Goal: Task Accomplishment & Management: Manage account settings

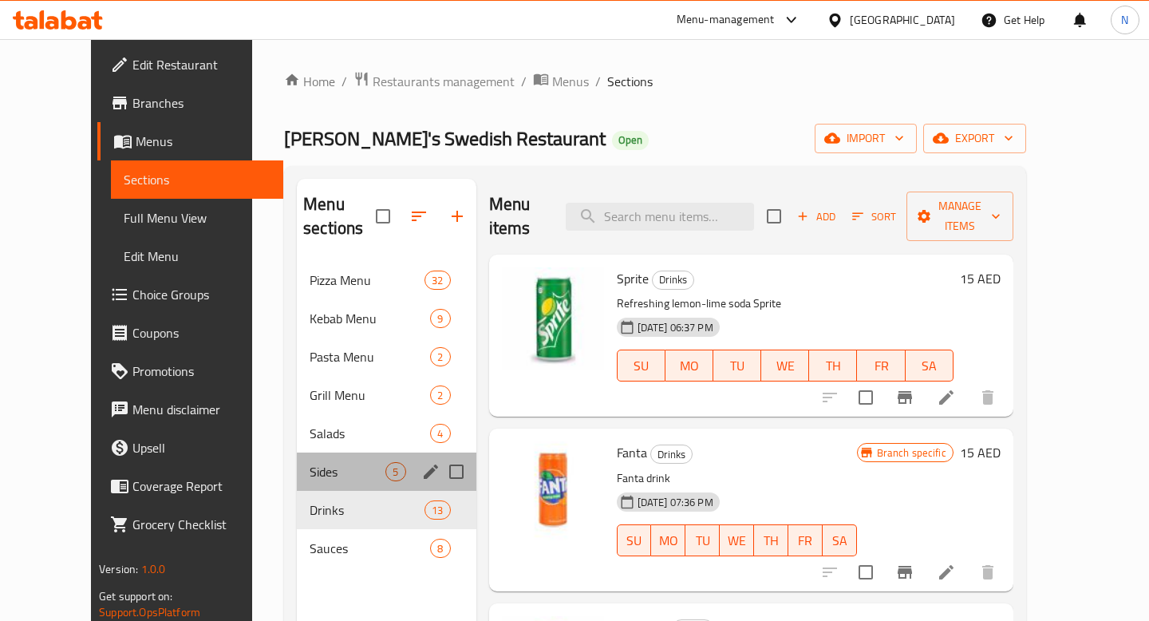
click at [319, 453] on div "Sides 5" at bounding box center [386, 472] width 179 height 38
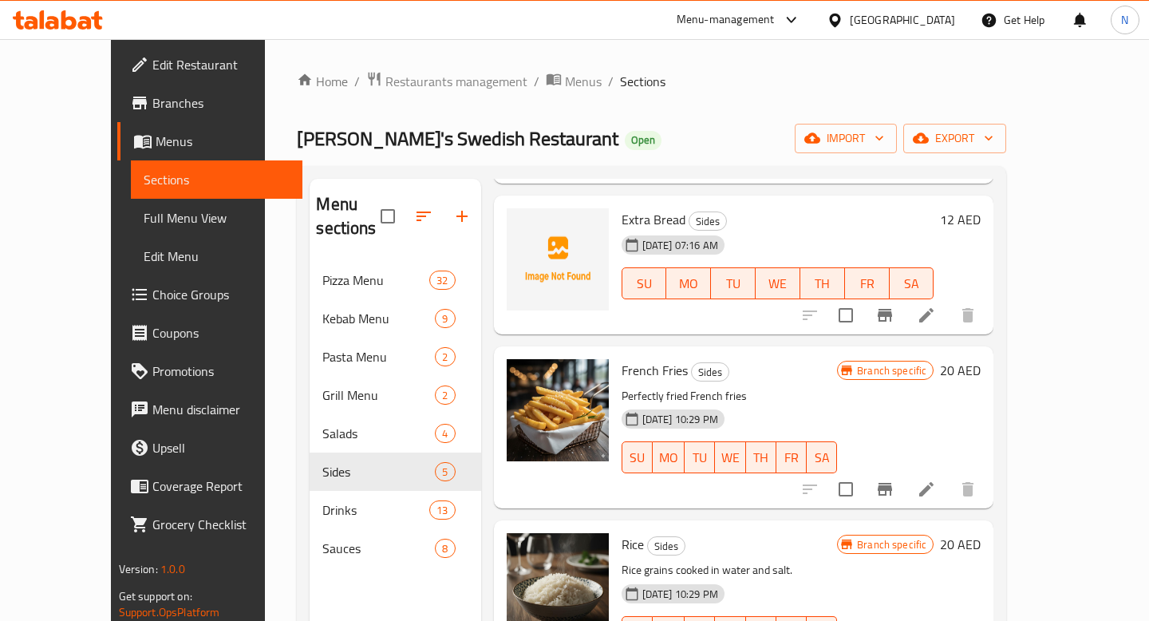
scroll to position [267, 0]
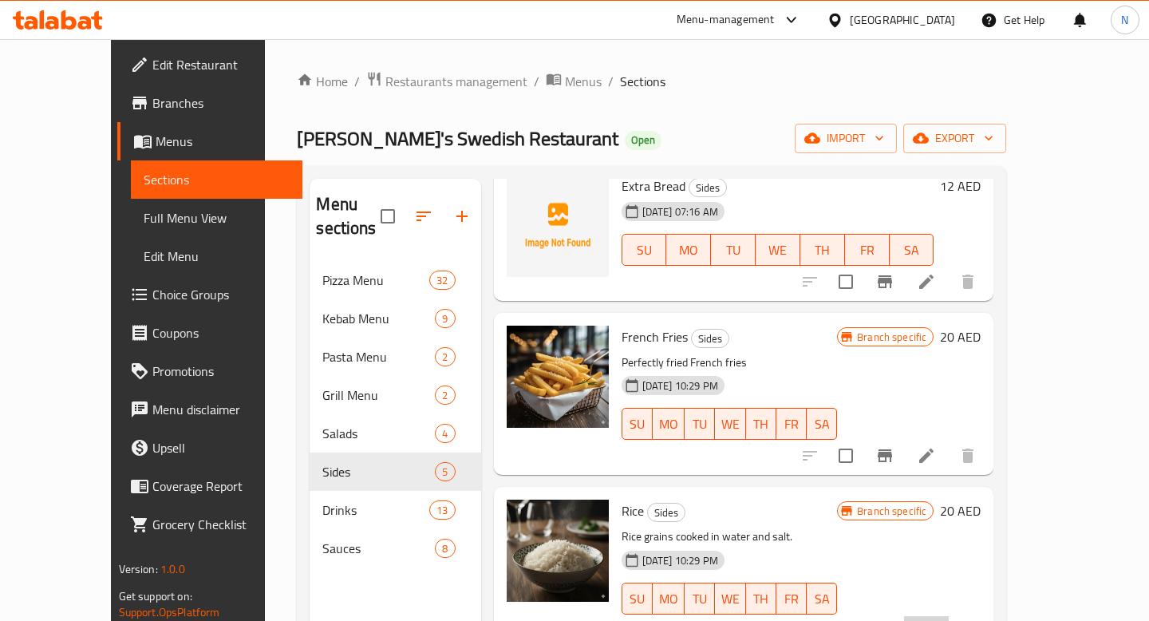
click at [949, 616] on li at bounding box center [926, 630] width 45 height 29
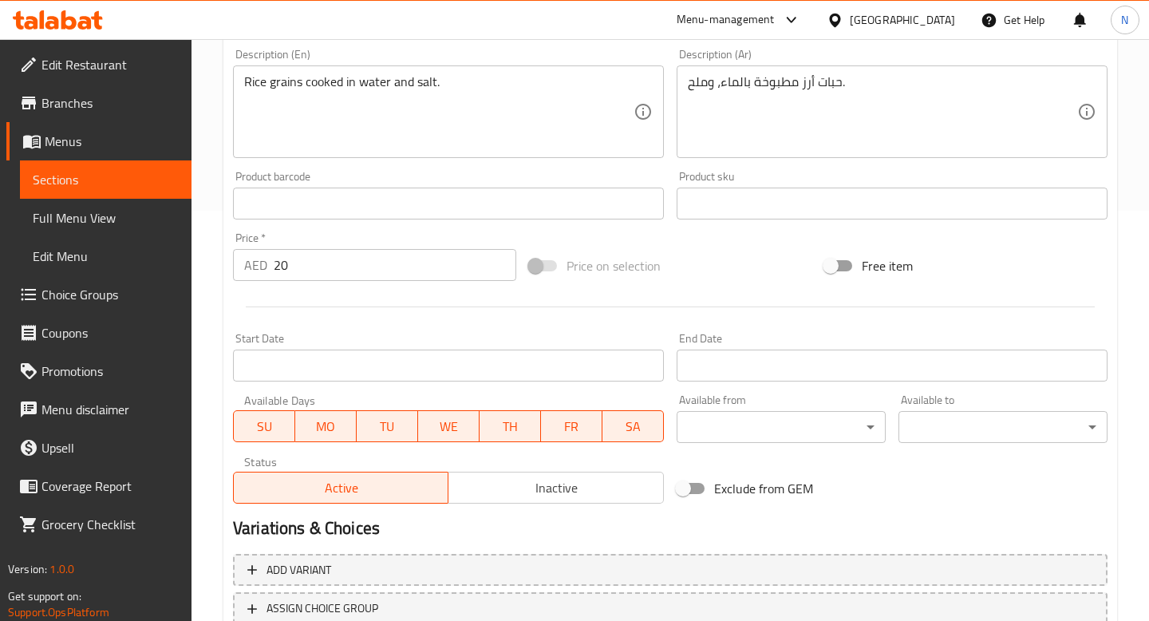
scroll to position [520, 0]
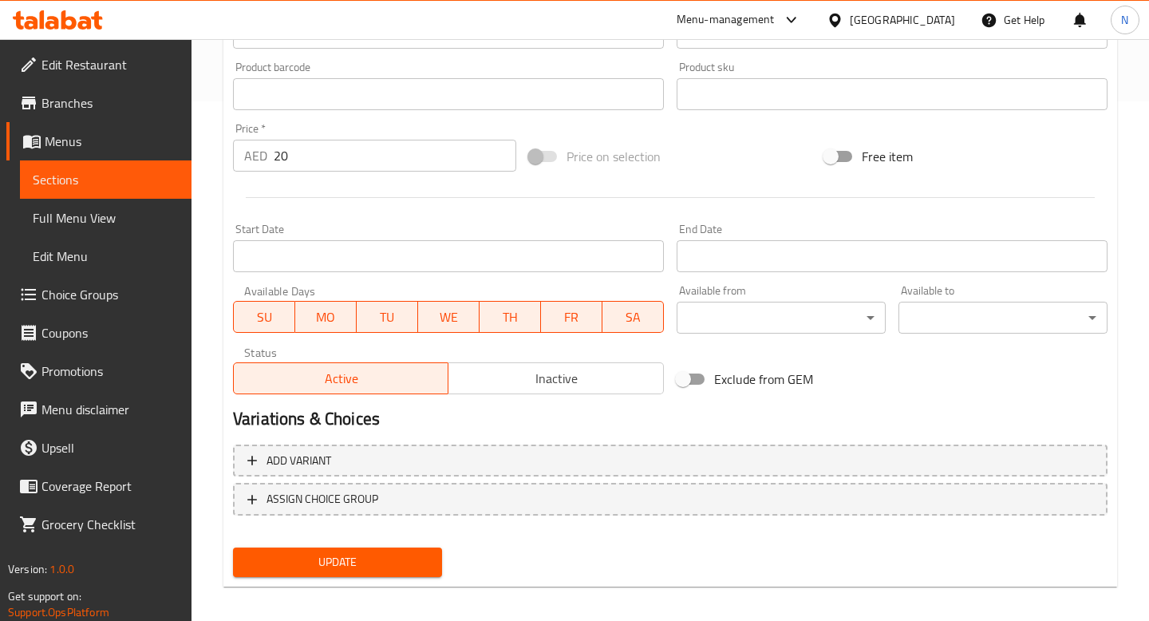
click at [332, 161] on input "20" at bounding box center [395, 156] width 243 height 32
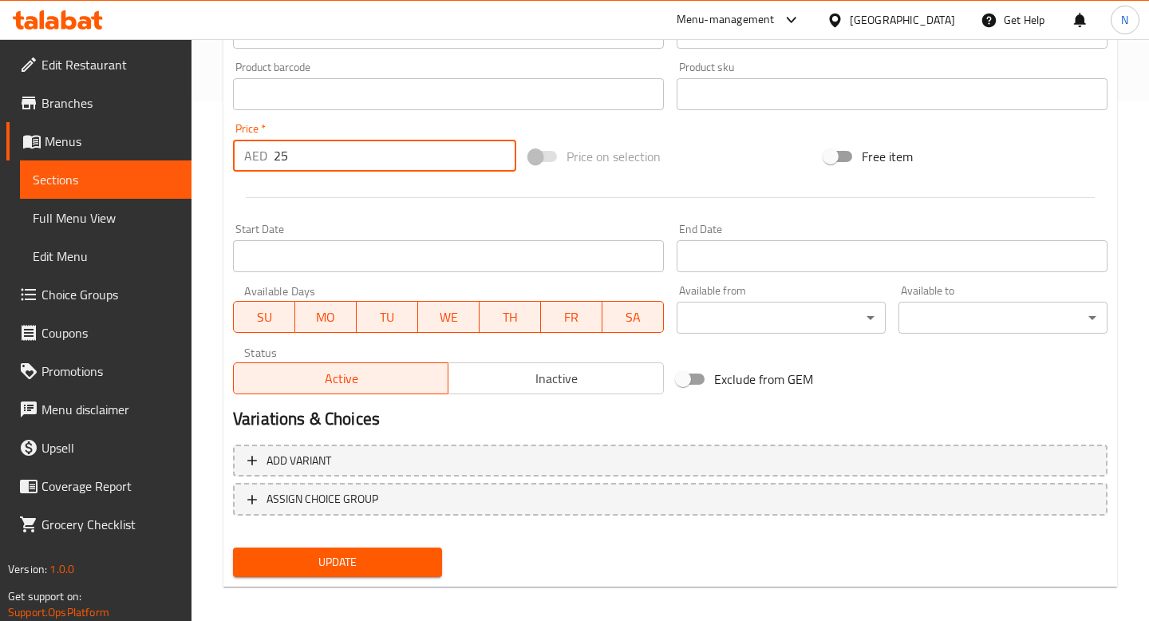
type input "25"
click at [341, 554] on span "Update" at bounding box center [338, 562] width 184 height 20
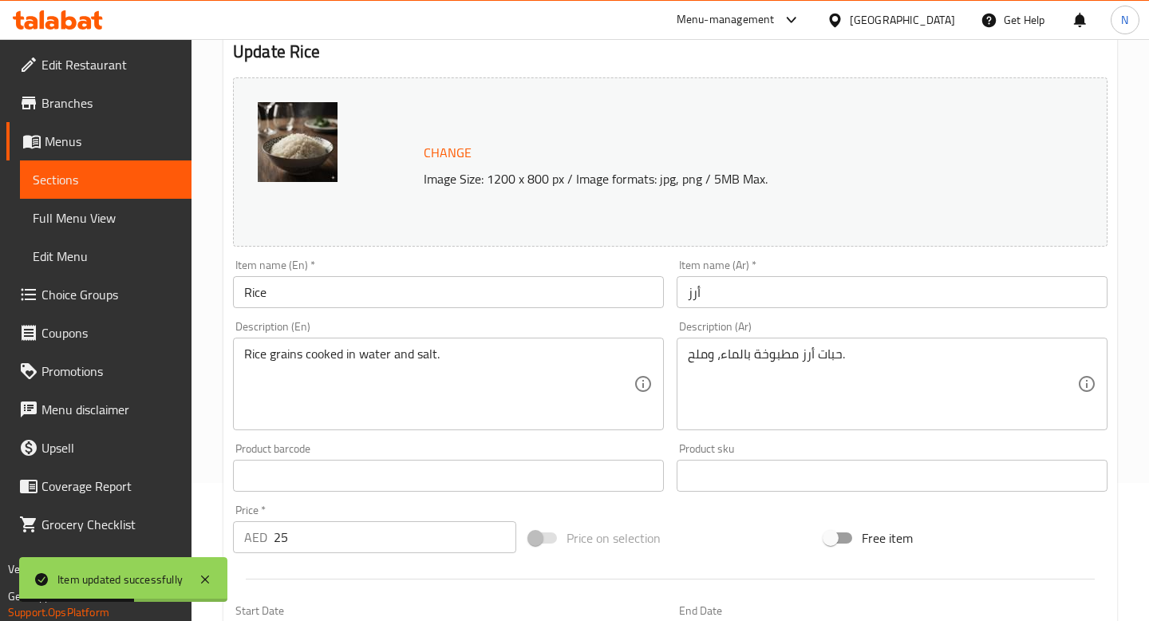
scroll to position [0, 0]
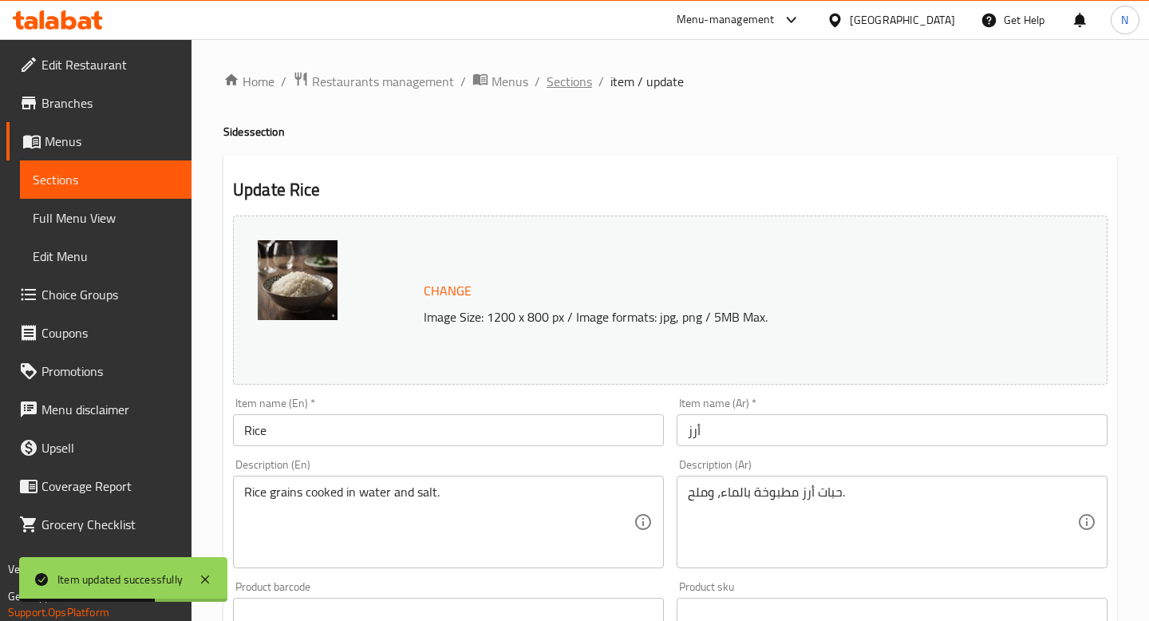
click at [575, 84] on span "Sections" at bounding box center [569, 81] width 45 height 19
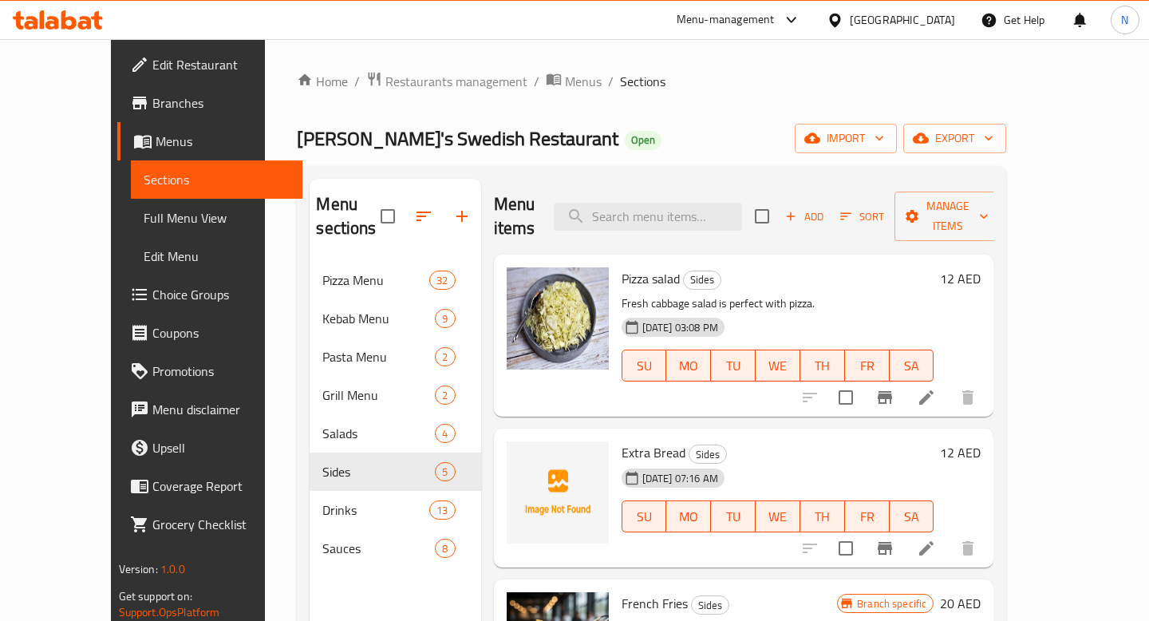
scroll to position [267, 0]
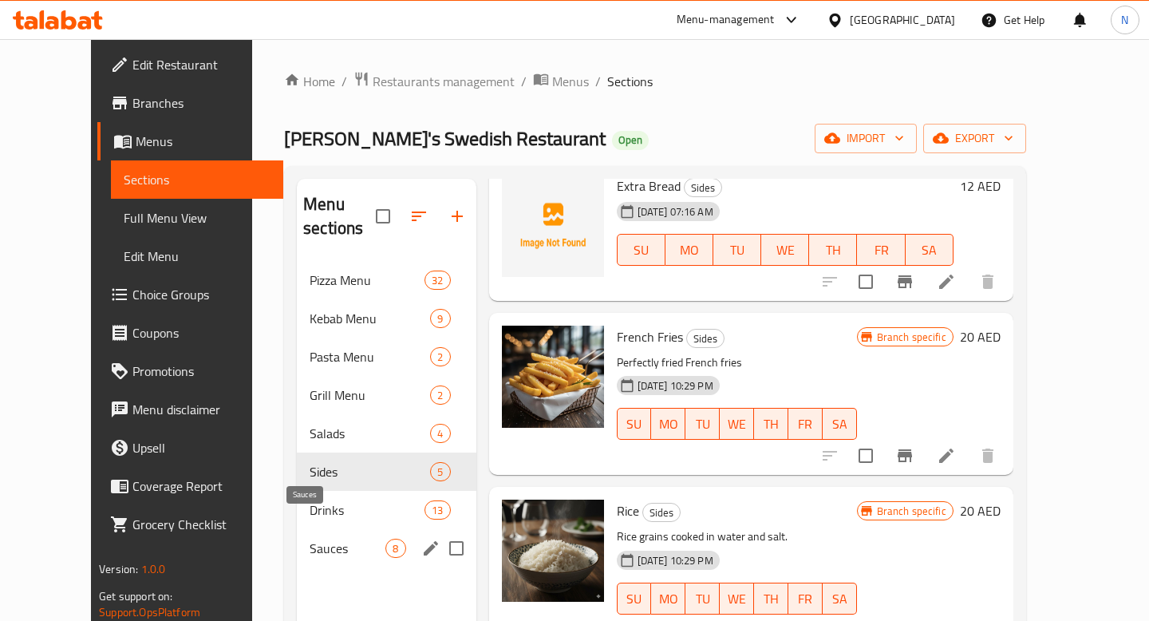
click at [310, 539] on span "Sauces" at bounding box center [348, 548] width 76 height 19
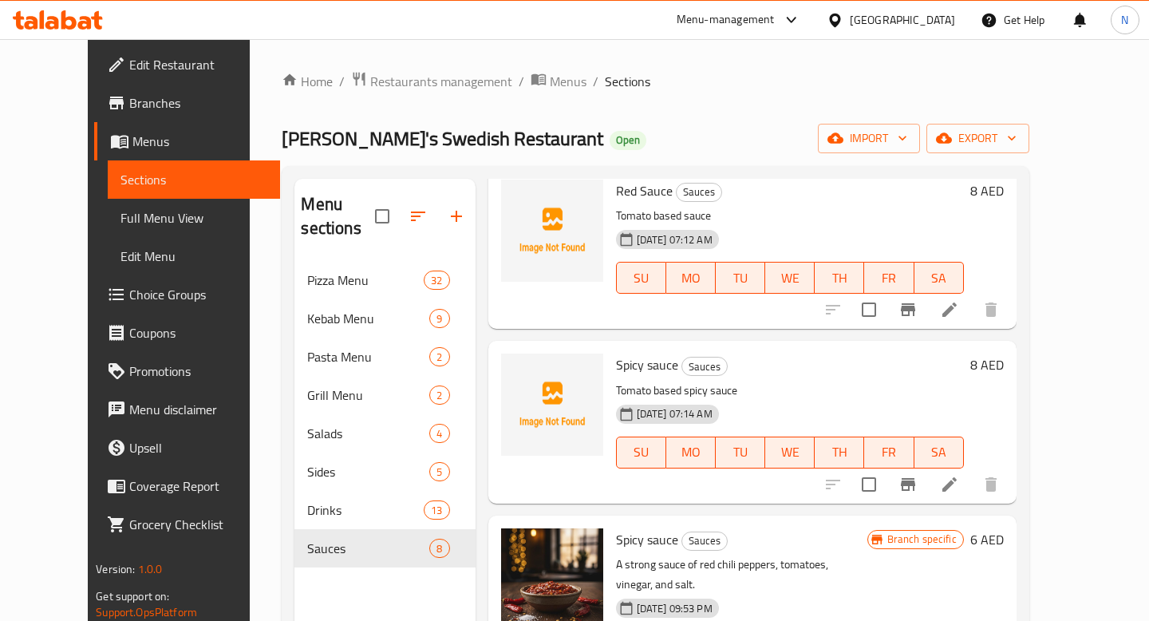
scroll to position [415, 0]
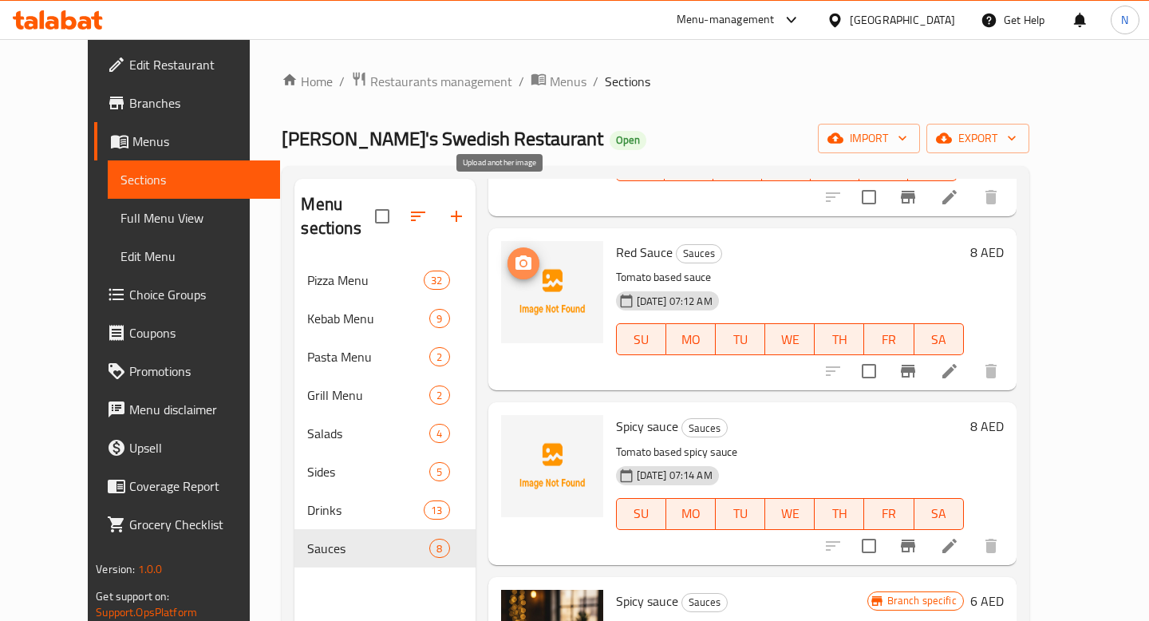
click at [520, 261] on circle "upload picture" at bounding box center [522, 263] width 5 height 5
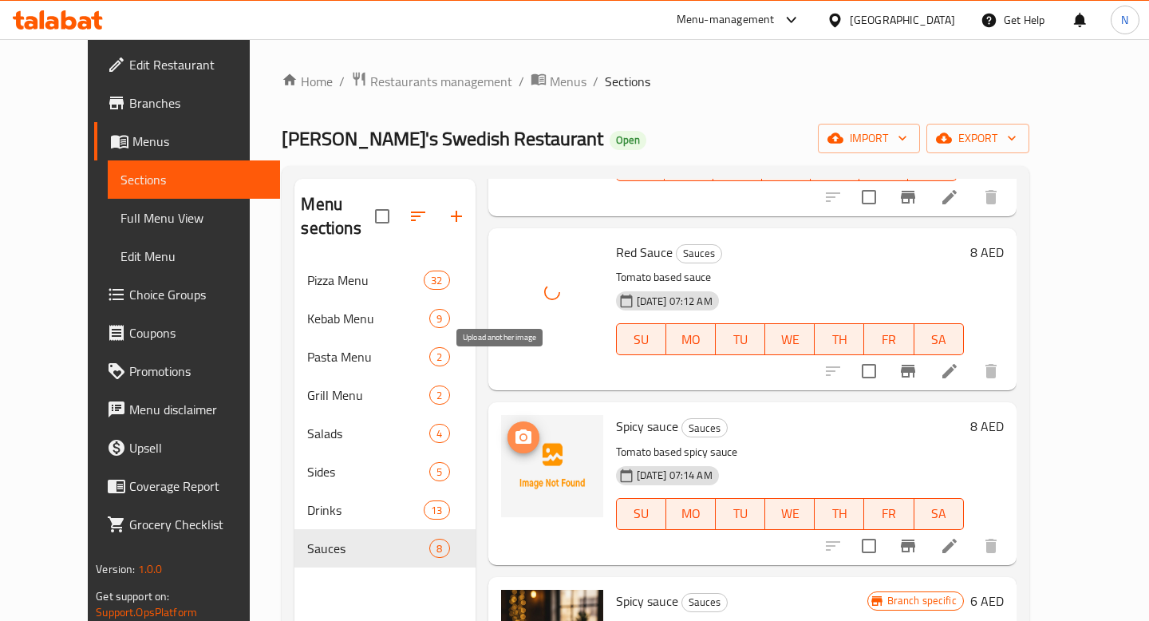
click at [516, 429] on icon "upload picture" at bounding box center [524, 436] width 16 height 14
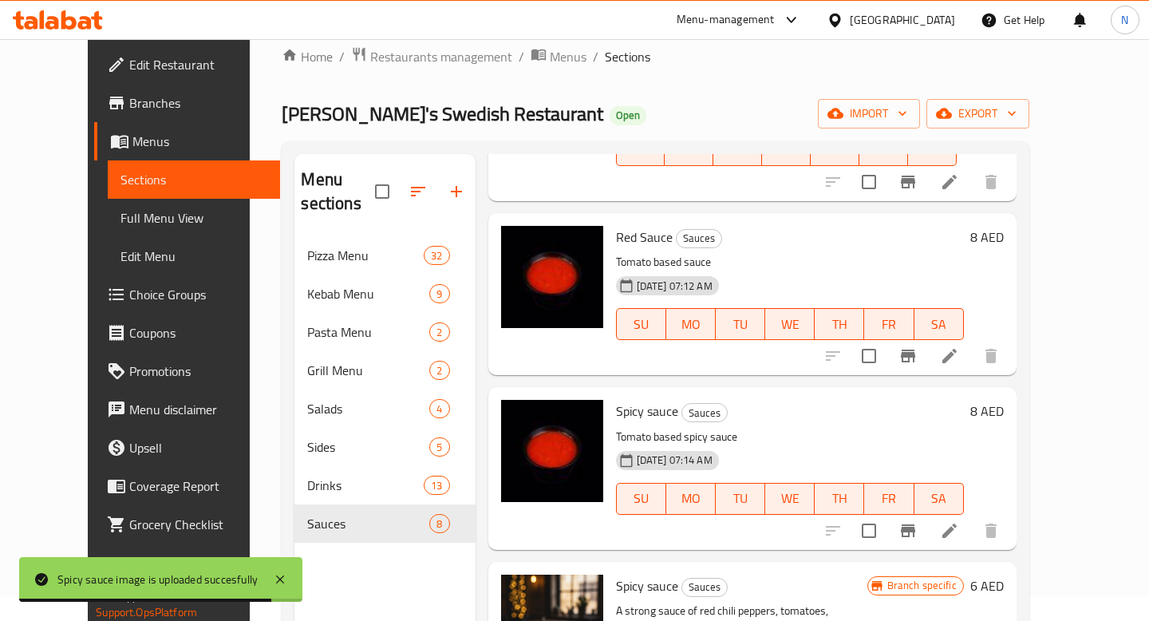
scroll to position [0, 0]
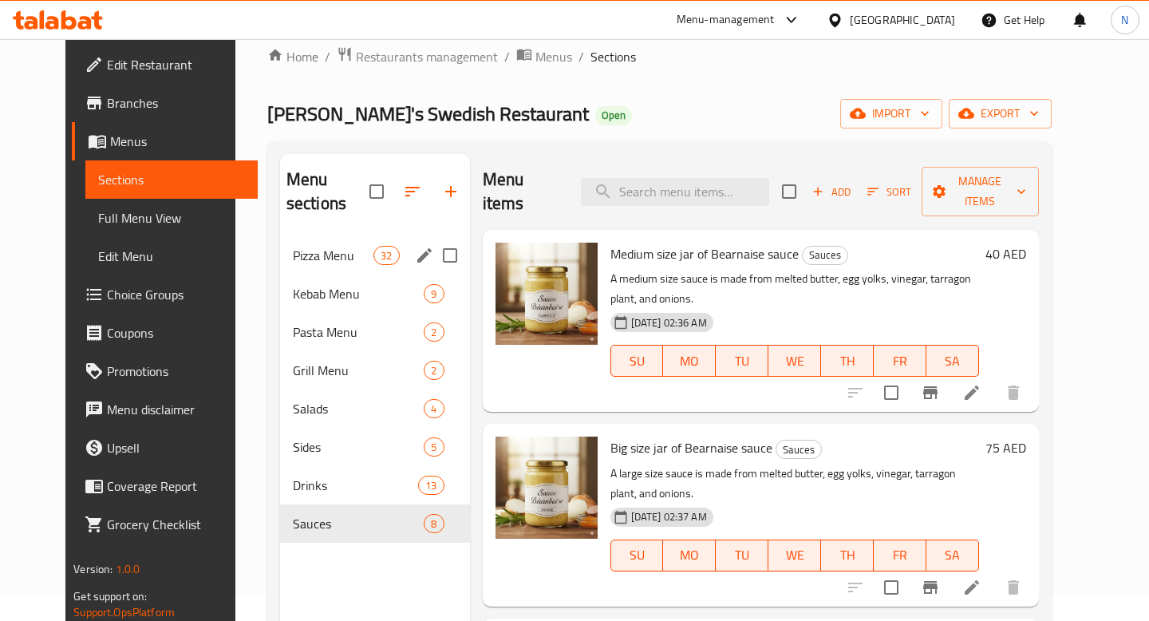
click at [347, 246] on span "Pizza Menu" at bounding box center [333, 255] width 81 height 19
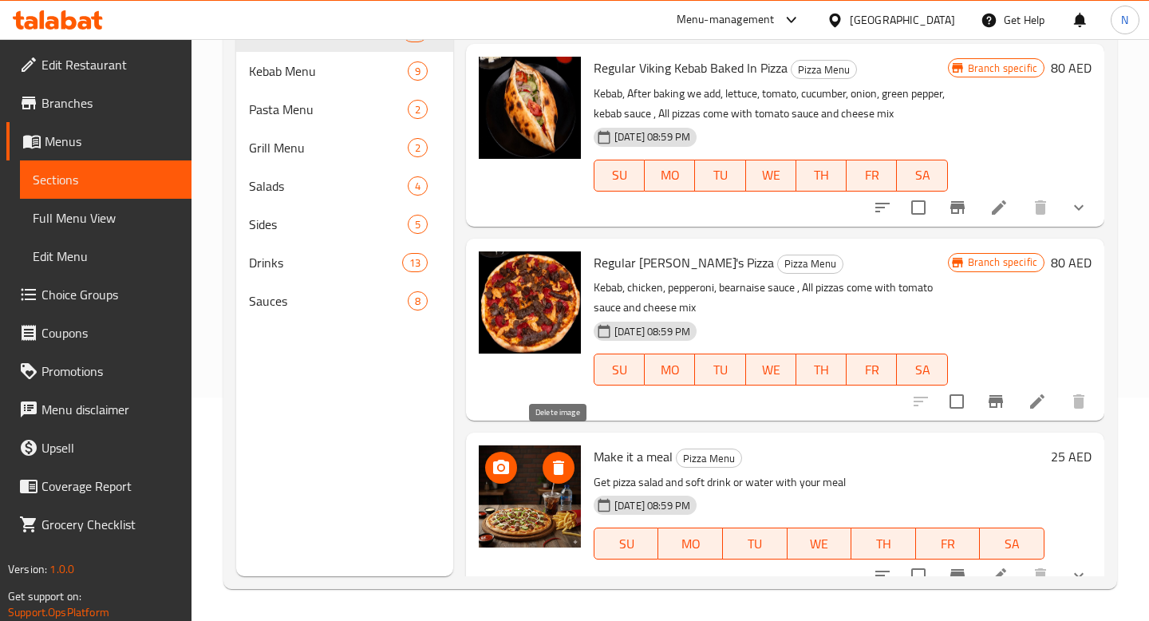
scroll to position [5458, 0]
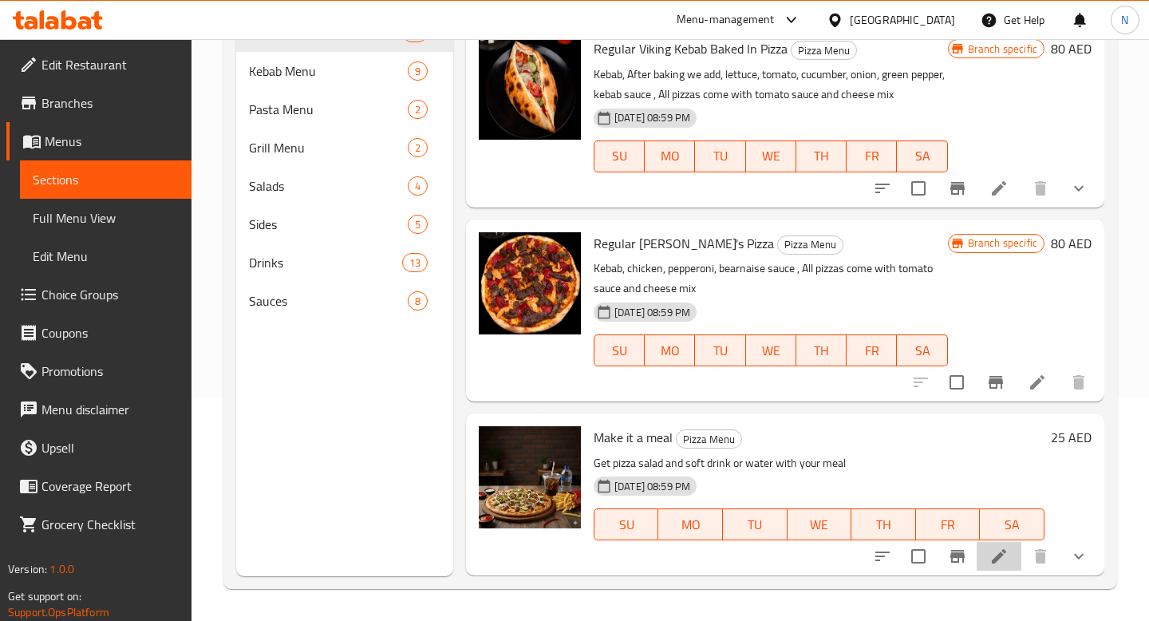
click at [1012, 555] on li at bounding box center [999, 556] width 45 height 29
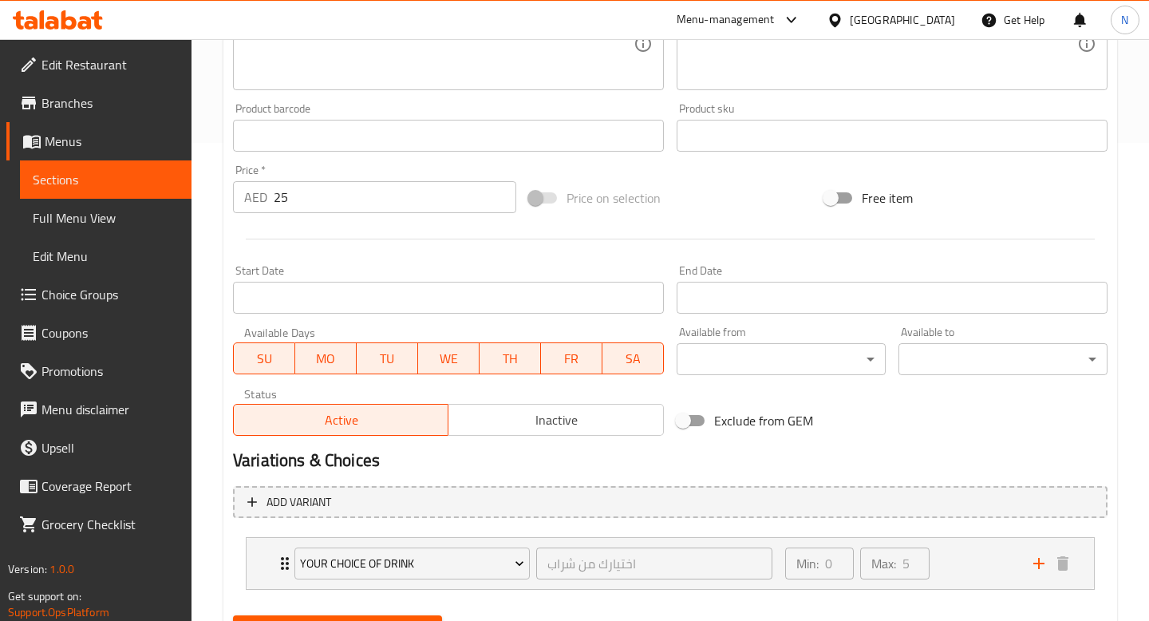
scroll to position [556, 0]
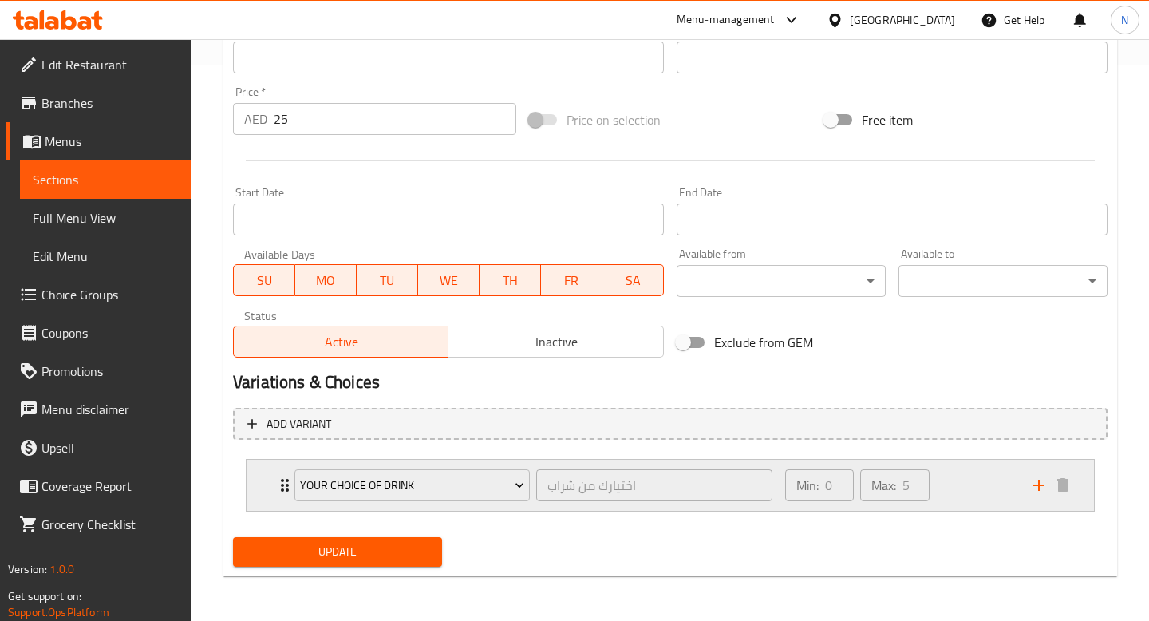
click at [956, 484] on div "Min: 0 ​ Max: 5 ​" at bounding box center [900, 485] width 248 height 51
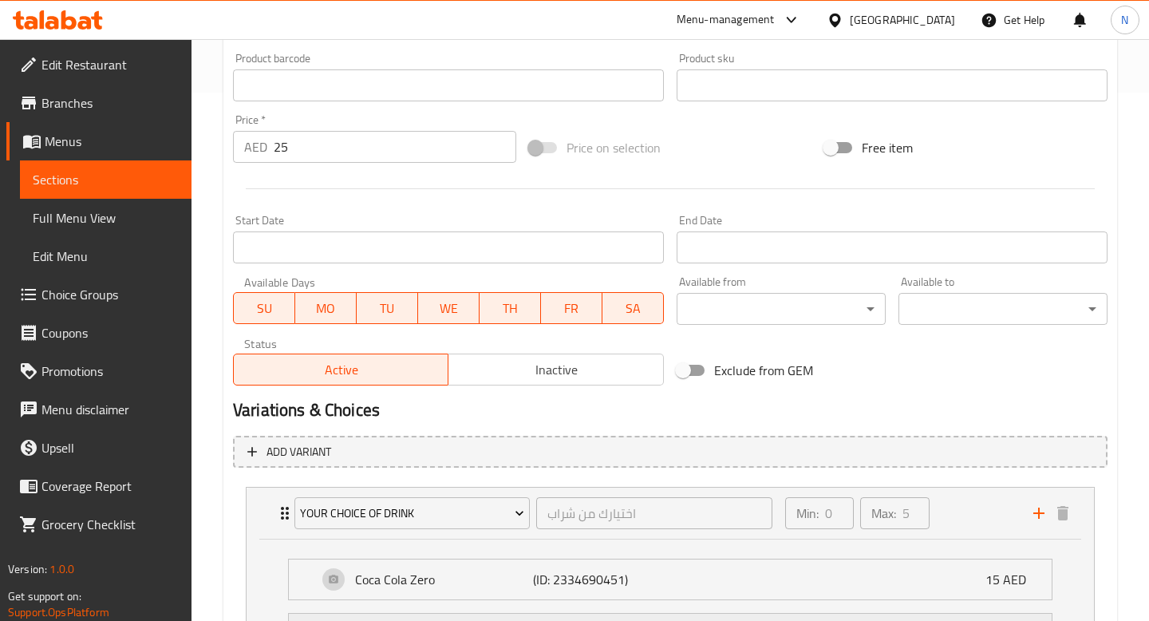
scroll to position [0, 0]
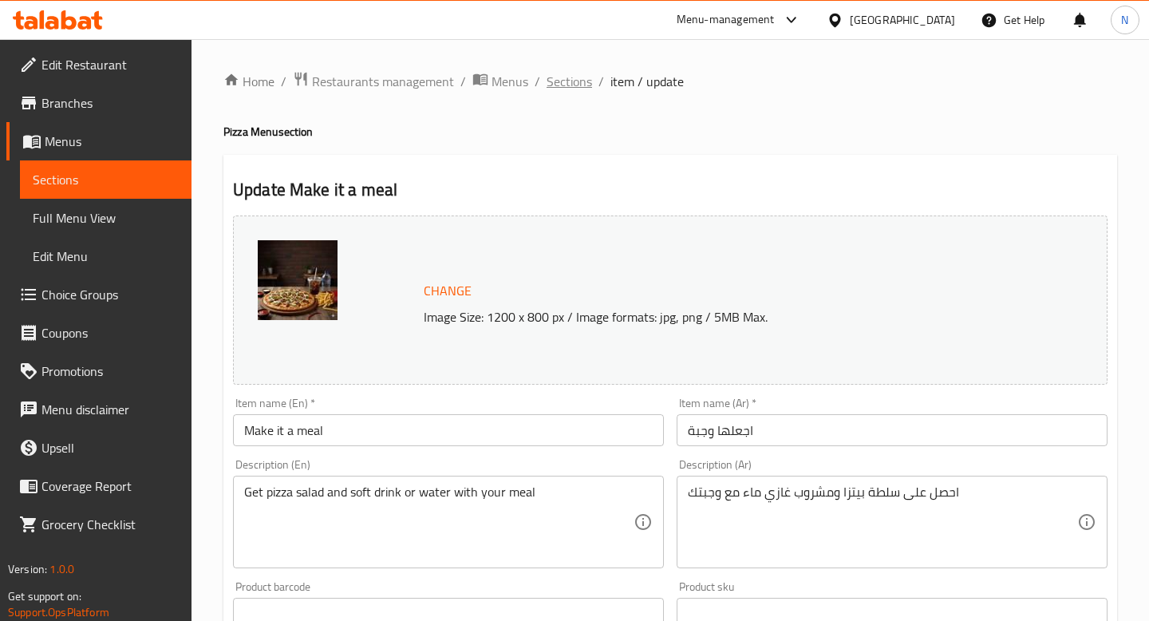
click at [577, 81] on span "Sections" at bounding box center [569, 81] width 45 height 19
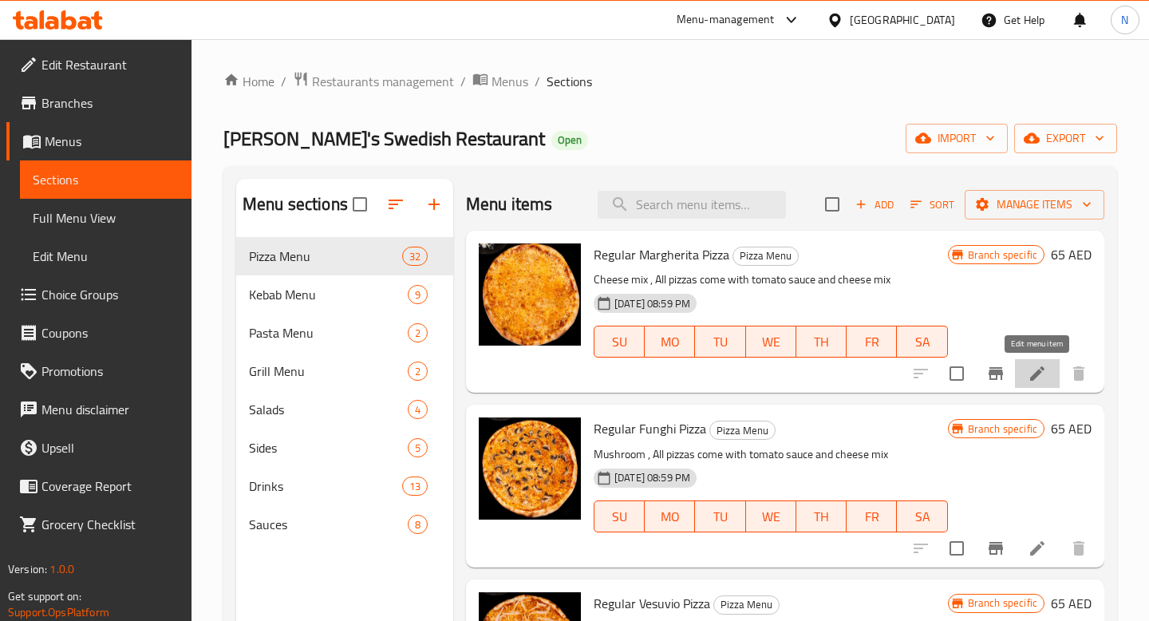
click at [1040, 379] on icon at bounding box center [1037, 373] width 19 height 19
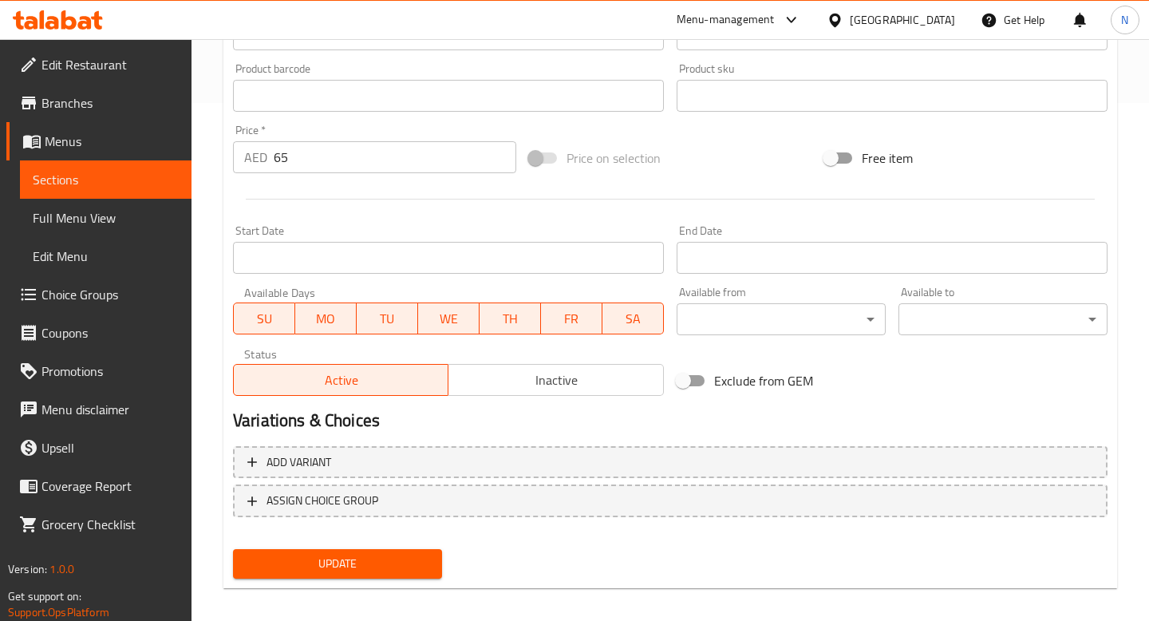
scroll to position [530, 0]
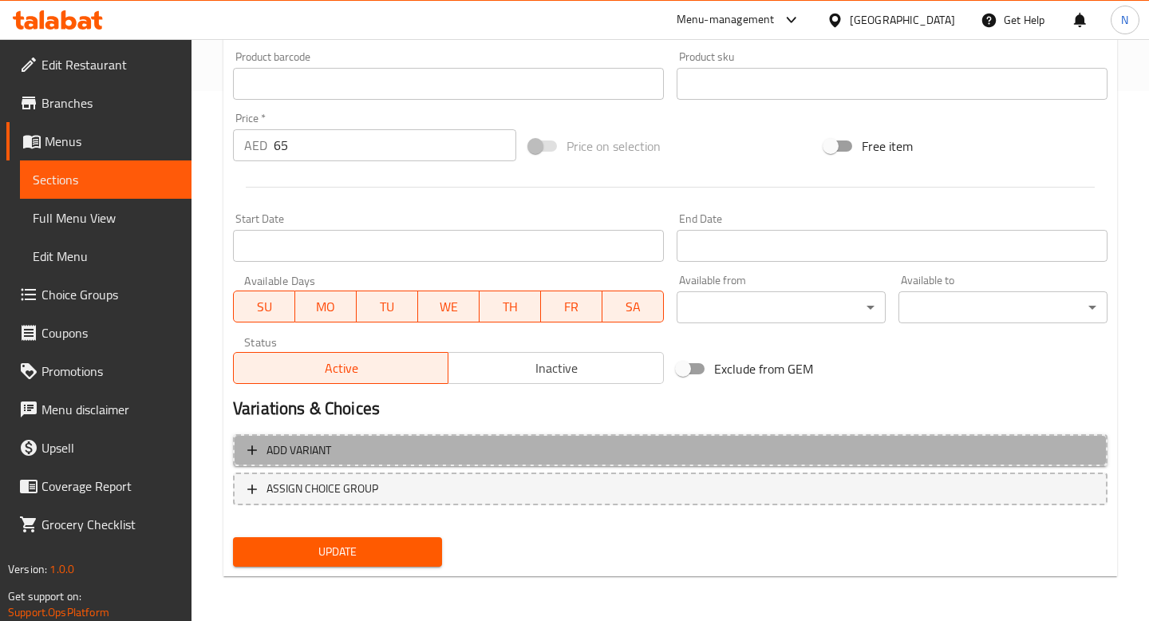
click at [334, 453] on span "Add variant" at bounding box center [670, 451] width 846 height 20
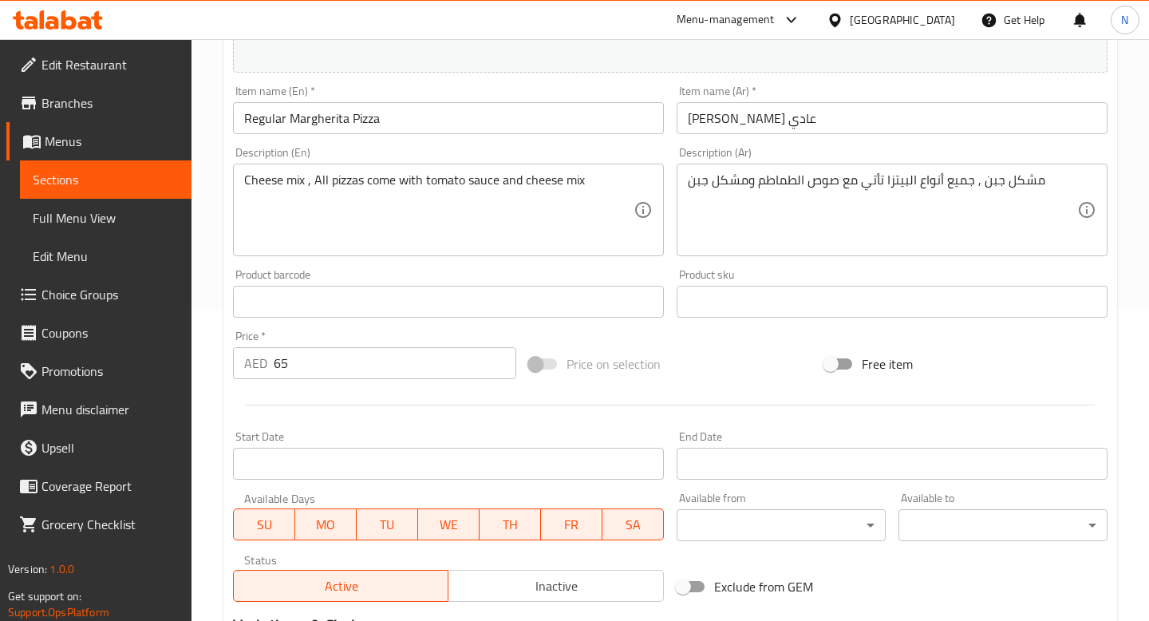
scroll to position [0, 0]
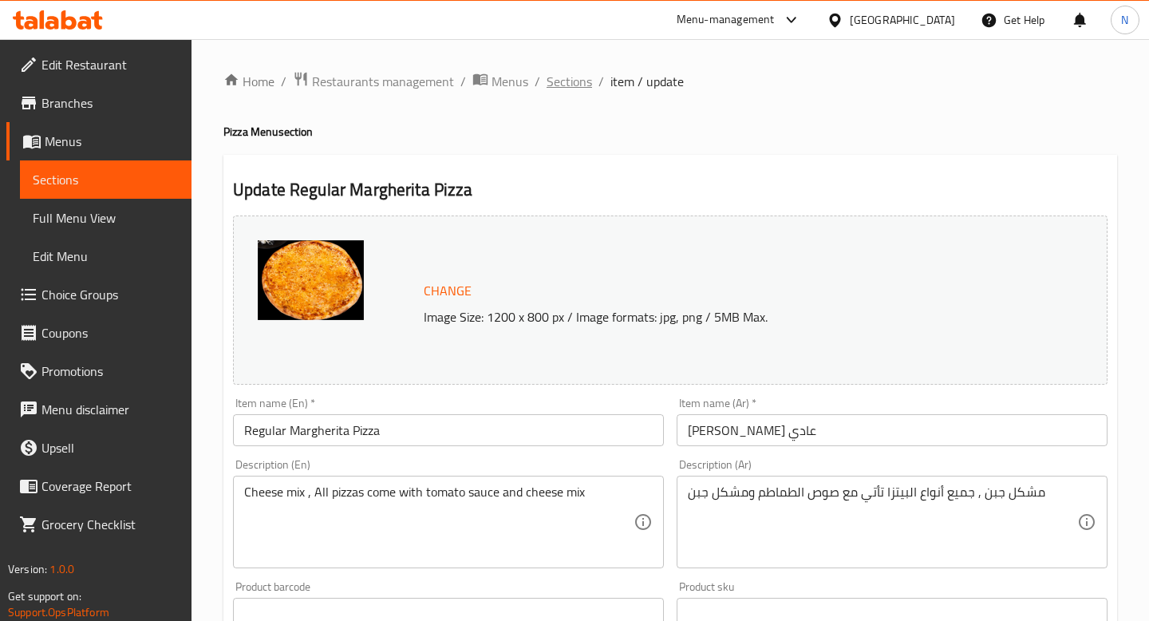
click at [579, 77] on span "Sections" at bounding box center [569, 81] width 45 height 19
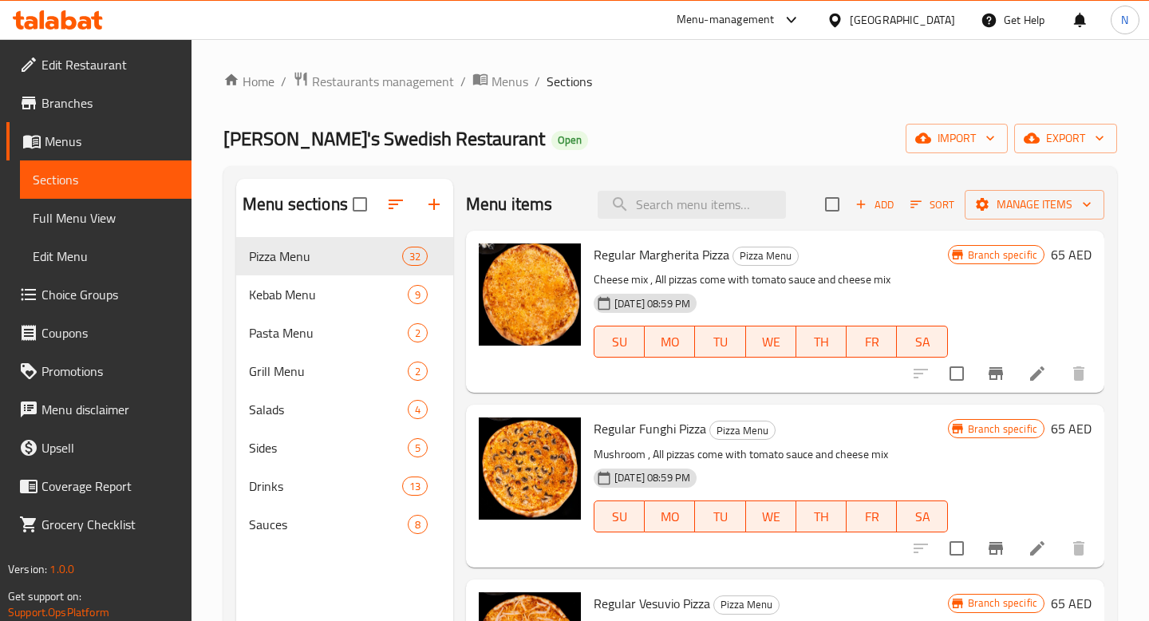
click at [94, 292] on span "Choice Groups" at bounding box center [110, 294] width 137 height 19
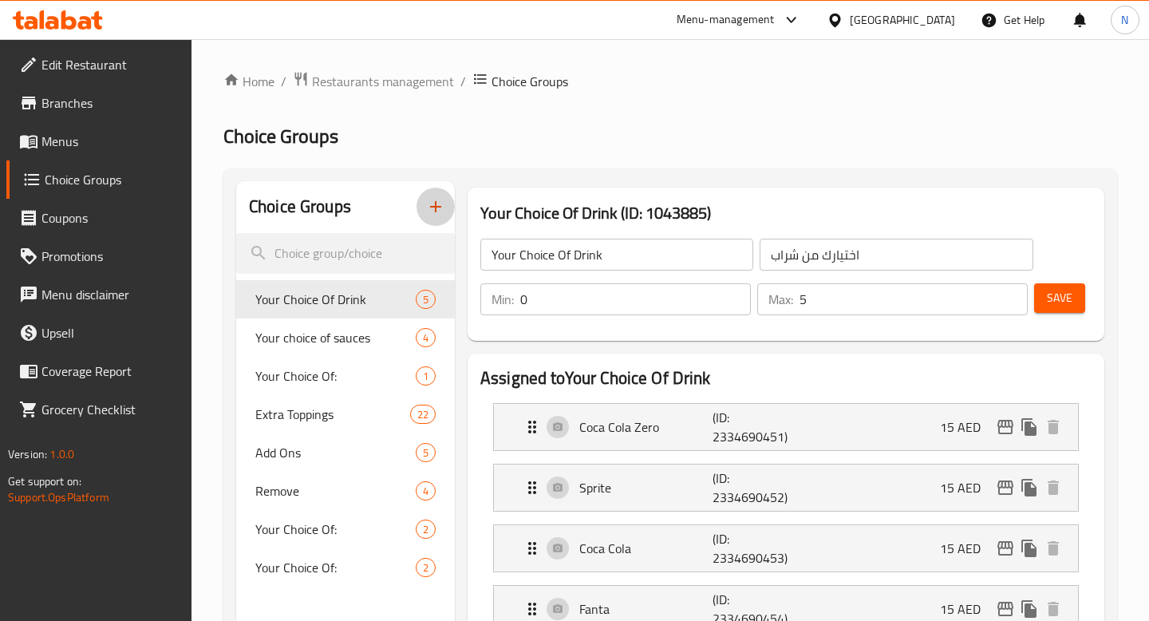
click at [427, 210] on icon "button" at bounding box center [435, 206] width 19 height 19
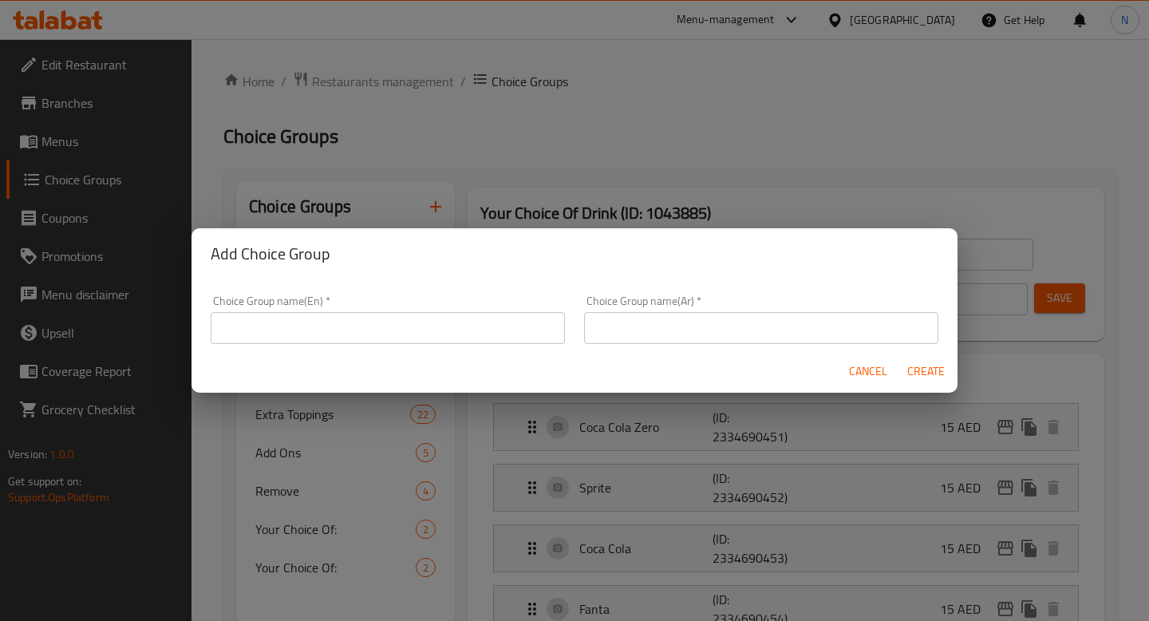
click at [865, 372] on span "Cancel" at bounding box center [868, 372] width 38 height 20
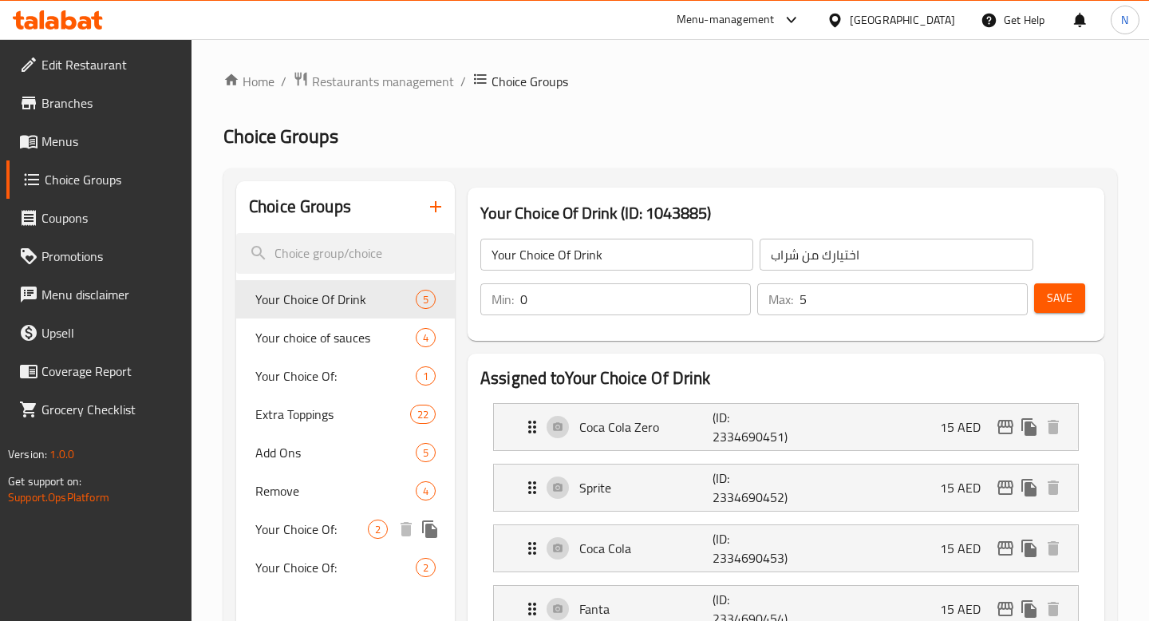
scroll to position [18, 0]
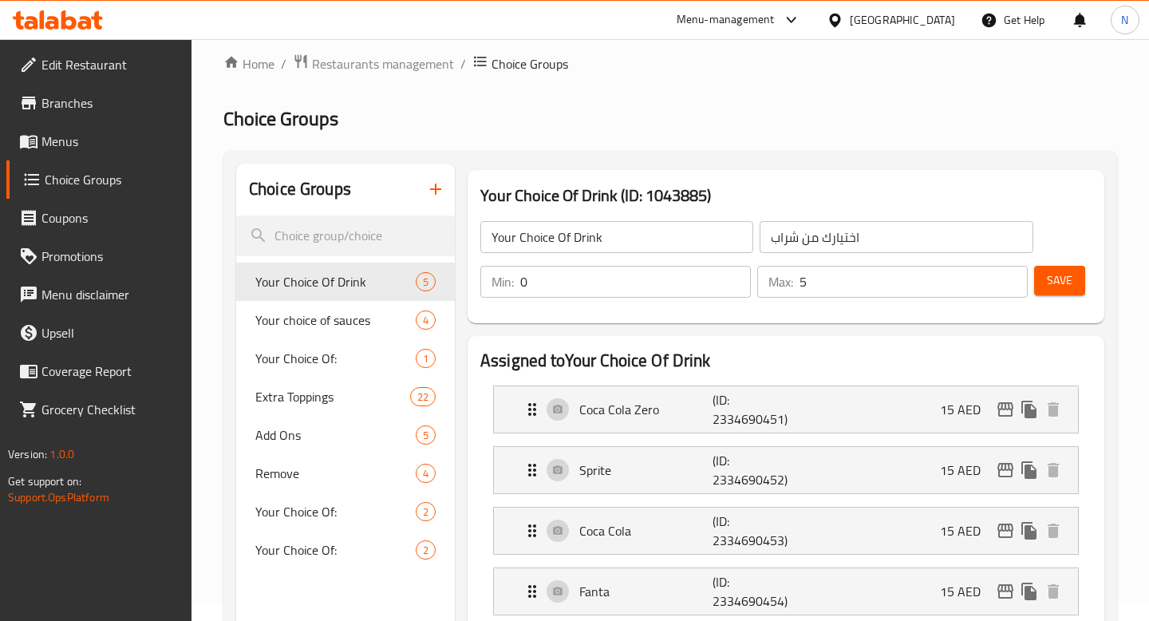
click at [135, 138] on span "Menus" at bounding box center [110, 141] width 137 height 19
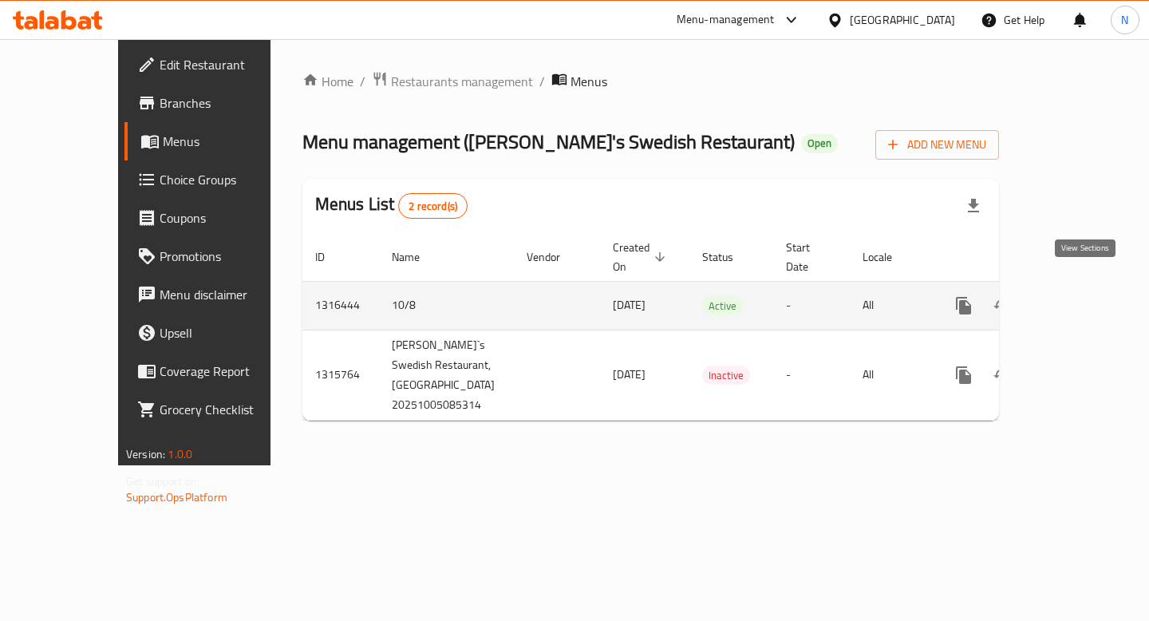
click at [1076, 296] on icon "enhanced table" at bounding box center [1078, 305] width 19 height 19
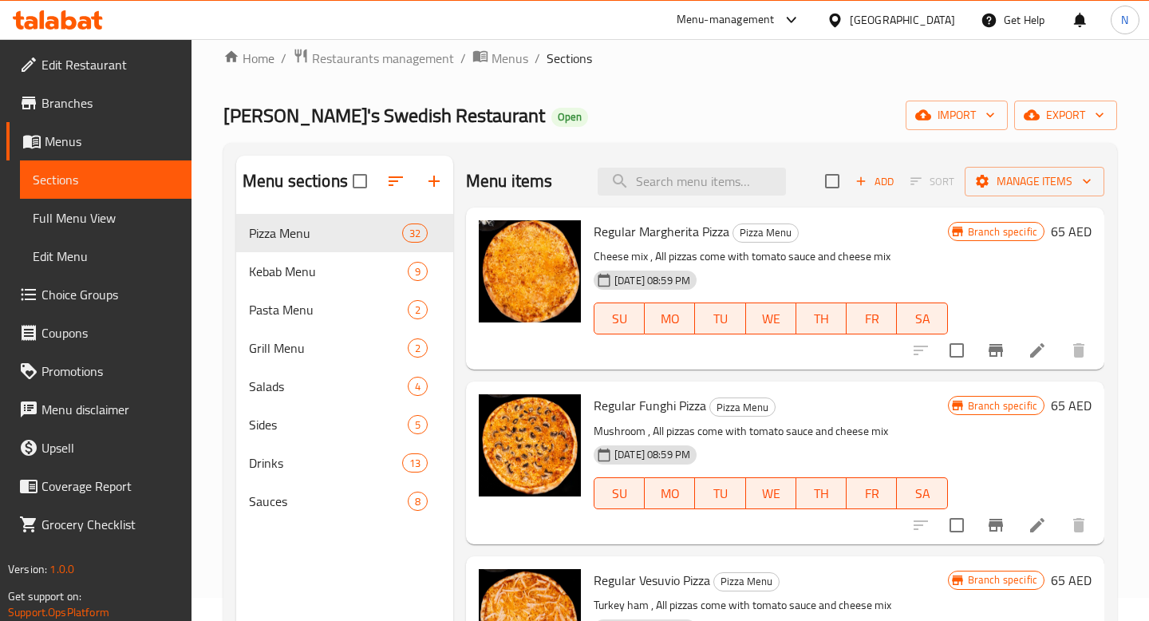
scroll to position [12, 0]
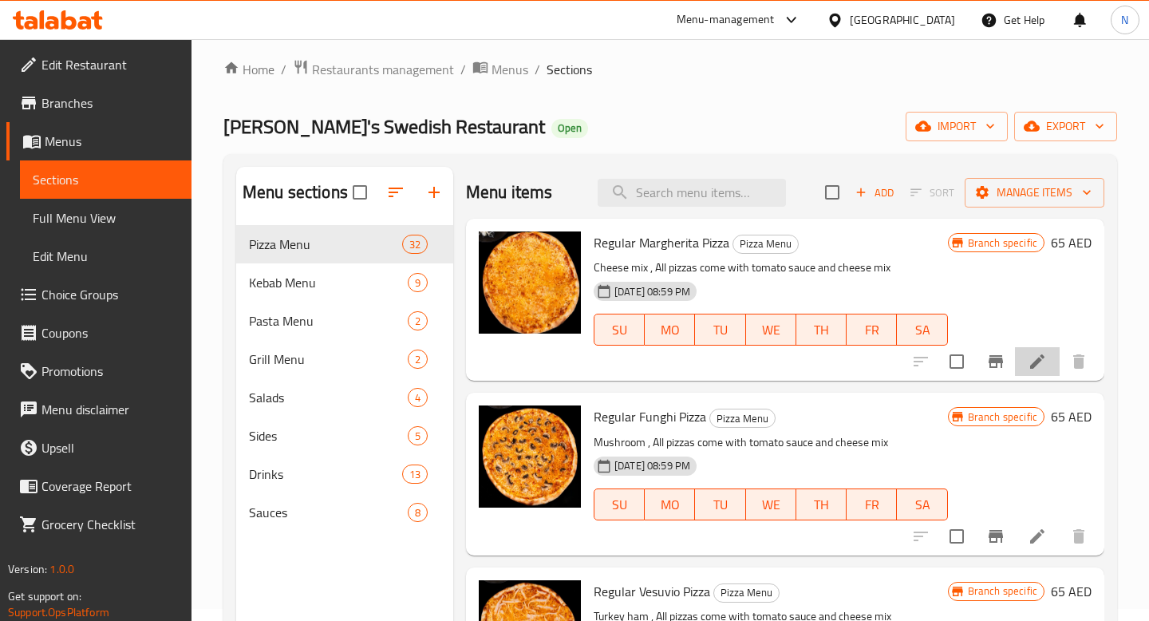
click at [1050, 356] on li at bounding box center [1037, 361] width 45 height 29
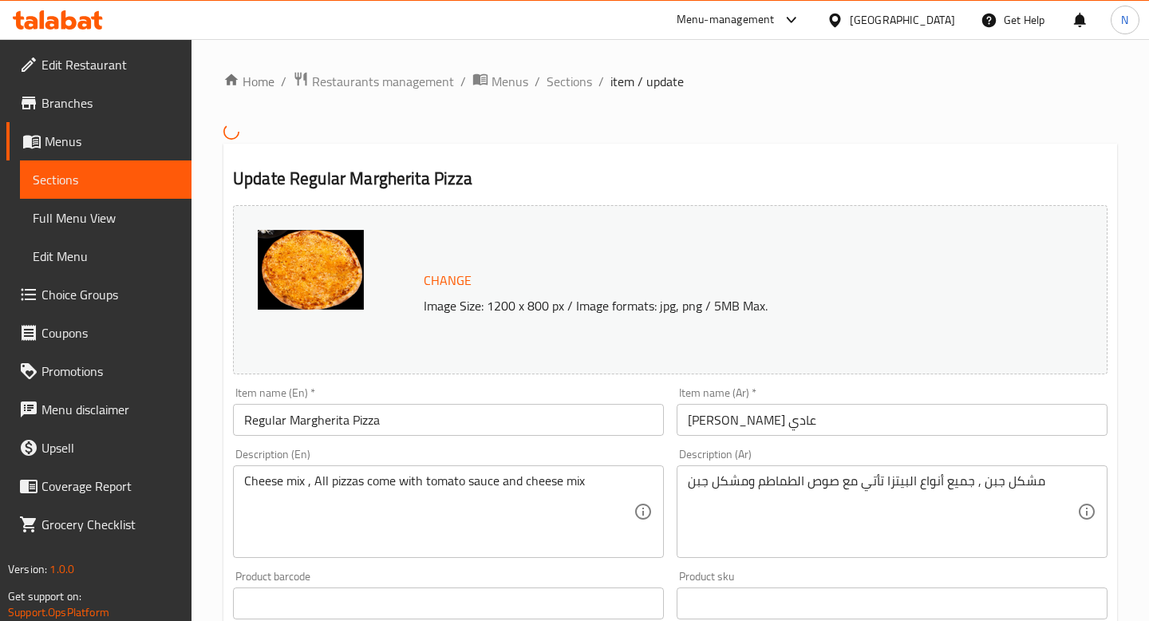
scroll to position [530, 0]
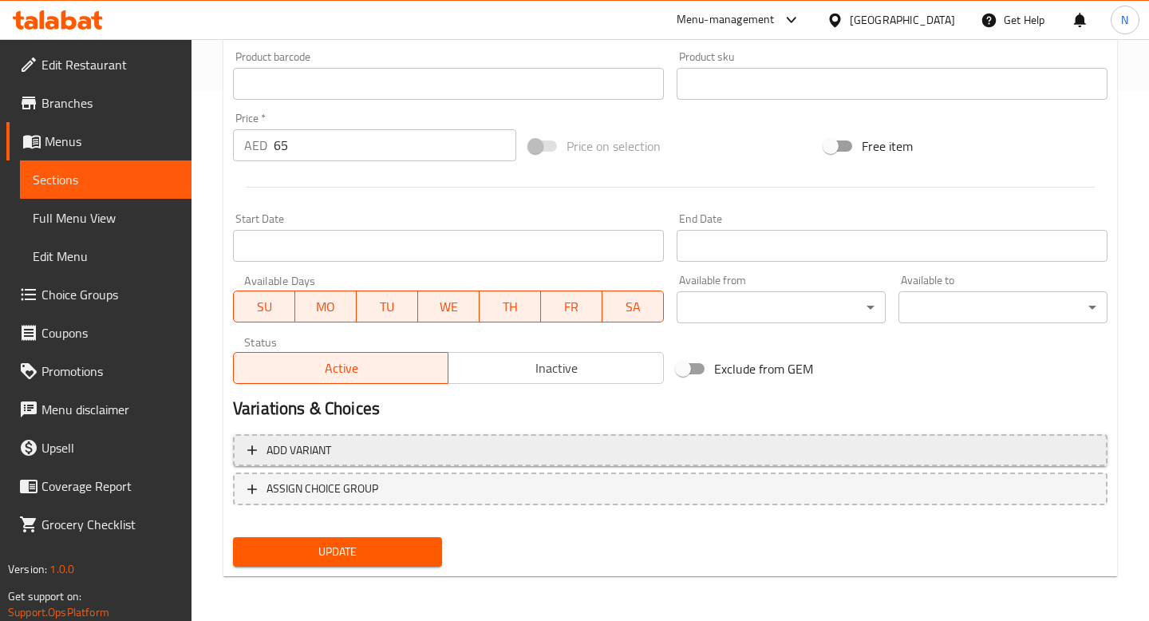
click at [269, 445] on span "Add variant" at bounding box center [299, 451] width 65 height 20
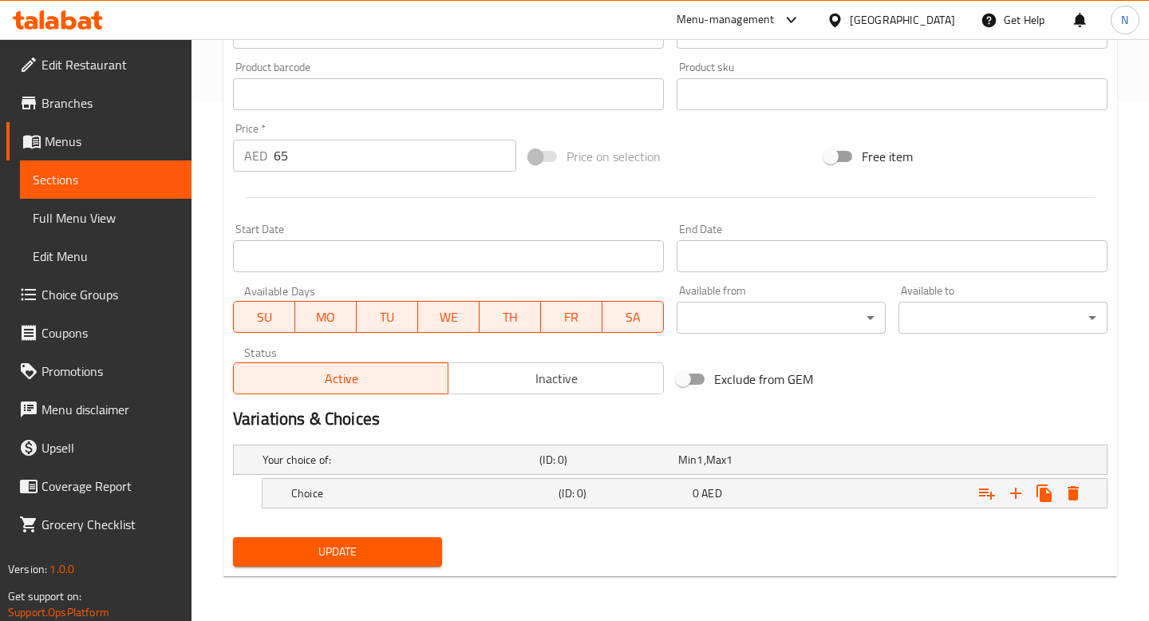
scroll to position [519, 0]
click at [460, 486] on h5 "Choice" at bounding box center [421, 494] width 261 height 16
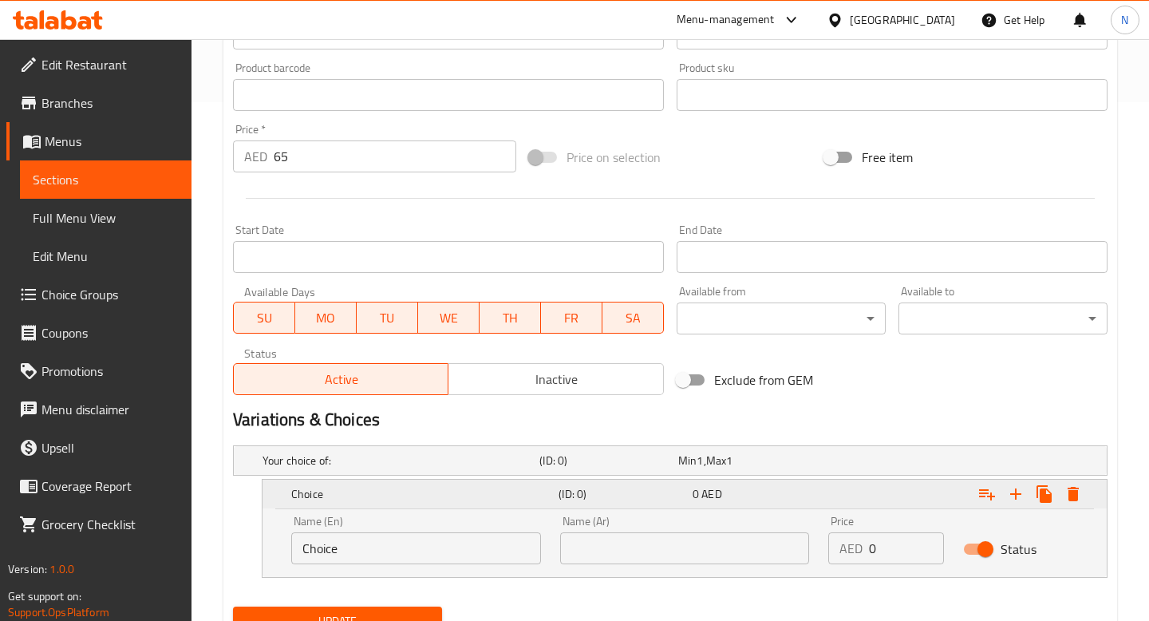
scroll to position [587, 0]
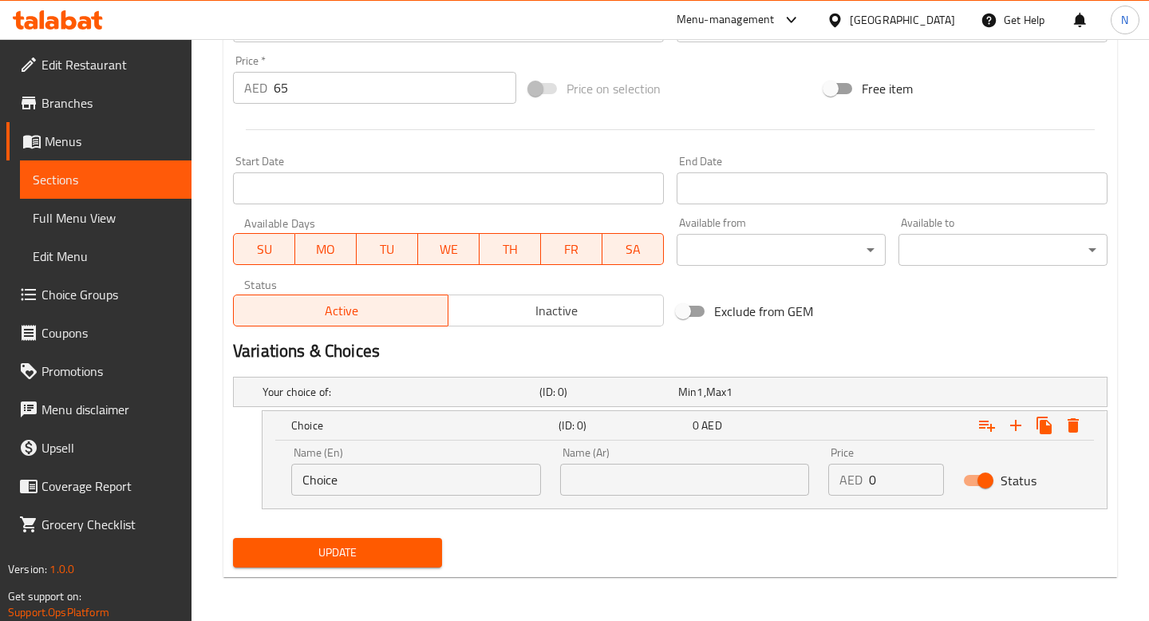
click at [548, 524] on div "Your choice of: (ID: 0) Min 1 , Max 1 Name (En) Your choice of: Name (En) Name …" at bounding box center [671, 450] width 888 height 161
click at [785, 391] on div "Min 1 , Max 1" at bounding box center [744, 392] width 132 height 16
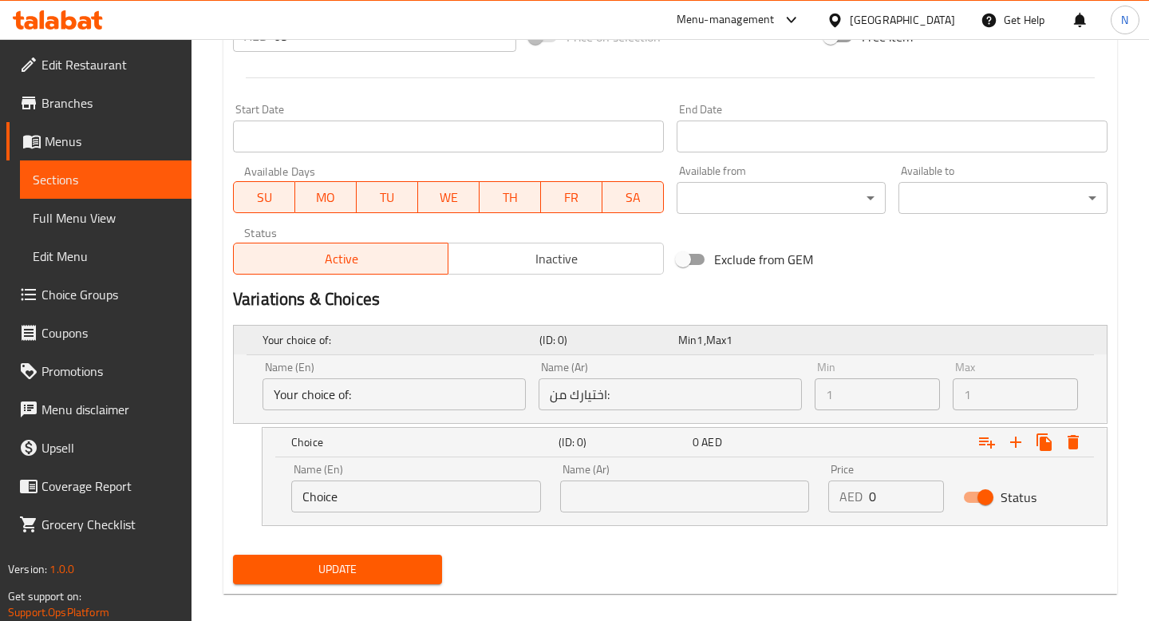
scroll to position [656, 0]
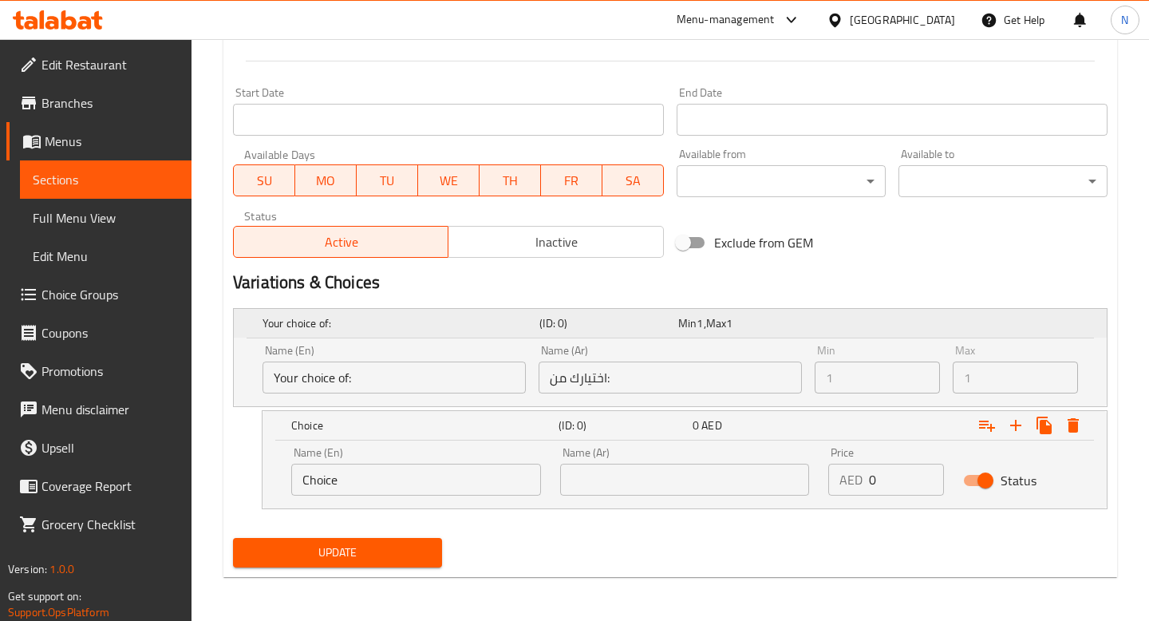
click at [823, 311] on div "Your choice of: (ID: 0) Min 1 , Max 1" at bounding box center [675, 323] width 832 height 35
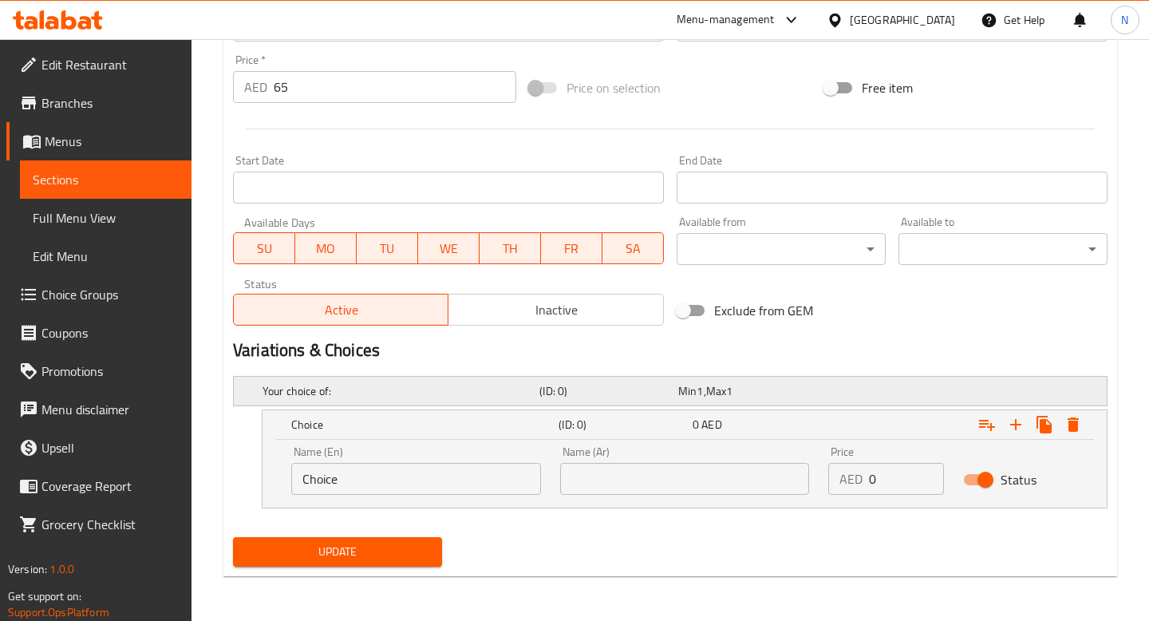
scroll to position [587, 0]
click at [765, 447] on div "Name (Ar) Name (Ar)" at bounding box center [685, 471] width 250 height 49
click at [787, 425] on div "0 AED" at bounding box center [757, 425] width 128 height 16
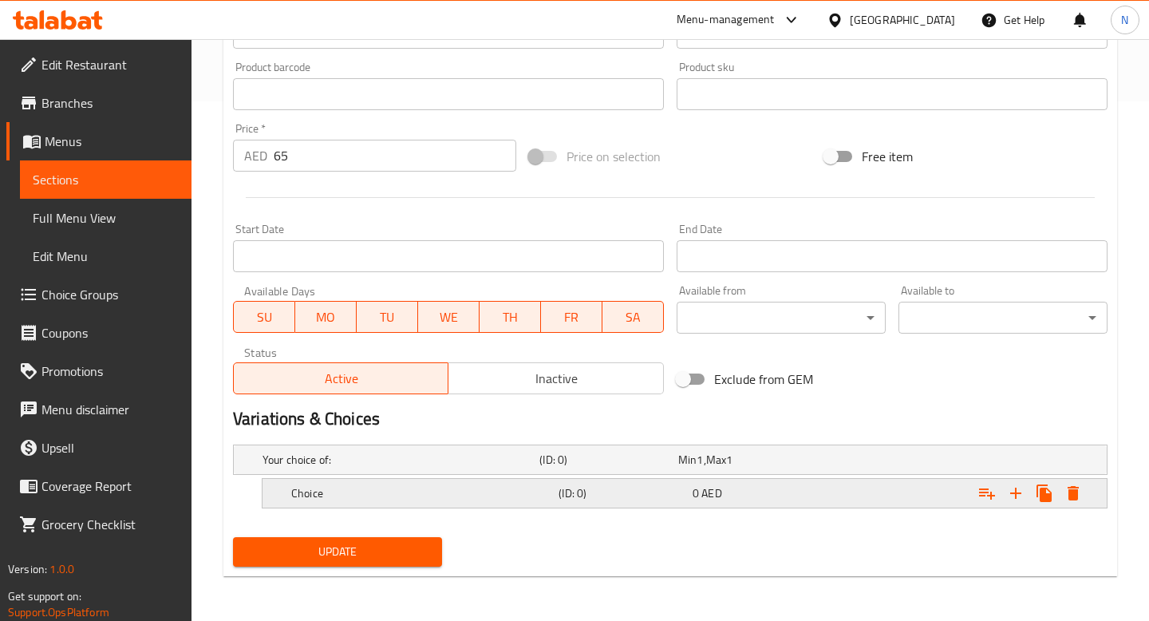
scroll to position [519, 0]
click at [775, 502] on div "0 AED" at bounding box center [757, 494] width 134 height 22
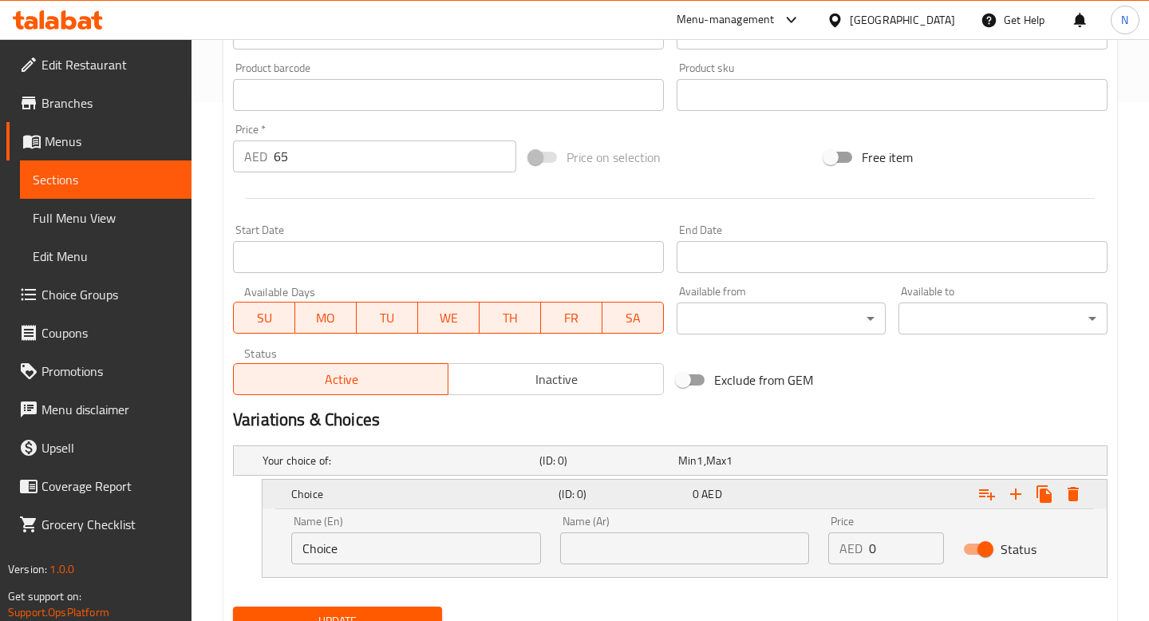
scroll to position [587, 0]
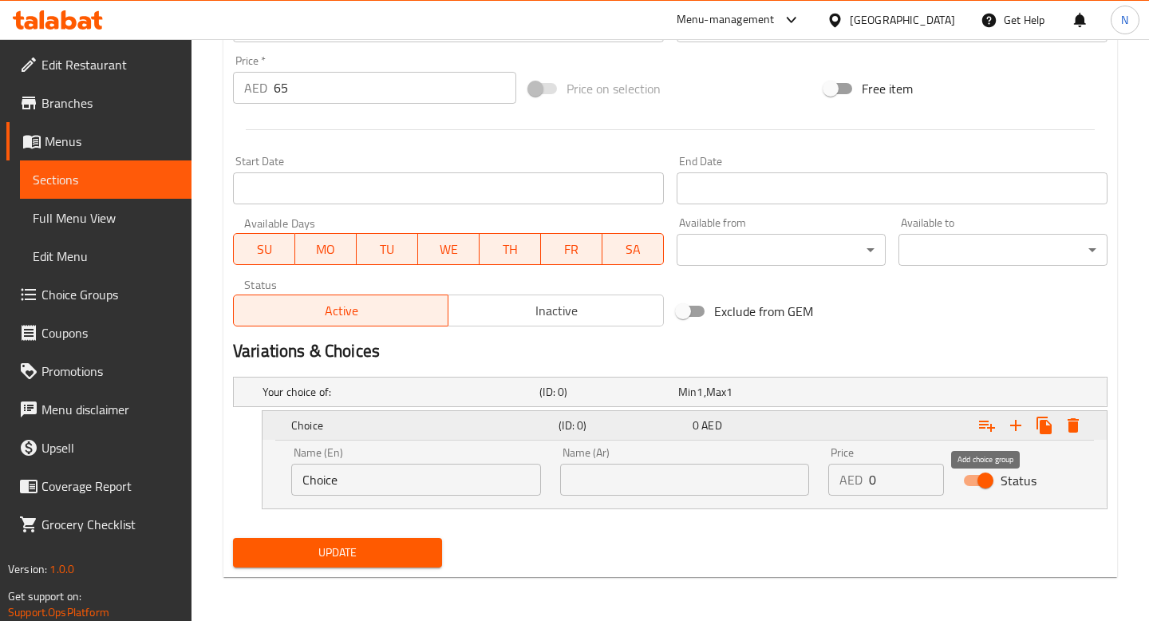
click at [986, 421] on icon "Expand" at bounding box center [987, 426] width 16 height 11
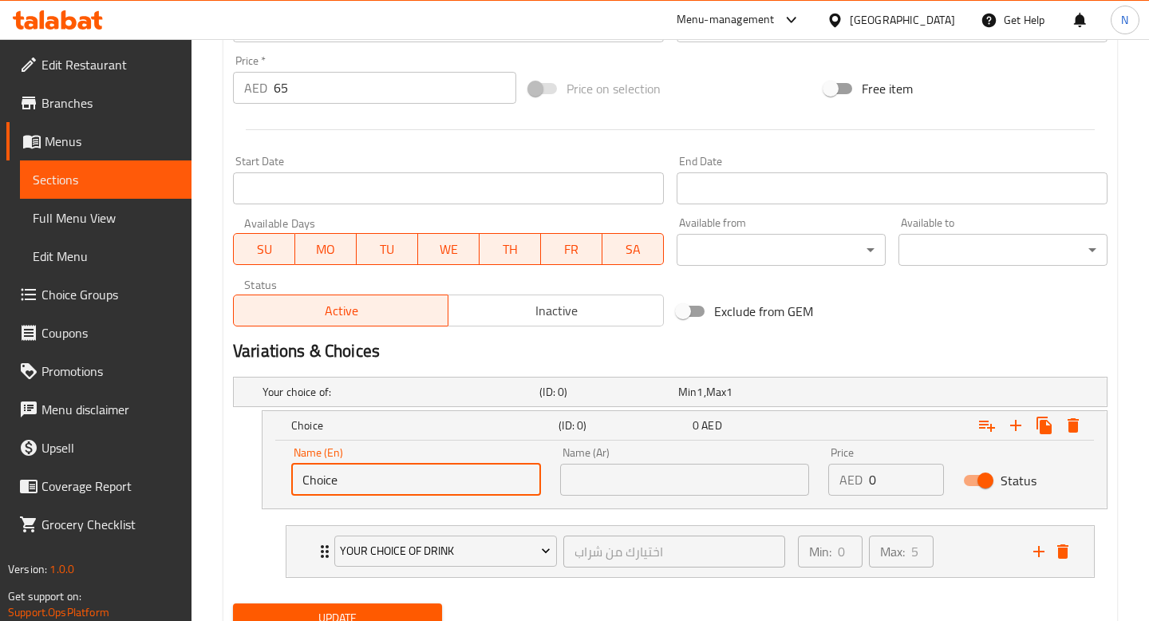
click at [433, 477] on input "Choice" at bounding box center [416, 480] width 250 height 32
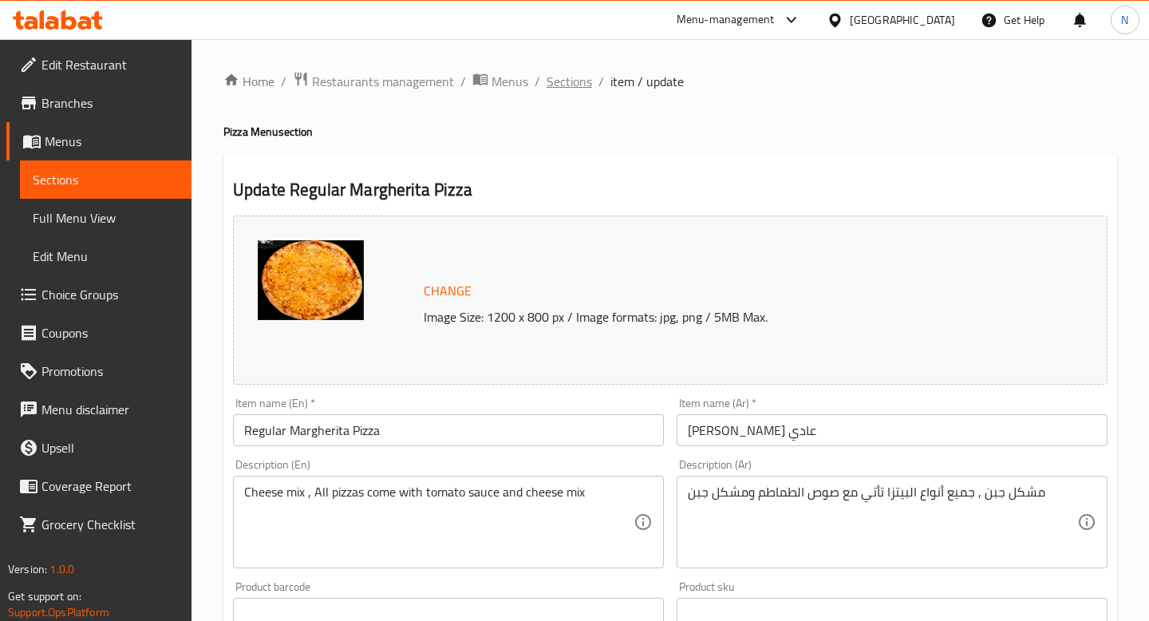
click at [567, 77] on span "Sections" at bounding box center [569, 81] width 45 height 19
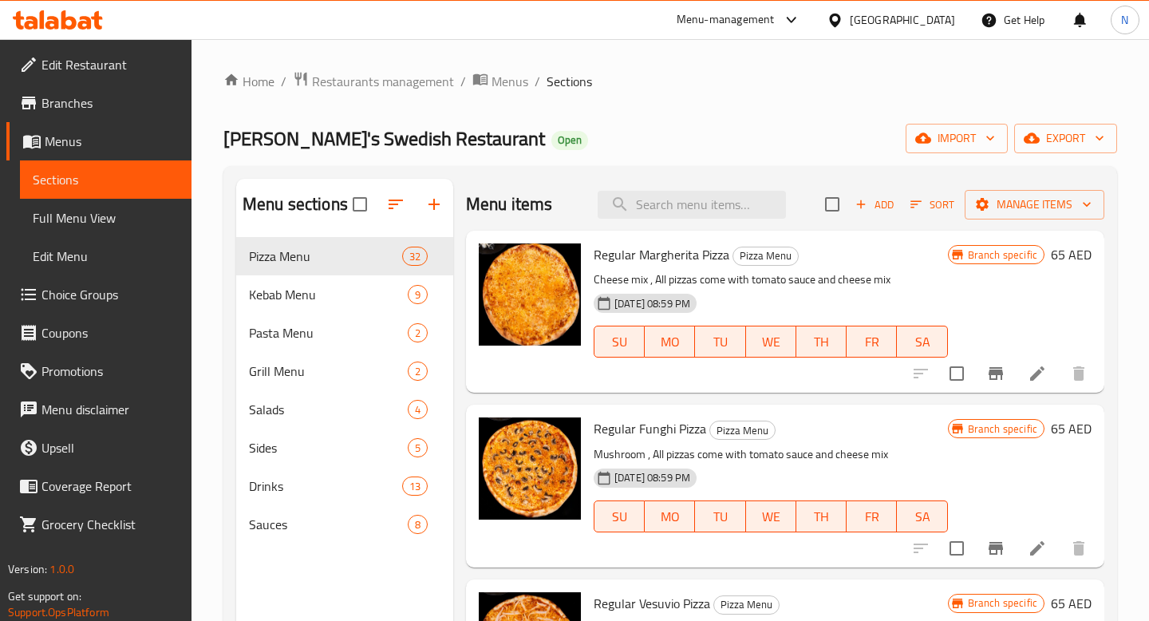
click at [1041, 359] on li at bounding box center [1037, 373] width 45 height 29
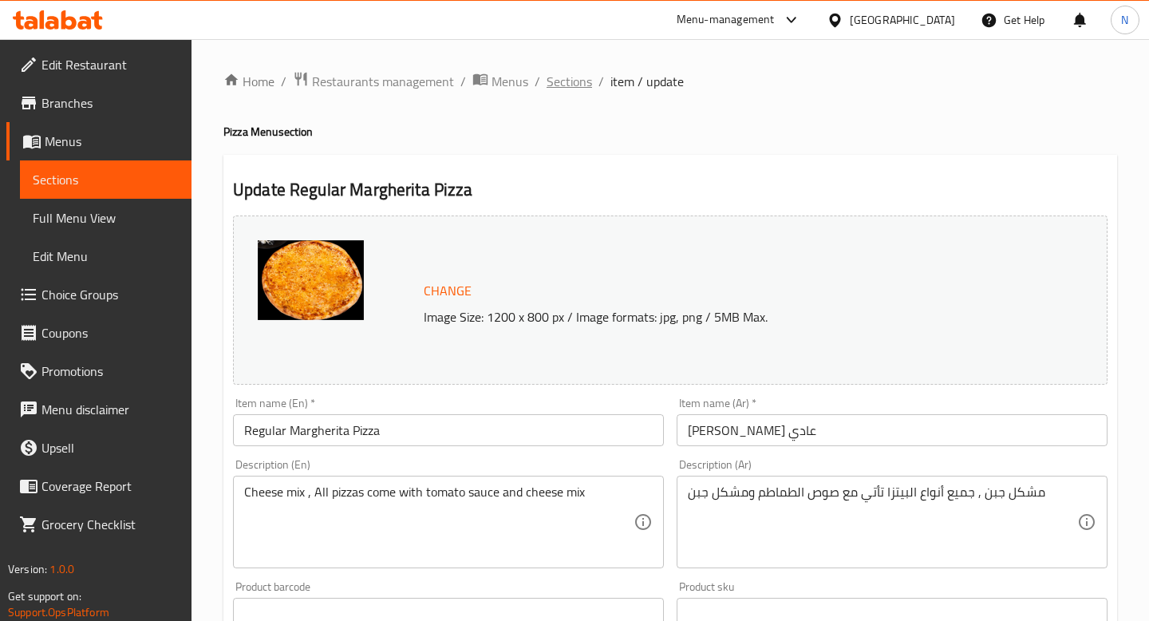
click at [574, 73] on span "Sections" at bounding box center [569, 81] width 45 height 19
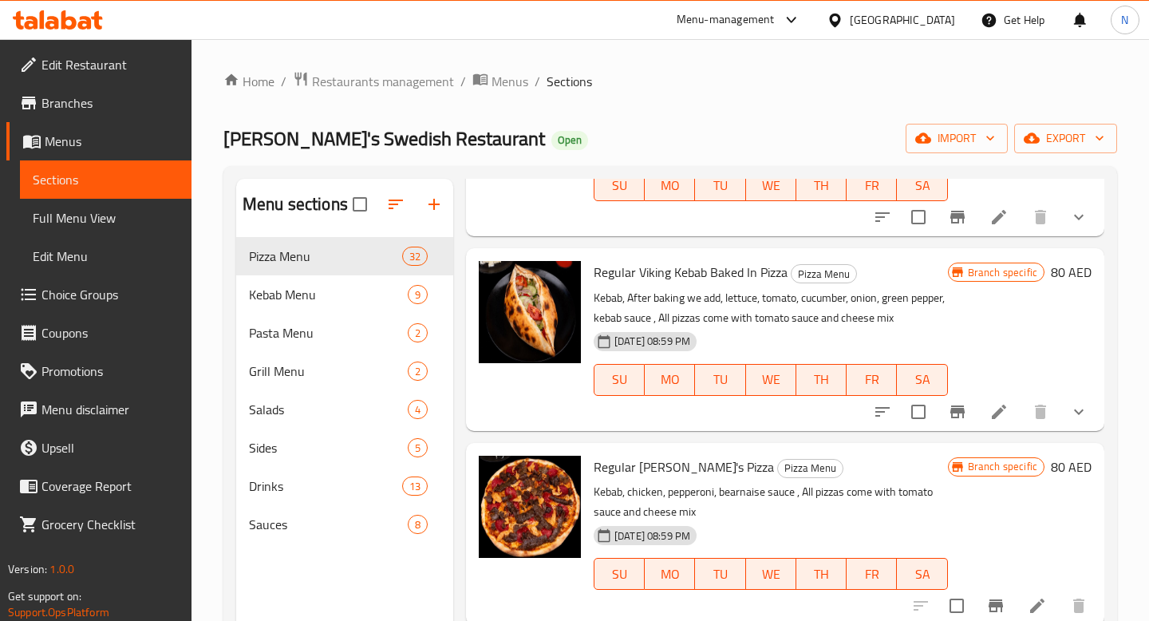
scroll to position [223, 0]
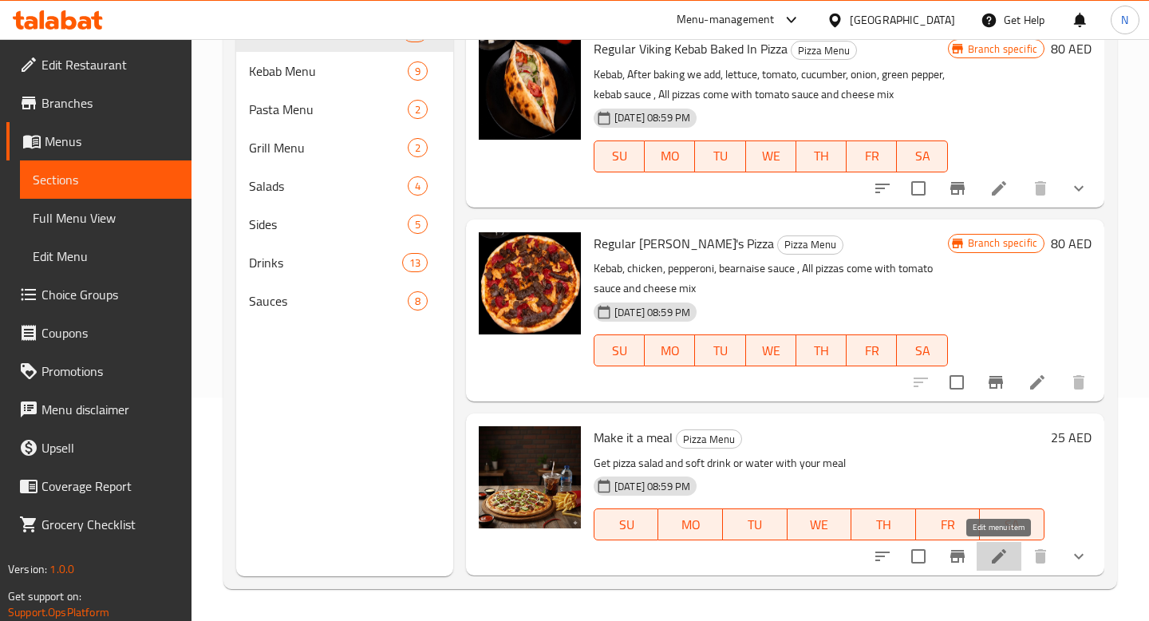
click at [1005, 551] on icon at bounding box center [999, 556] width 14 height 14
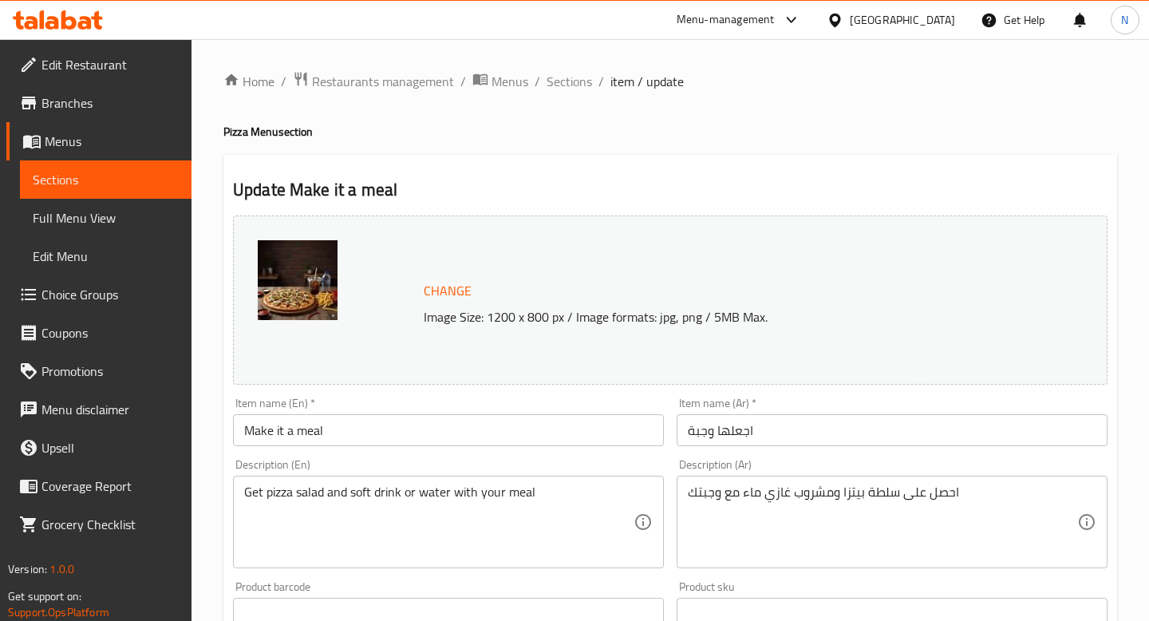
scroll to position [556, 0]
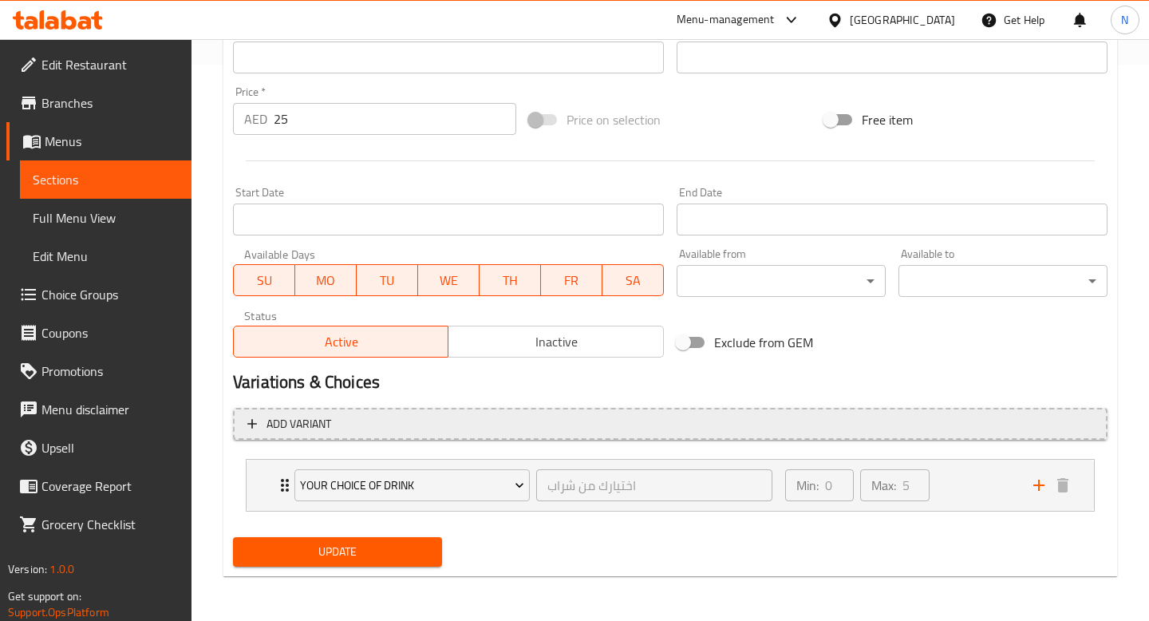
click at [283, 417] on span "Add variant" at bounding box center [299, 424] width 65 height 20
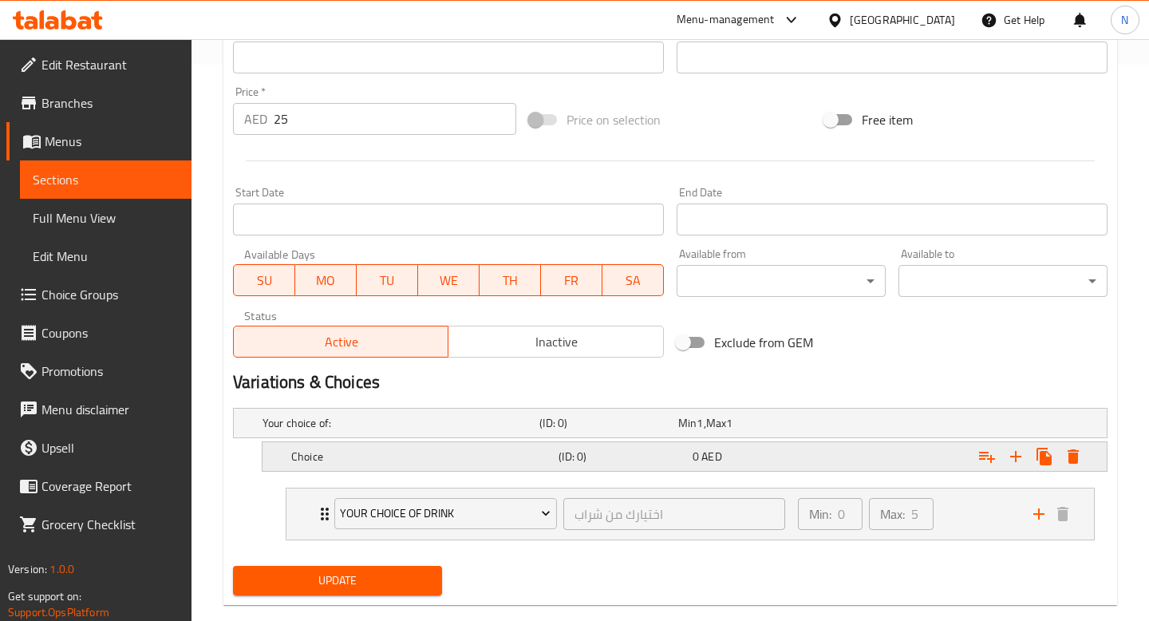
click at [398, 461] on h5 "Choice" at bounding box center [421, 457] width 261 height 16
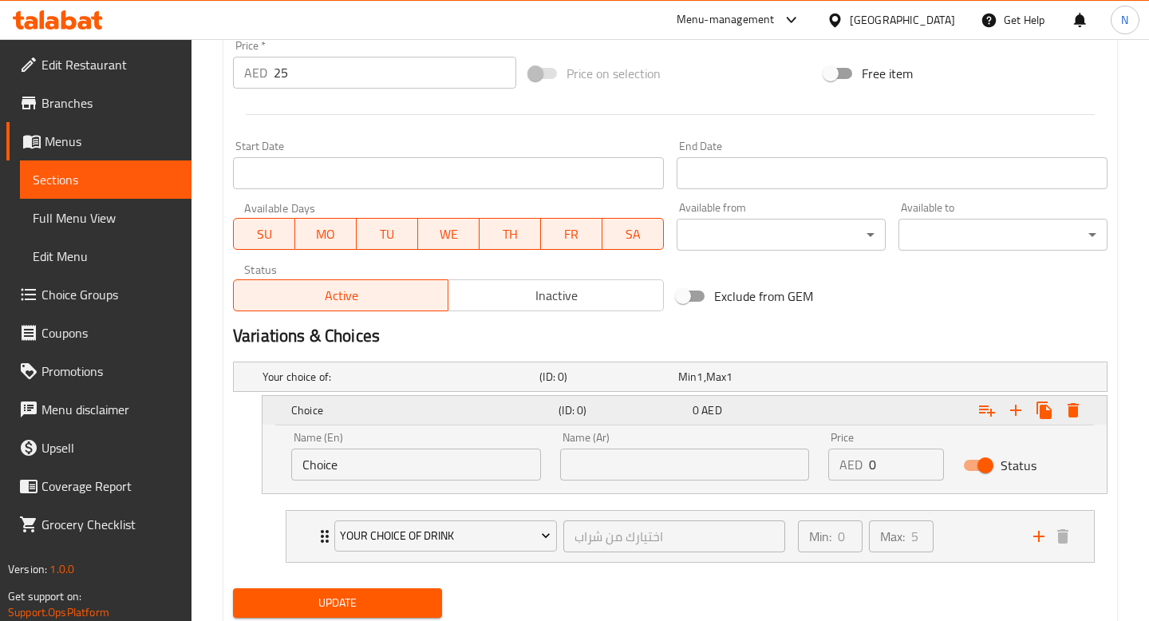
scroll to position [653, 0]
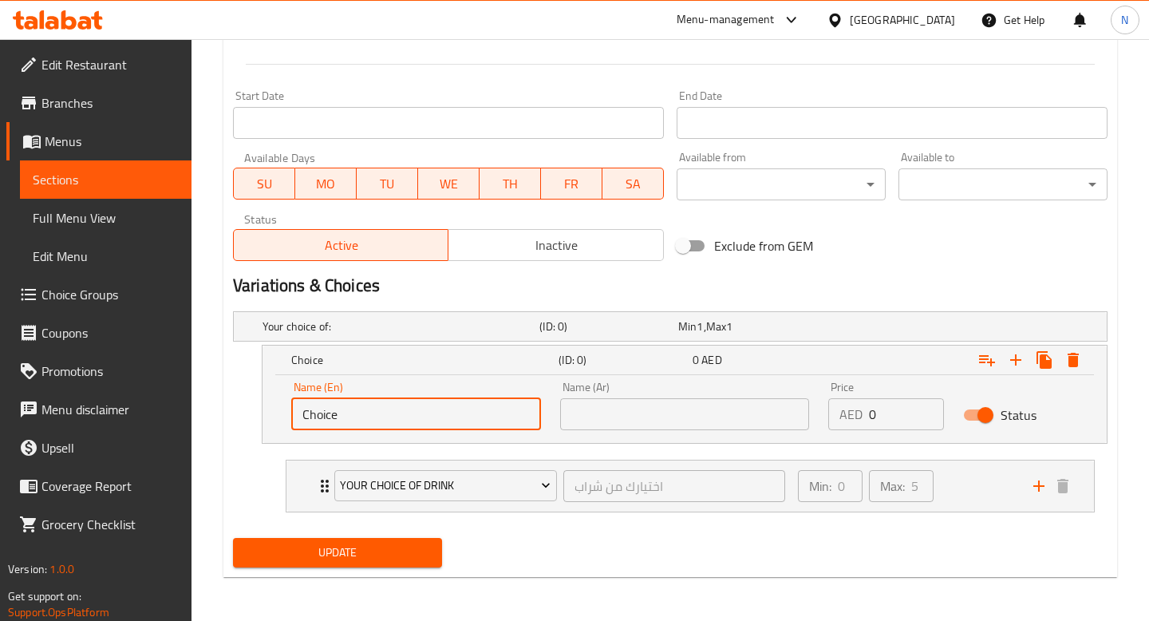
click at [357, 405] on input "Choice" at bounding box center [416, 414] width 250 height 32
click at [341, 324] on h5 "Your choice of:" at bounding box center [398, 326] width 271 height 16
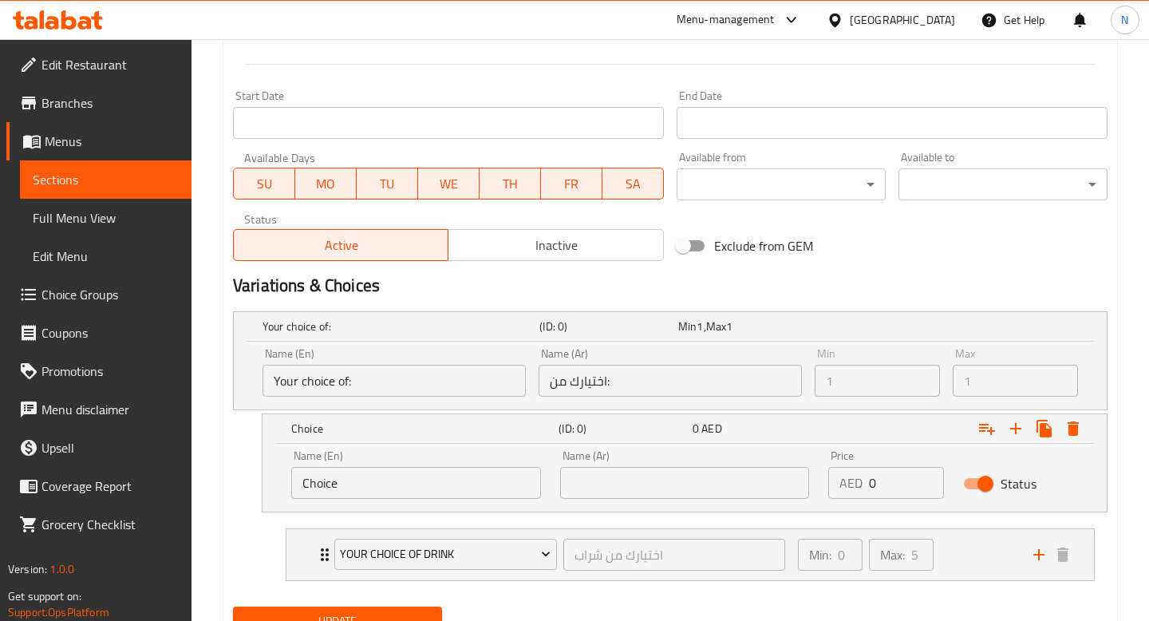
click at [359, 385] on input "Your choice of:" at bounding box center [394, 381] width 263 height 32
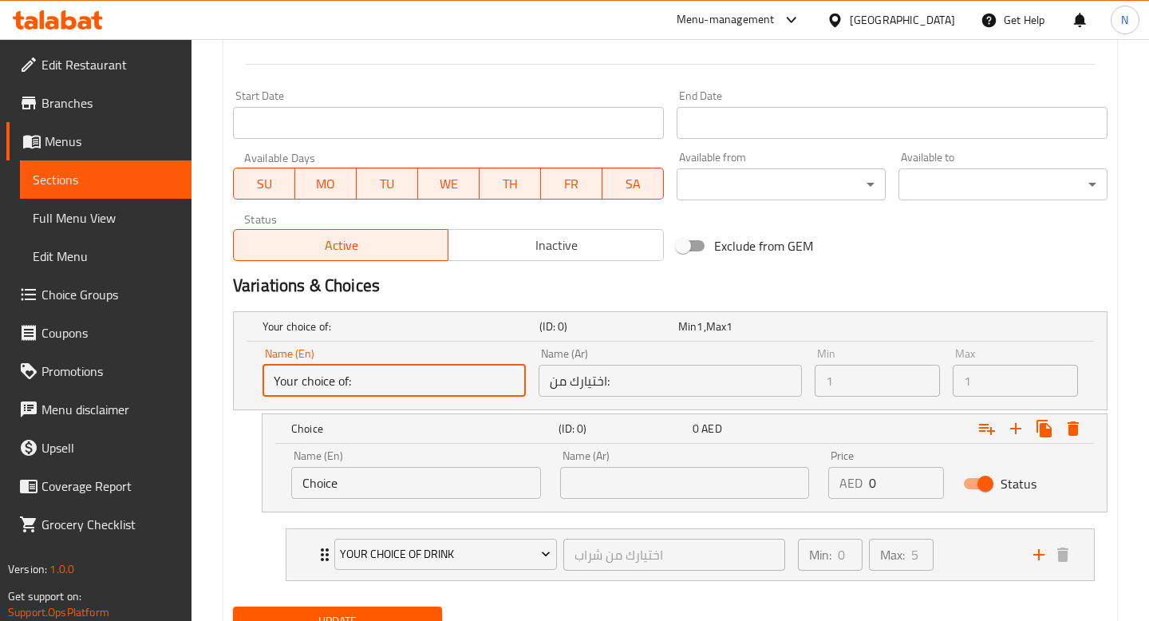
click at [359, 385] on input "Your choice of:" at bounding box center [394, 381] width 263 height 32
click at [388, 381] on input "Your choice of:" at bounding box center [394, 381] width 263 height 32
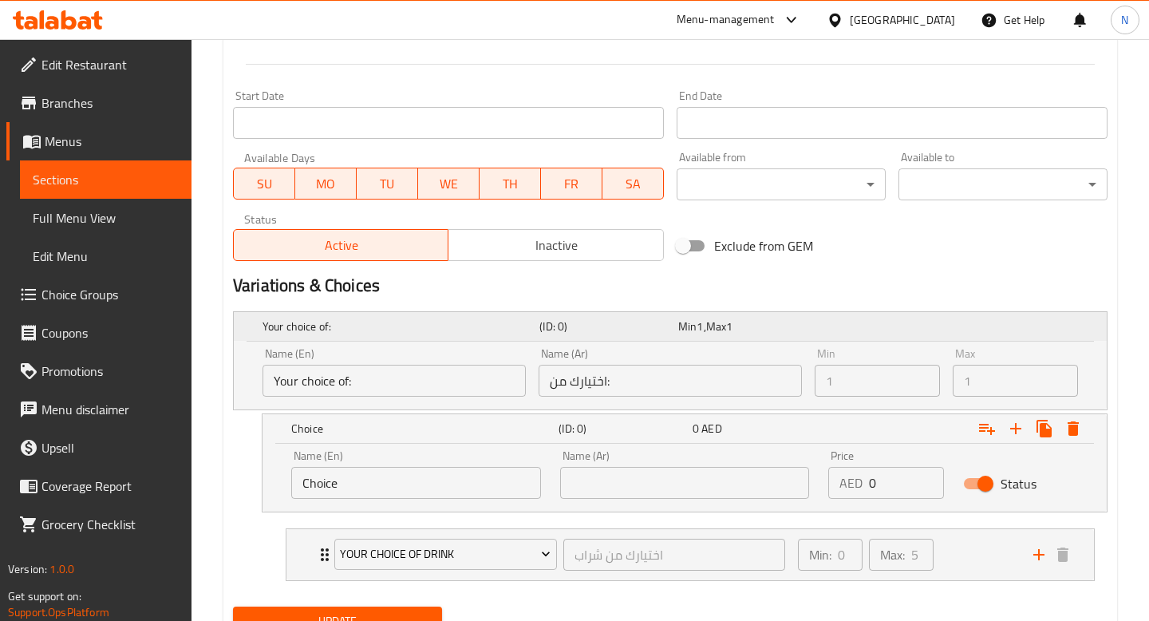
click at [409, 337] on div "Your choice of: (ID: 0) Min 1 , Max 1" at bounding box center [675, 326] width 832 height 35
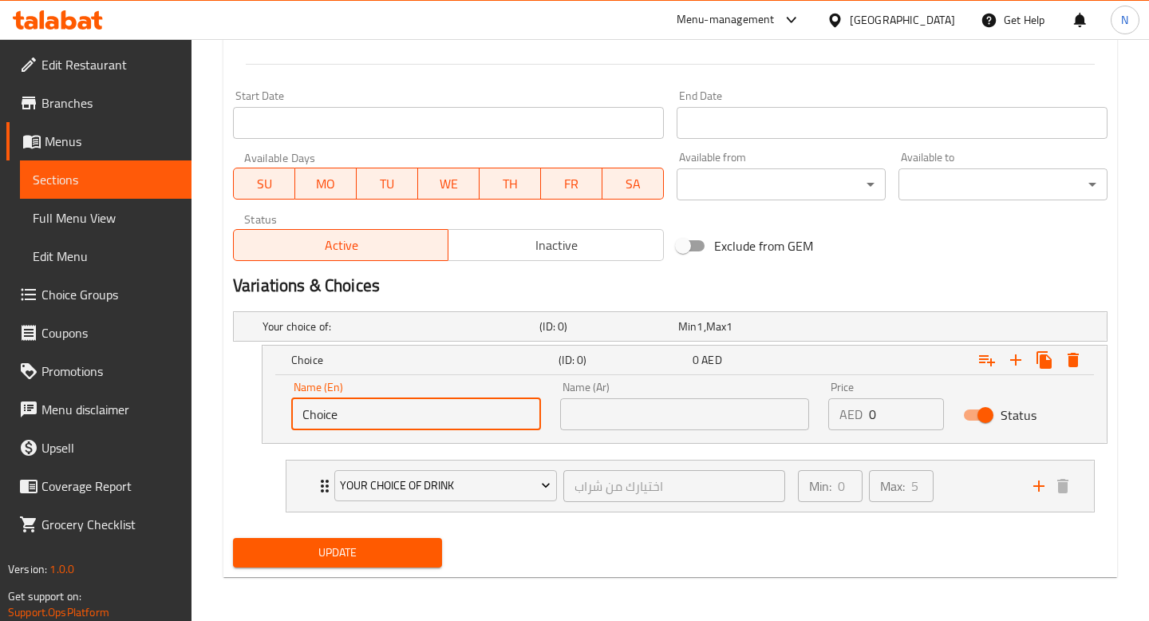
click at [360, 413] on input "Choice" at bounding box center [416, 414] width 250 height 32
type input "Make it a meal"
click at [896, 409] on input "0" at bounding box center [906, 414] width 74 height 32
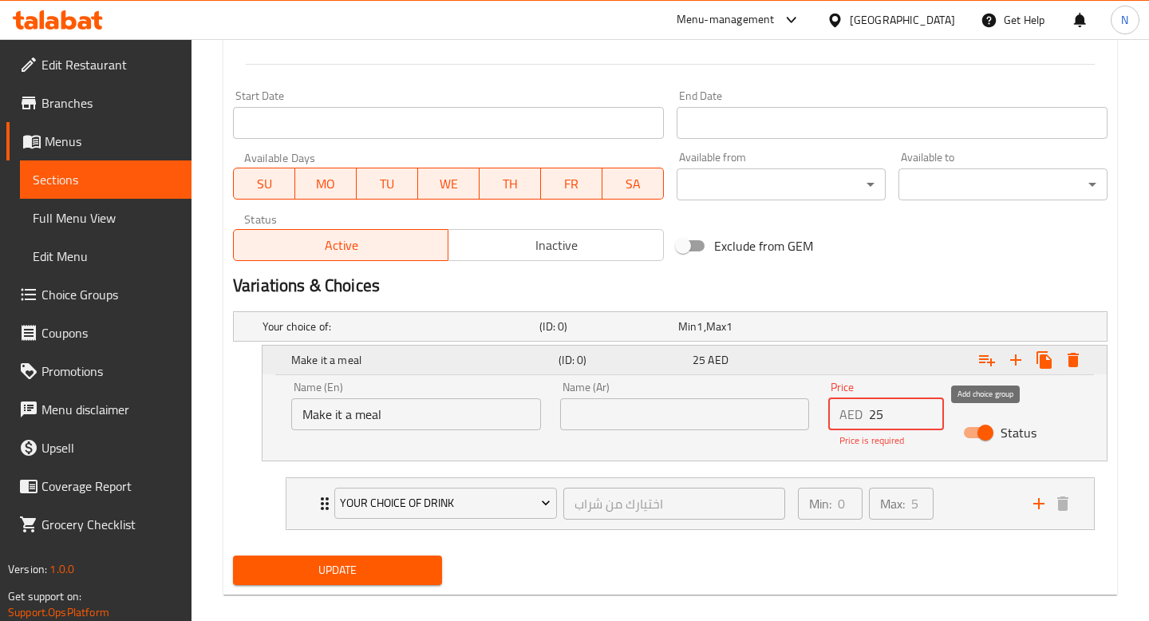
type input "25"
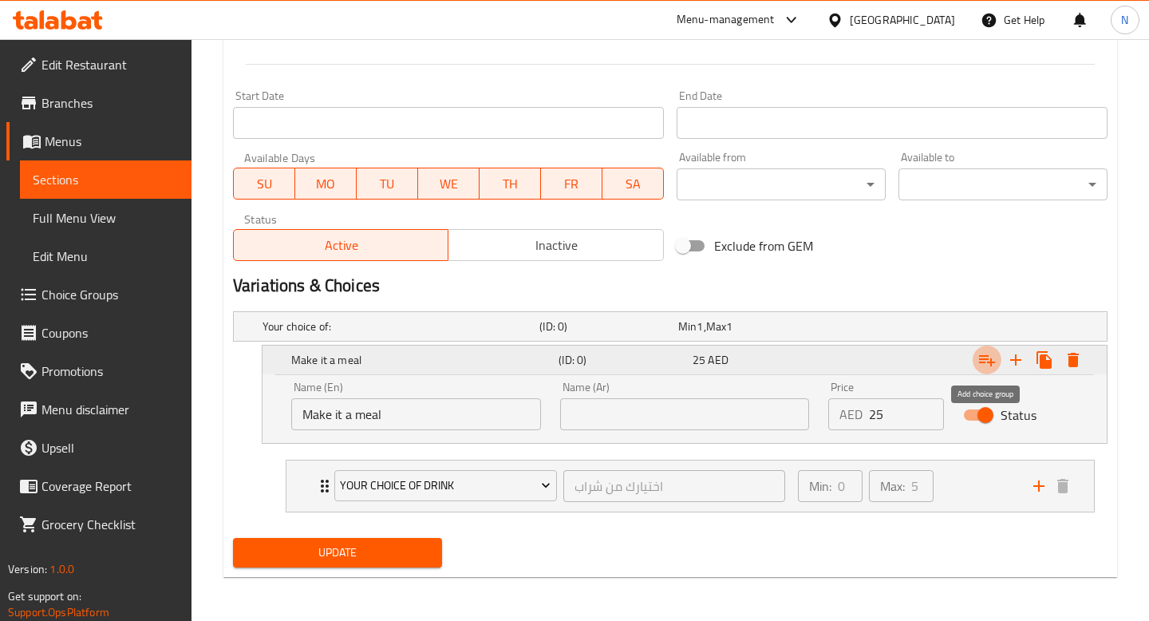
click at [985, 359] on icon "Expand" at bounding box center [987, 359] width 19 height 19
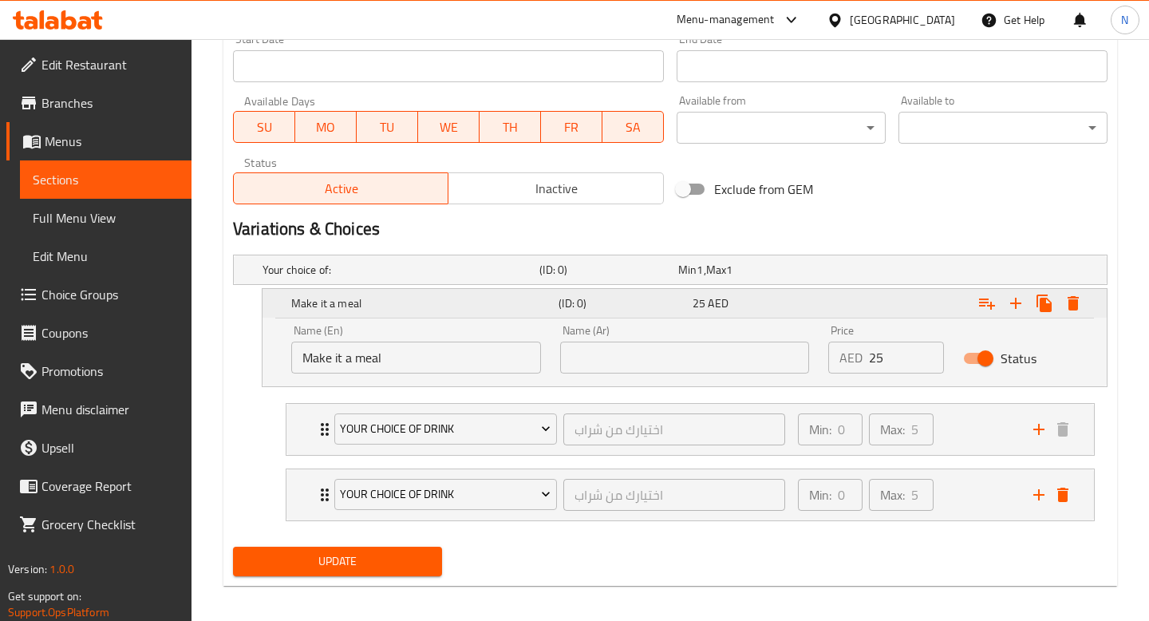
scroll to position [718, 0]
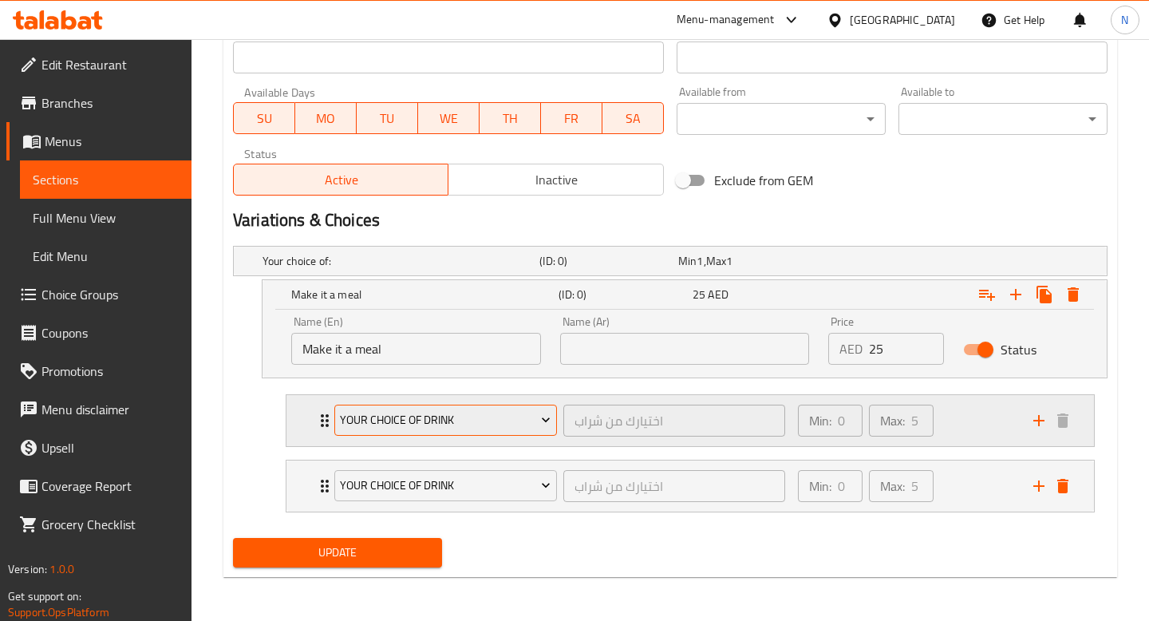
click at [516, 418] on span "Your Choice Of Drink" at bounding box center [445, 420] width 211 height 20
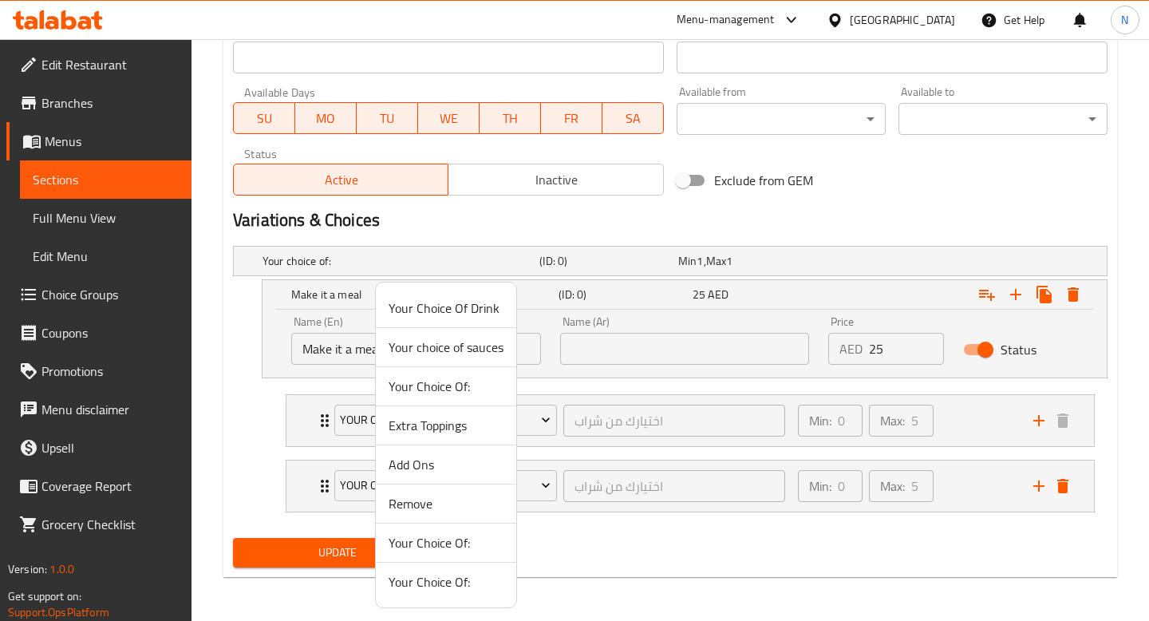
click at [528, 421] on div at bounding box center [574, 310] width 1149 height 621
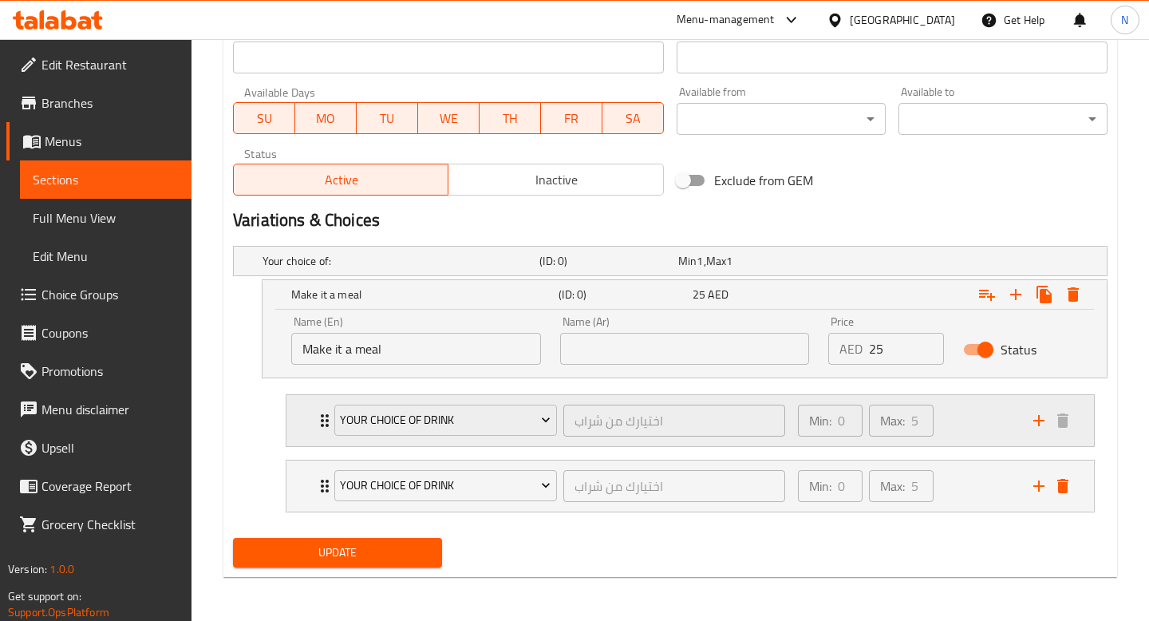
click at [967, 418] on div "Min: 0 ​ Max: 5 ​" at bounding box center [906, 420] width 235 height 51
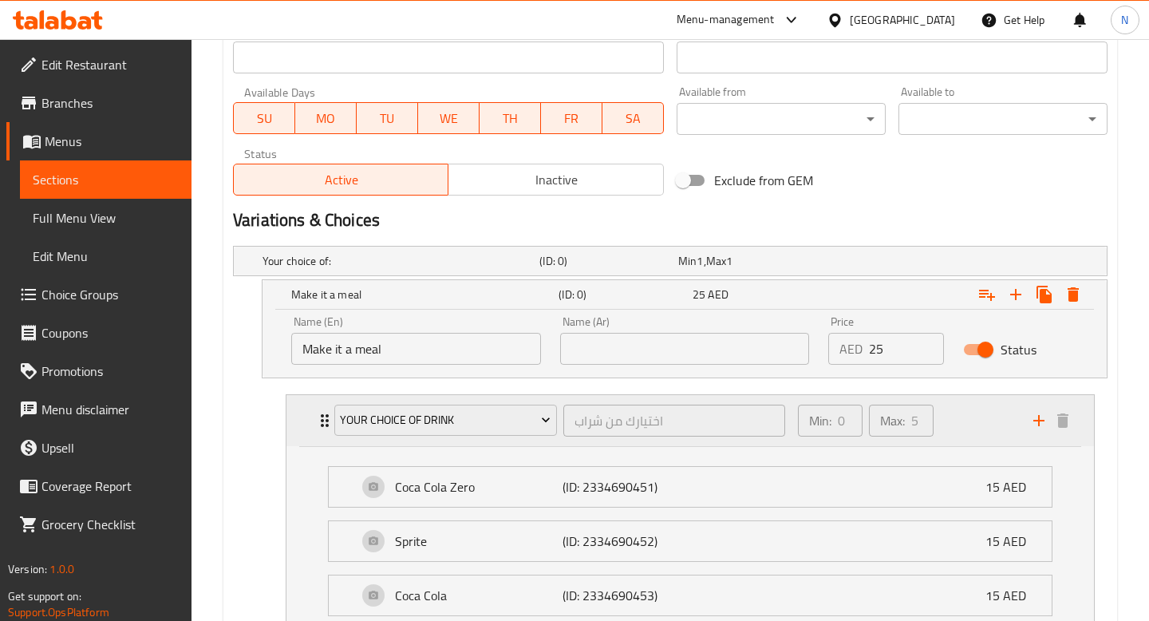
click at [967, 418] on div "Min: 0 ​ Max: 5 ​" at bounding box center [906, 420] width 235 height 51
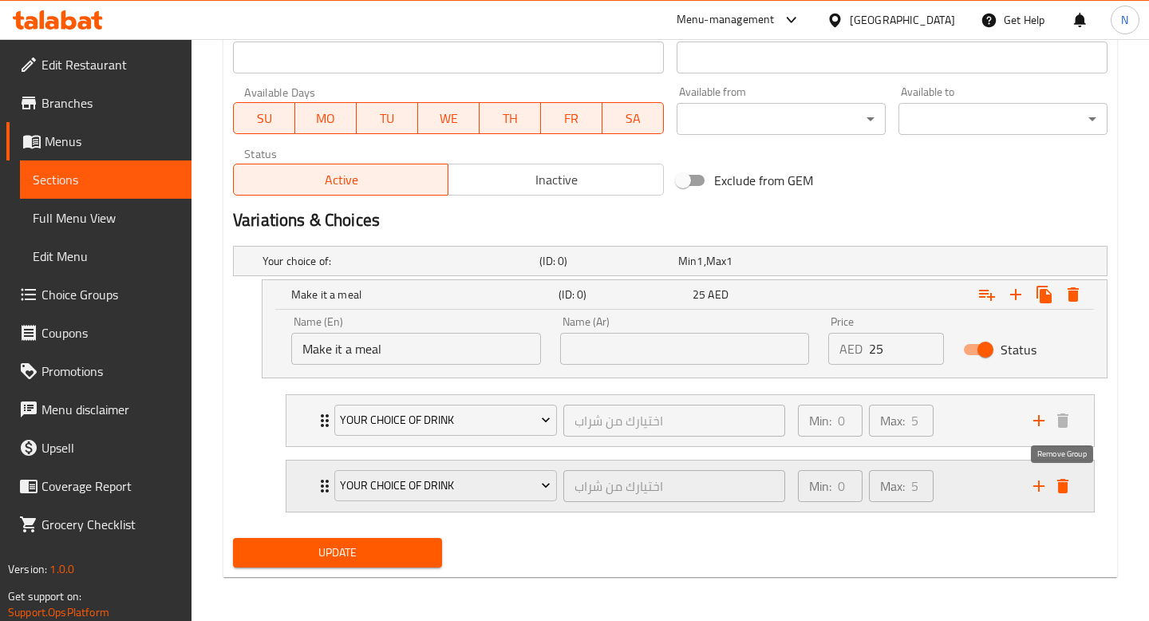
click at [1061, 480] on icon "delete" at bounding box center [1063, 486] width 11 height 14
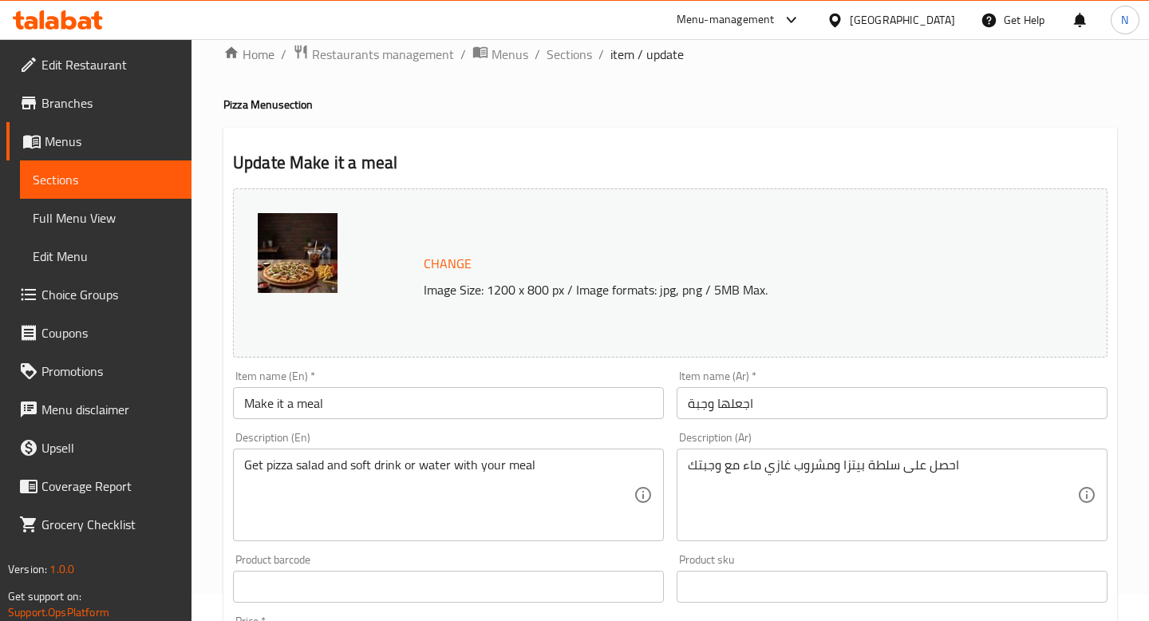
scroll to position [0, 0]
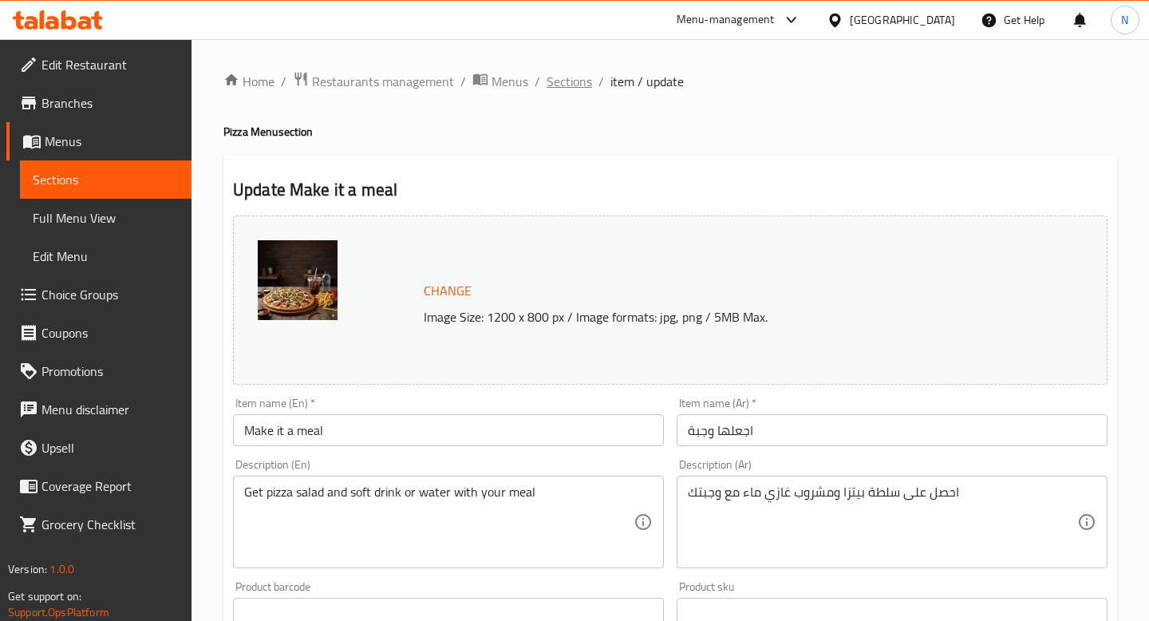
click at [573, 78] on span "Sections" at bounding box center [569, 81] width 45 height 19
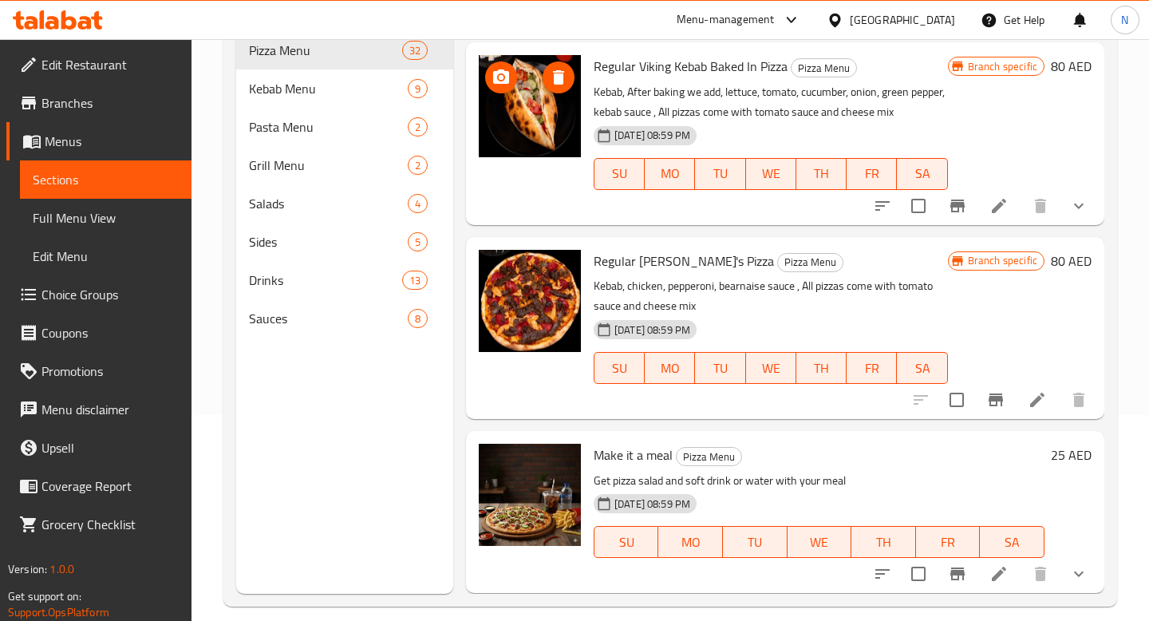
scroll to position [223, 0]
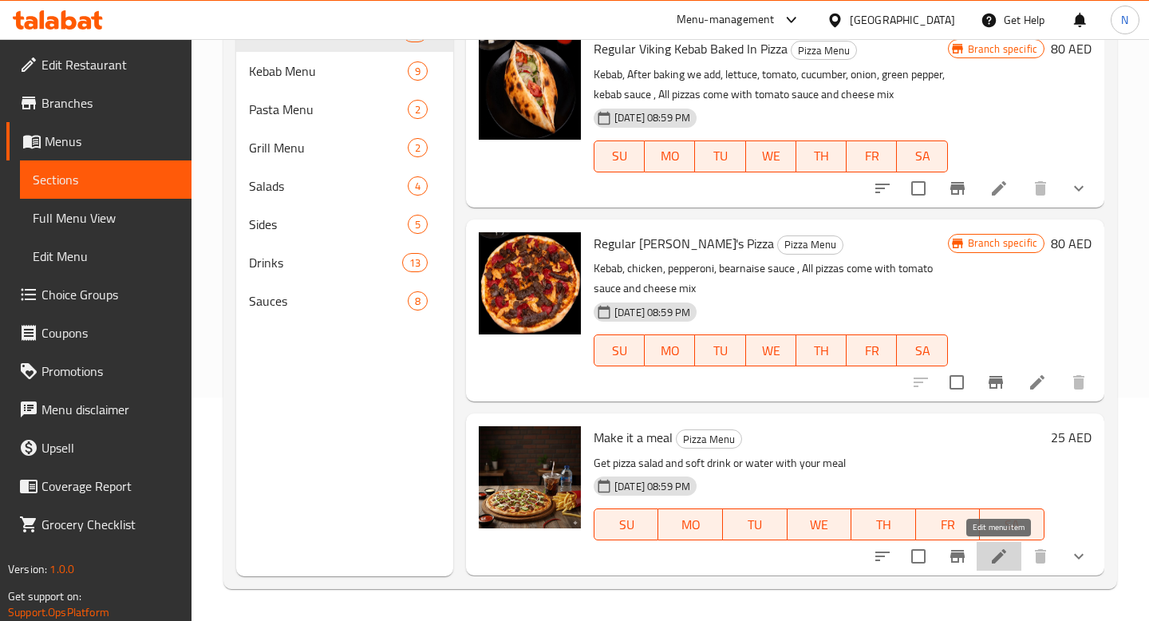
click at [1001, 555] on icon at bounding box center [999, 556] width 14 height 14
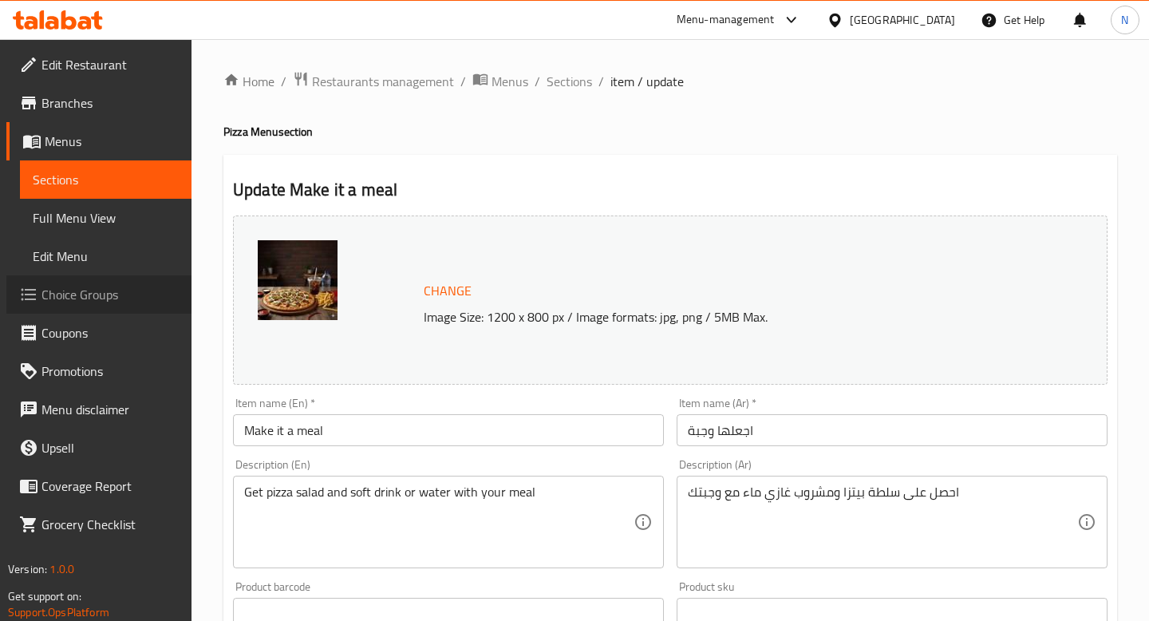
click at [66, 307] on link "Choice Groups" at bounding box center [98, 294] width 185 height 38
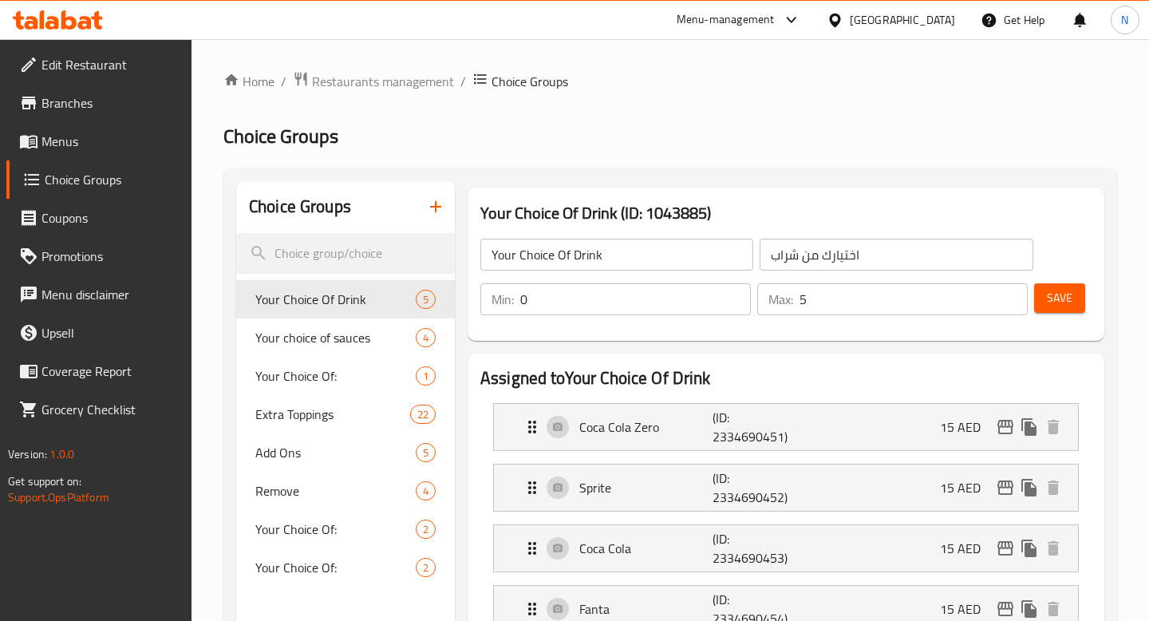
click at [437, 207] on icon "button" at bounding box center [435, 206] width 11 height 11
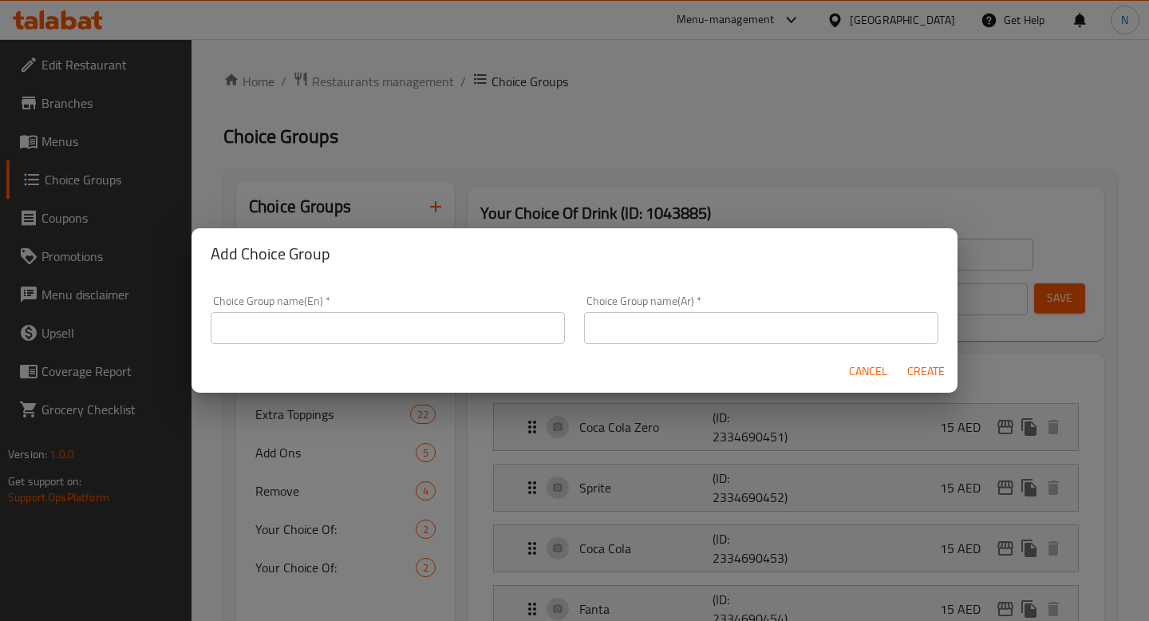
click at [446, 334] on input "text" at bounding box center [388, 328] width 354 height 32
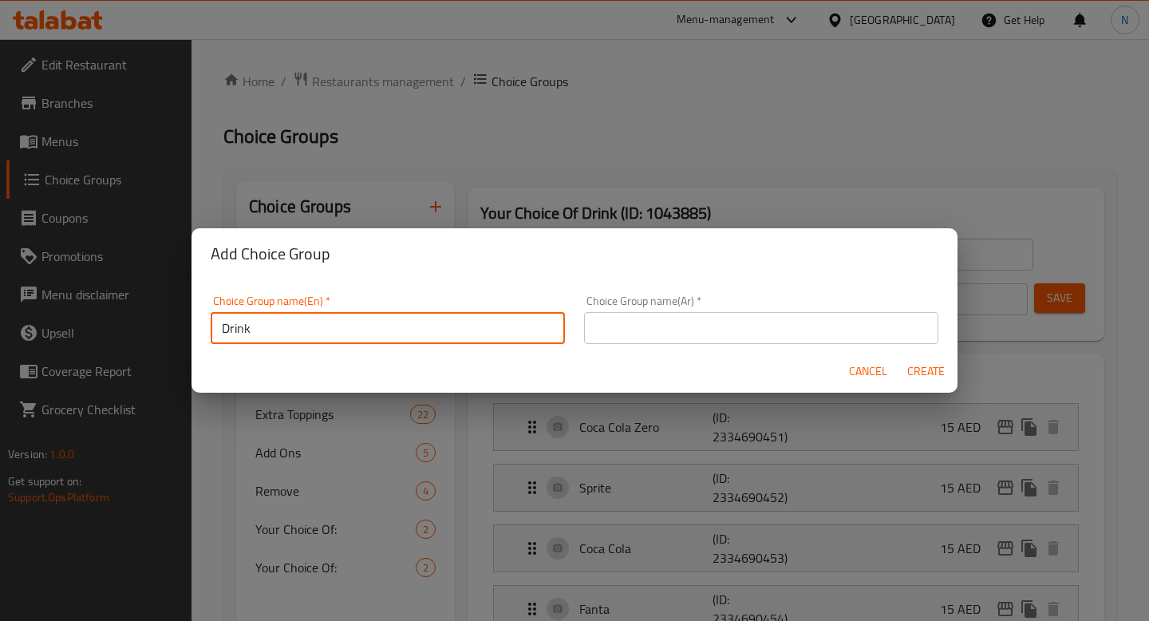
click at [472, 319] on input "Drink" at bounding box center [388, 328] width 354 height 32
type input "Drink"
click at [787, 337] on input "text" at bounding box center [761, 328] width 354 height 32
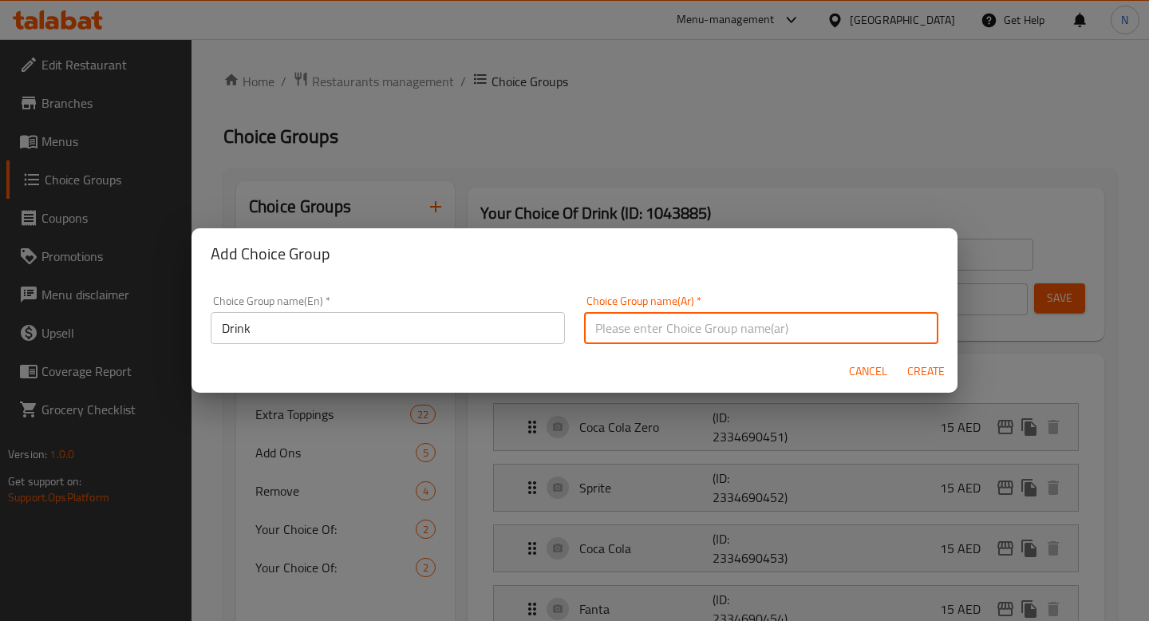
paste input "مشروب"
type input "مشروب"
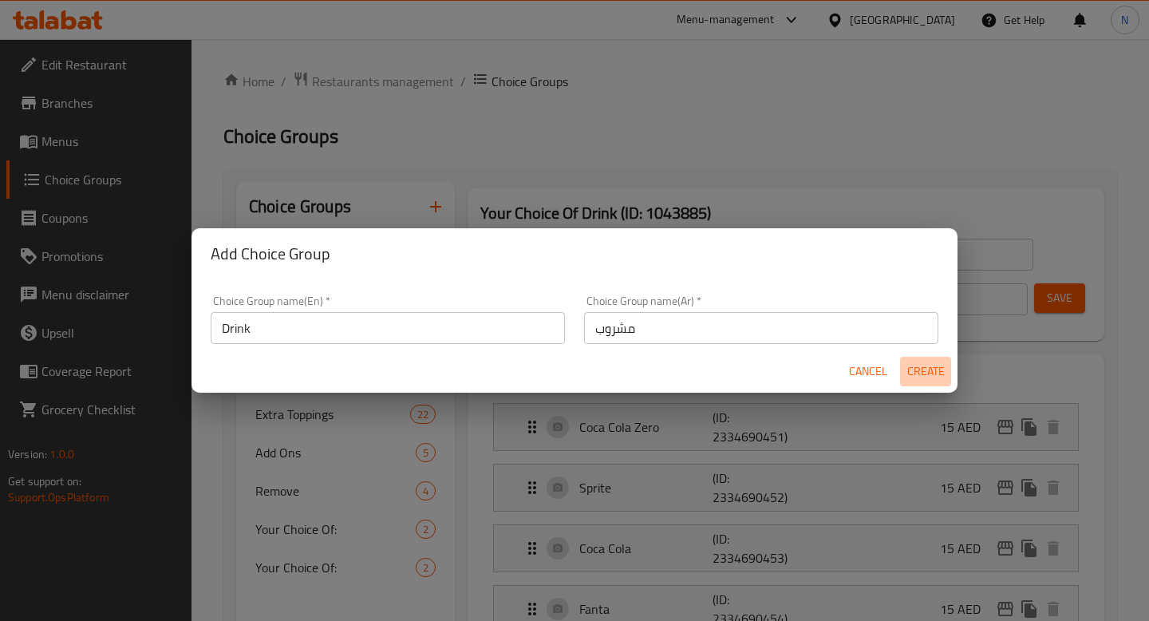
click at [925, 373] on span "Create" at bounding box center [926, 372] width 38 height 20
type input "Drink"
type input "مشروب"
type input "0"
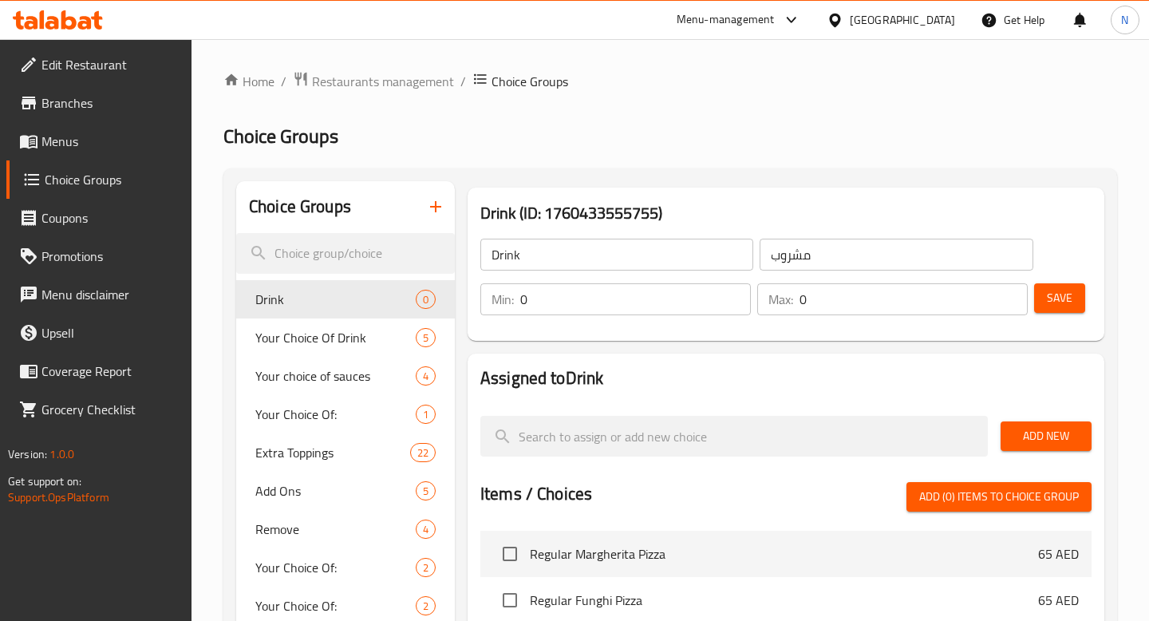
click at [631, 295] on input "0" at bounding box center [635, 299] width 231 height 32
type input "1"
click at [831, 298] on input "0" at bounding box center [914, 299] width 228 height 32
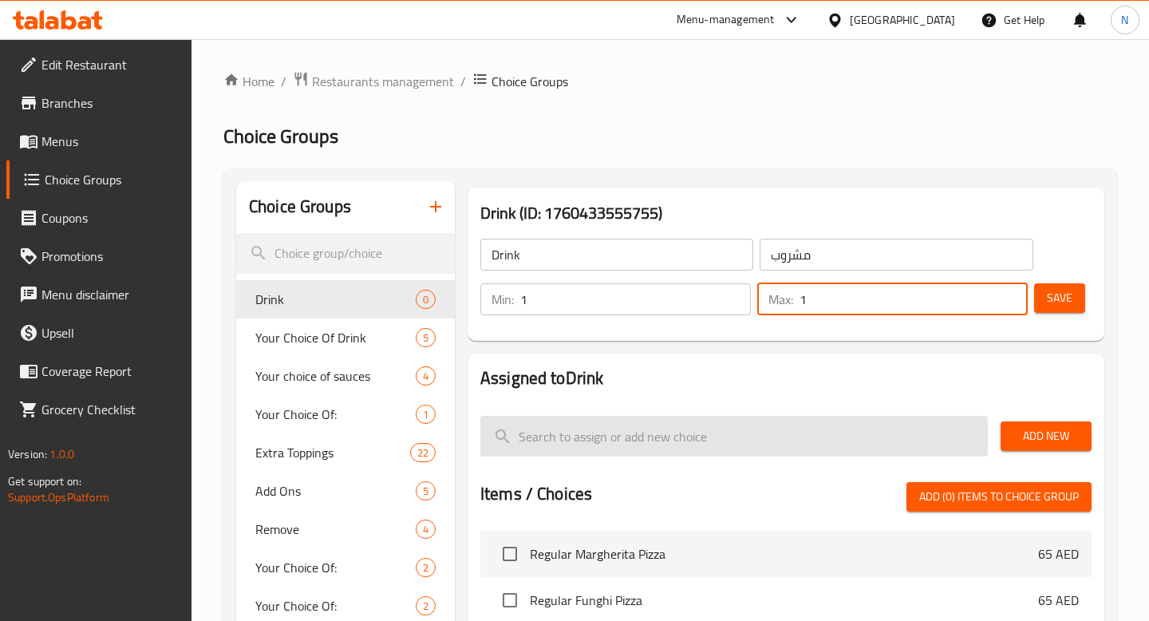
type input "1"
click at [686, 451] on input "search" at bounding box center [734, 436] width 508 height 41
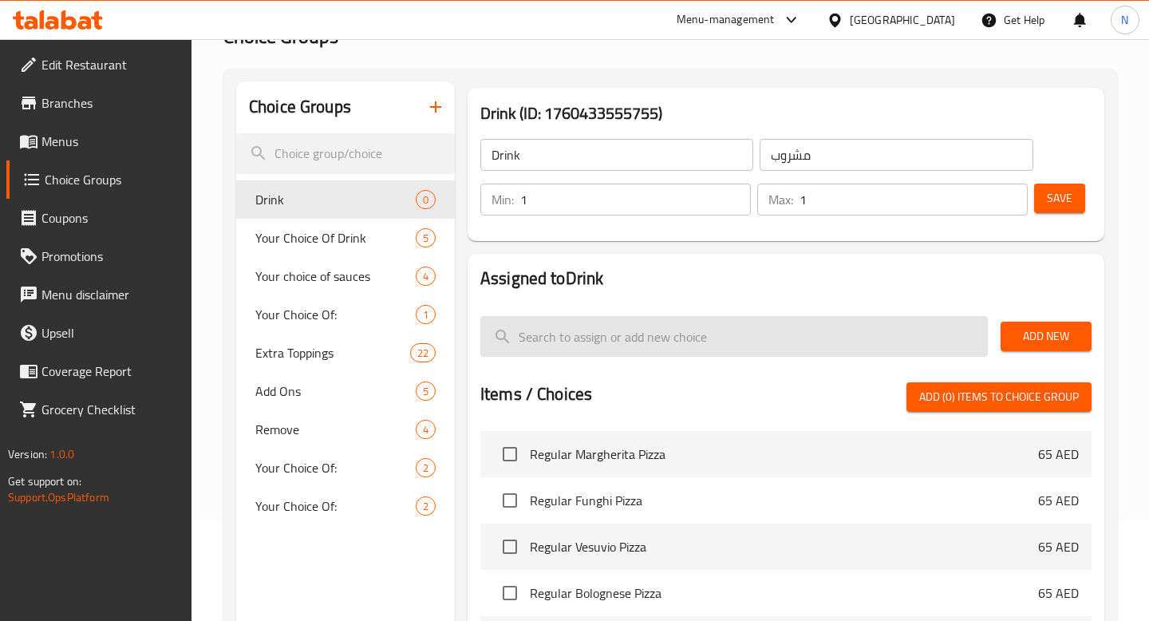
scroll to position [101, 0]
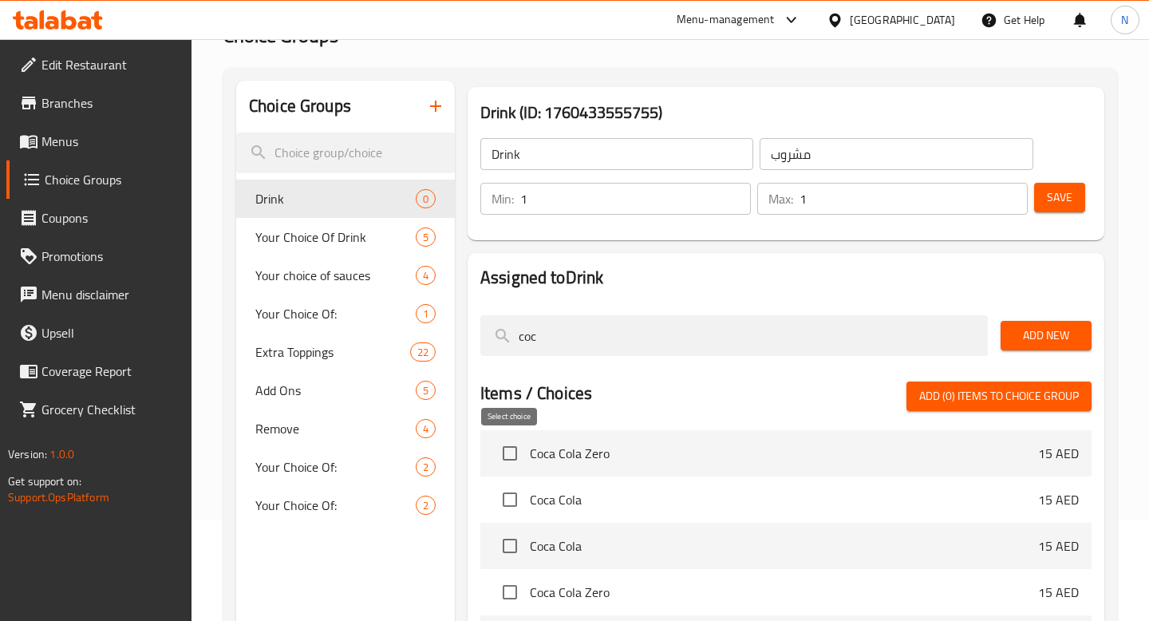
type input "coc"
click at [515, 461] on input "checkbox" at bounding box center [510, 454] width 34 height 34
checkbox input "true"
click at [509, 499] on input "checkbox" at bounding box center [510, 500] width 34 height 34
checkbox input "true"
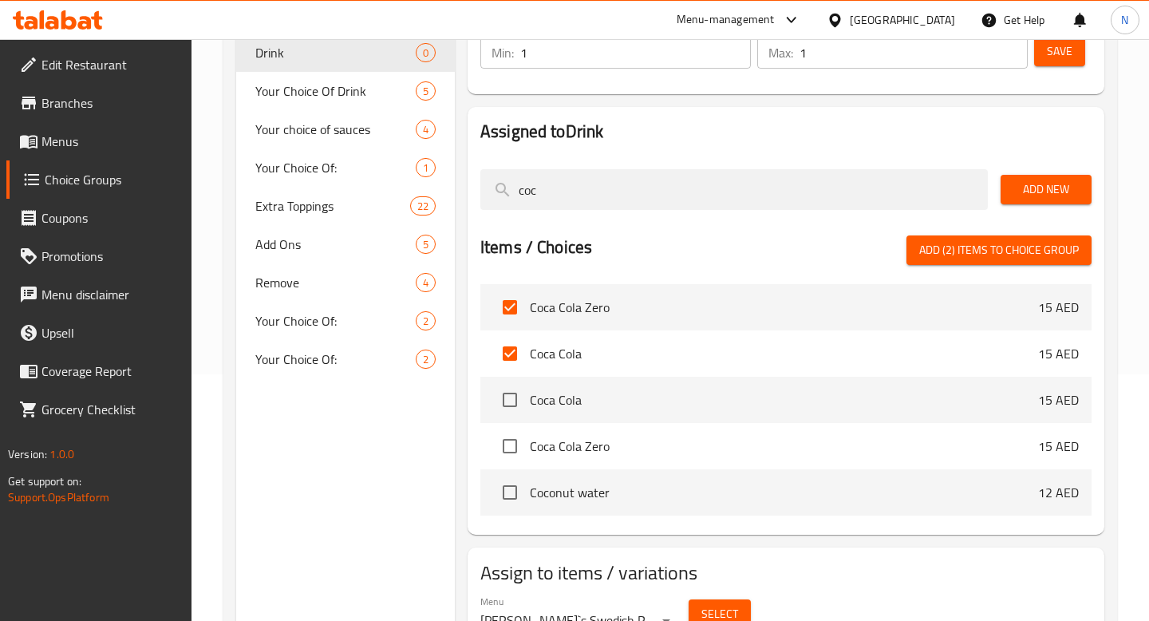
scroll to position [237, 0]
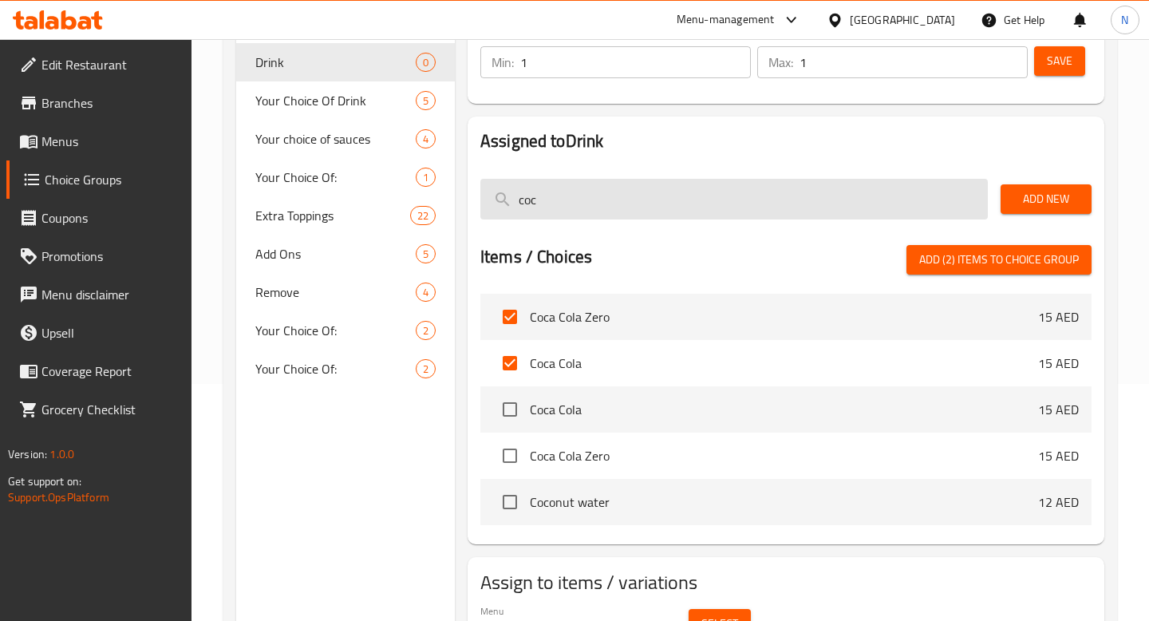
click at [612, 204] on input "coc" at bounding box center [734, 199] width 508 height 41
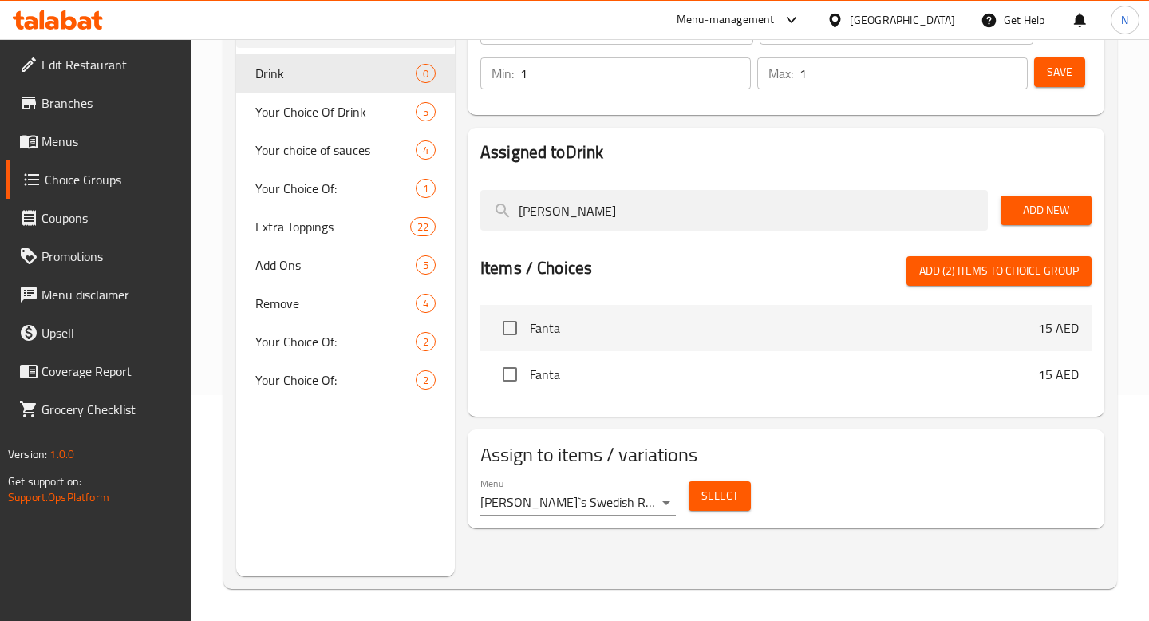
scroll to position [226, 0]
type input "[PERSON_NAME]"
click at [510, 322] on input "checkbox" at bounding box center [510, 328] width 34 height 34
checkbox input "true"
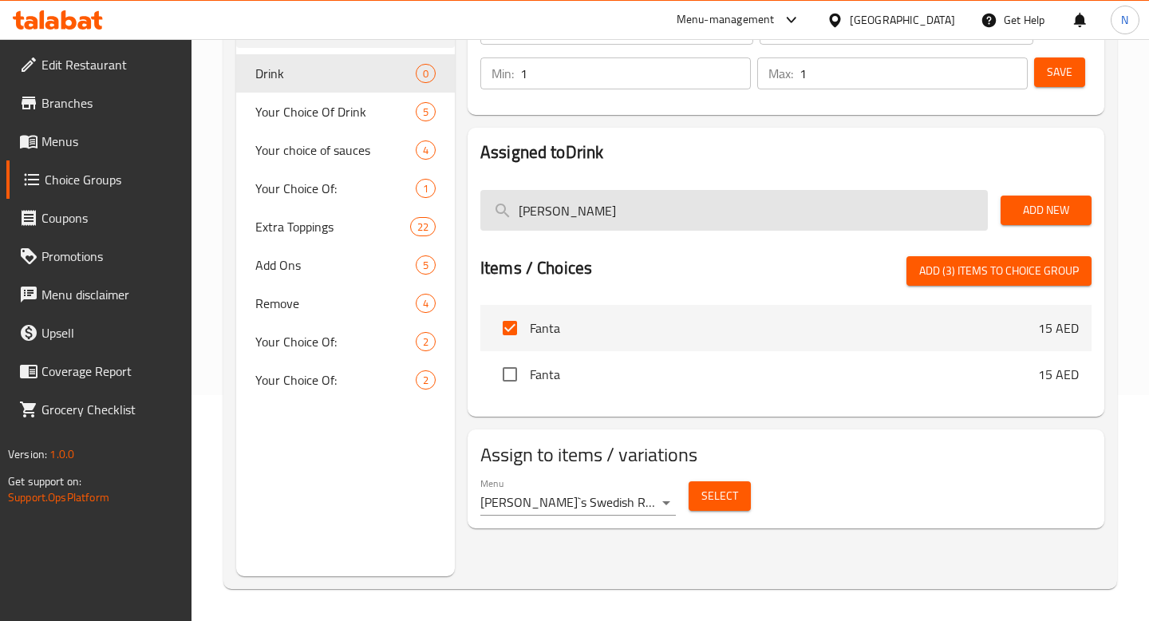
click at [584, 208] on input "[PERSON_NAME]" at bounding box center [734, 210] width 508 height 41
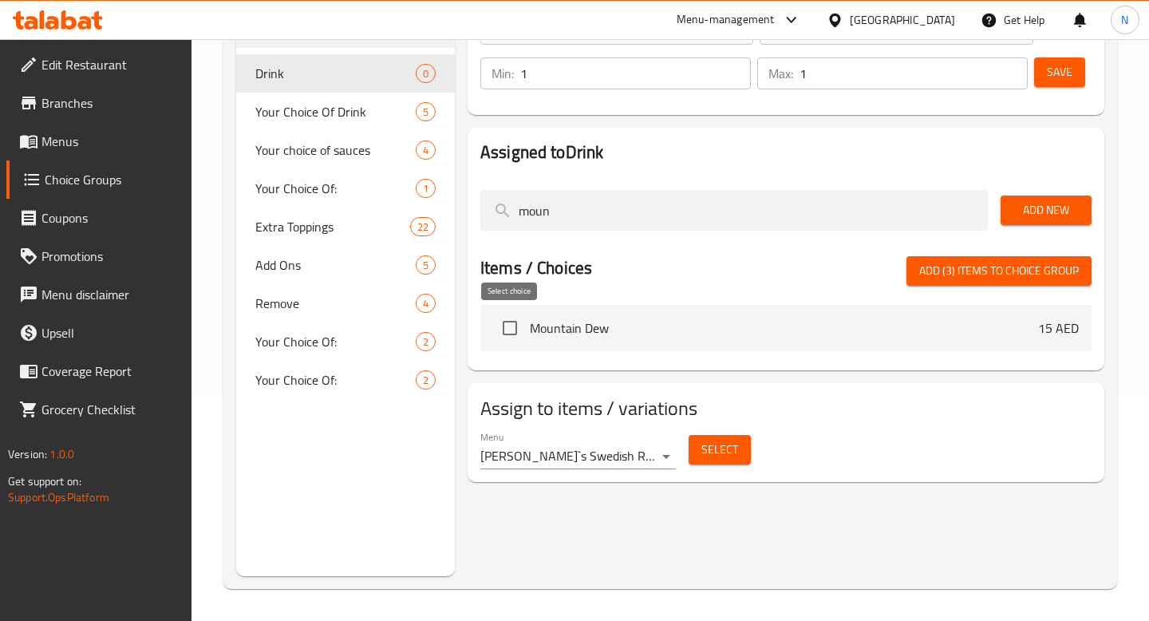
type input "moun"
click at [513, 326] on input "checkbox" at bounding box center [510, 328] width 34 height 34
checkbox input "true"
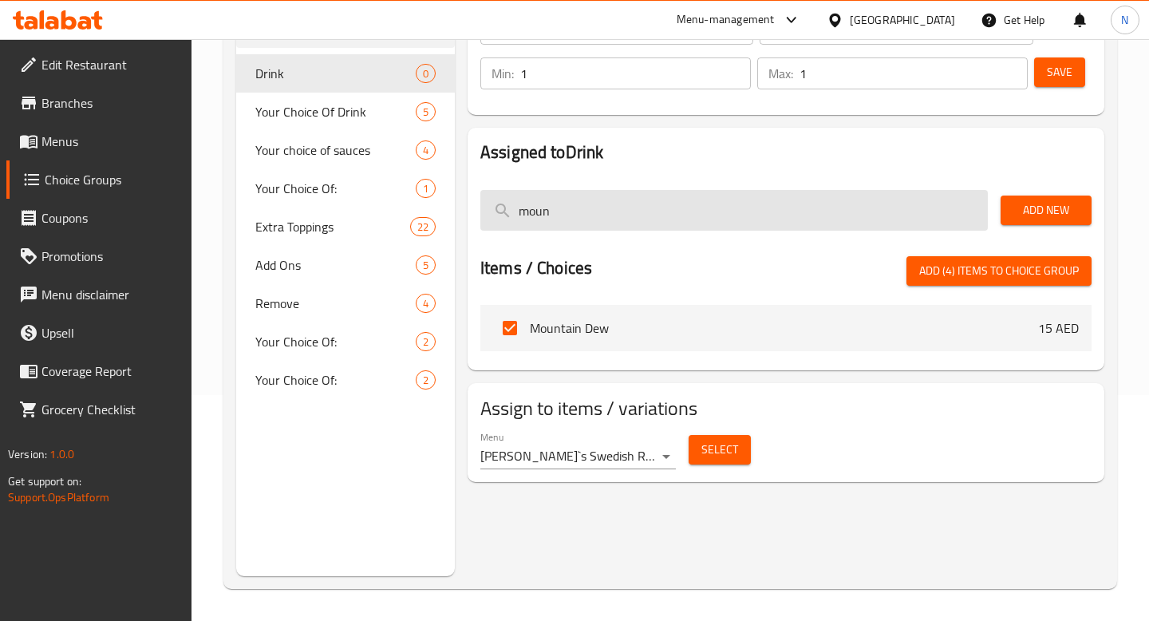
click at [622, 216] on input "moun" at bounding box center [734, 210] width 508 height 41
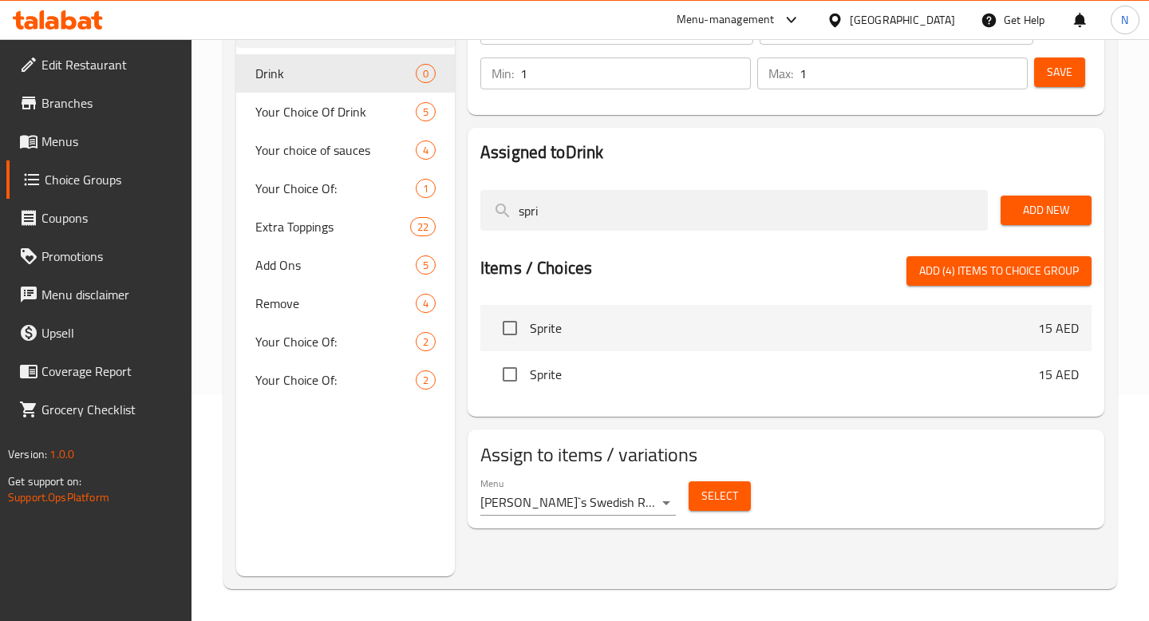
type input "spri"
click at [511, 338] on input "checkbox" at bounding box center [510, 328] width 34 height 34
checkbox input "true"
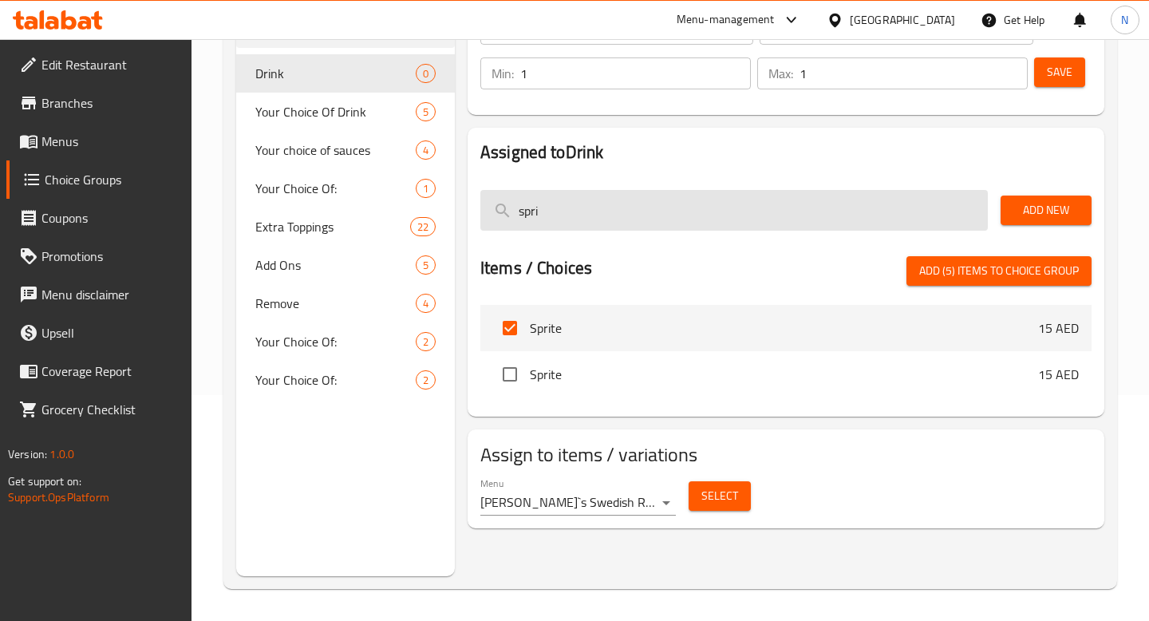
click at [564, 215] on input "spri" at bounding box center [734, 210] width 508 height 41
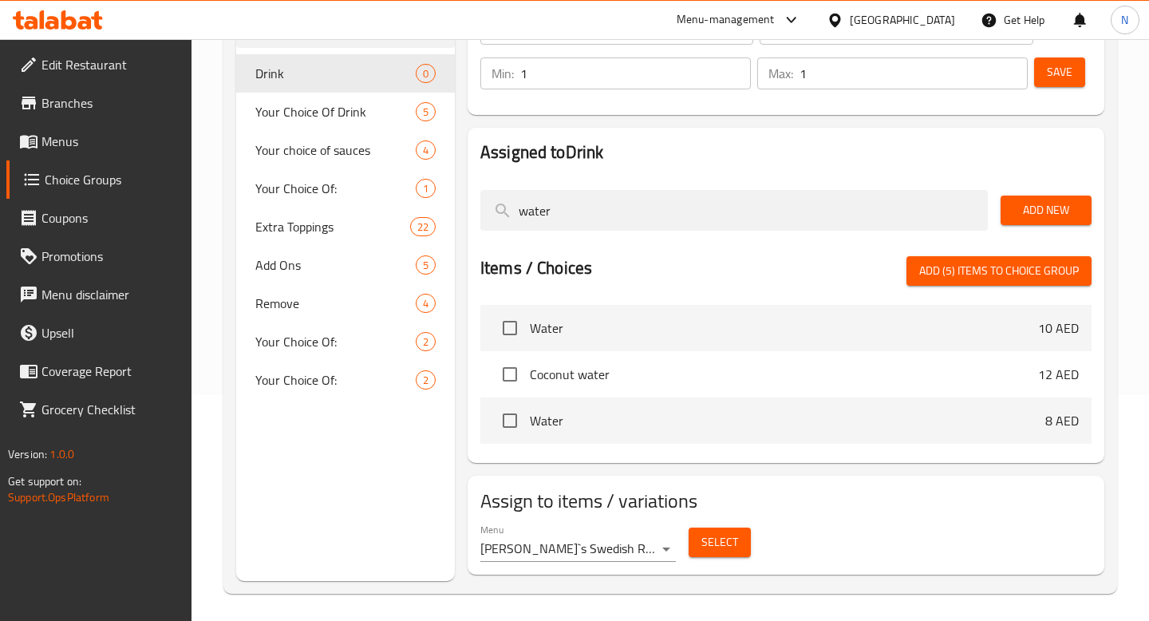
type input "water"
click at [512, 334] on input "checkbox" at bounding box center [510, 328] width 34 height 34
click at [988, 275] on span "Add (6) items to choice group" at bounding box center [999, 271] width 160 height 20
checkbox input "false"
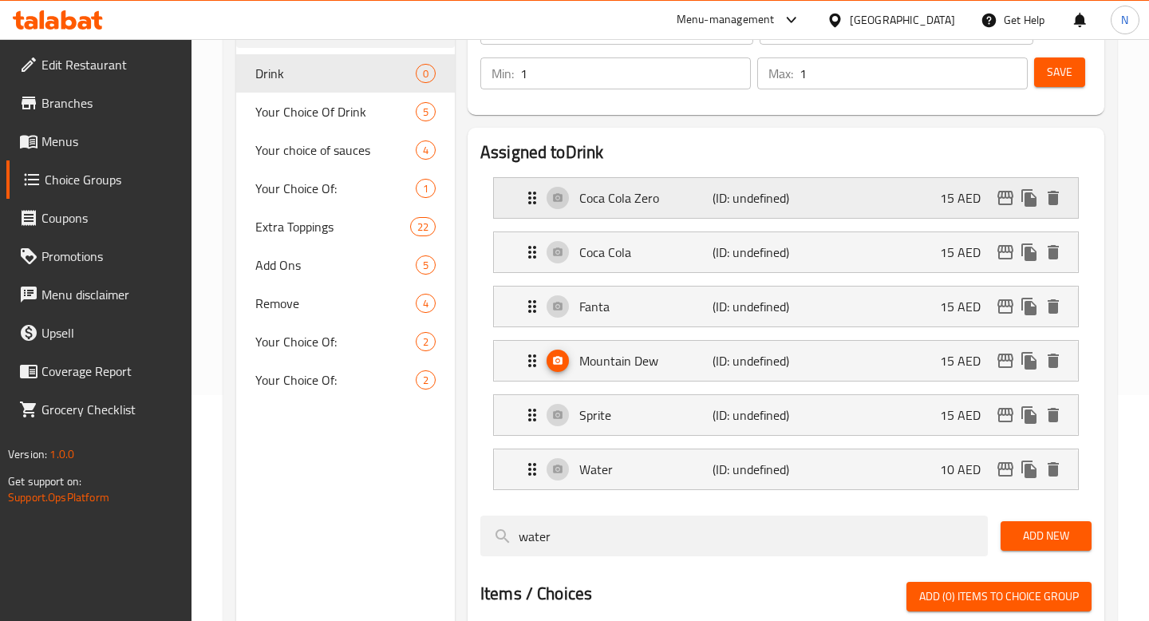
click at [974, 195] on p "15 AED" at bounding box center [966, 197] width 53 height 19
click at [966, 202] on p "15 AED" at bounding box center [966, 197] width 53 height 19
click at [938, 196] on div "Coca Cola Zero (ID: undefined) 15 AED" at bounding box center [791, 198] width 536 height 40
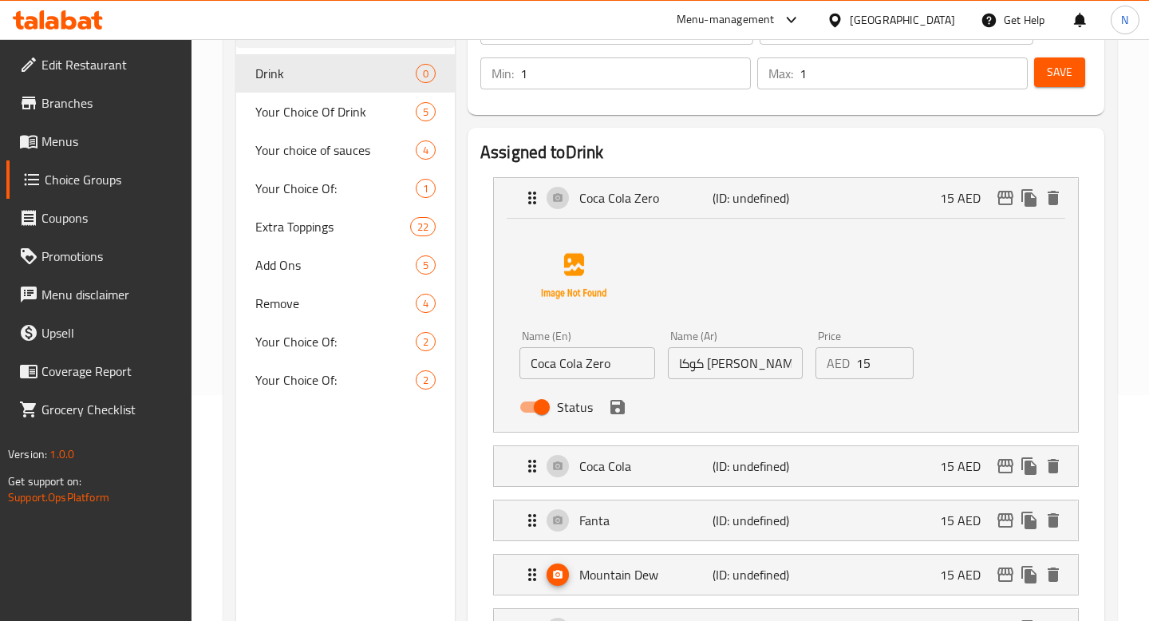
click at [872, 374] on input "15" at bounding box center [884, 363] width 57 height 32
click at [622, 407] on icon "save" at bounding box center [618, 407] width 14 height 14
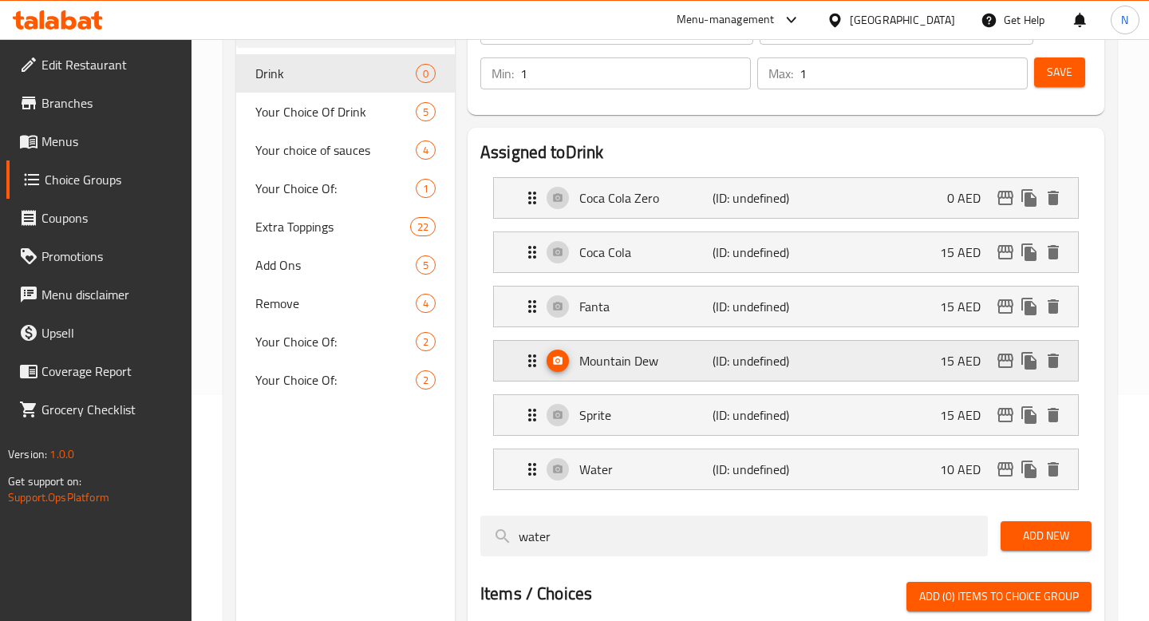
type input "0"
click at [959, 250] on p "15 AED" at bounding box center [966, 252] width 53 height 19
click at [803, 255] on div "Coca Cola (ID: undefined) 15 AED" at bounding box center [791, 252] width 536 height 40
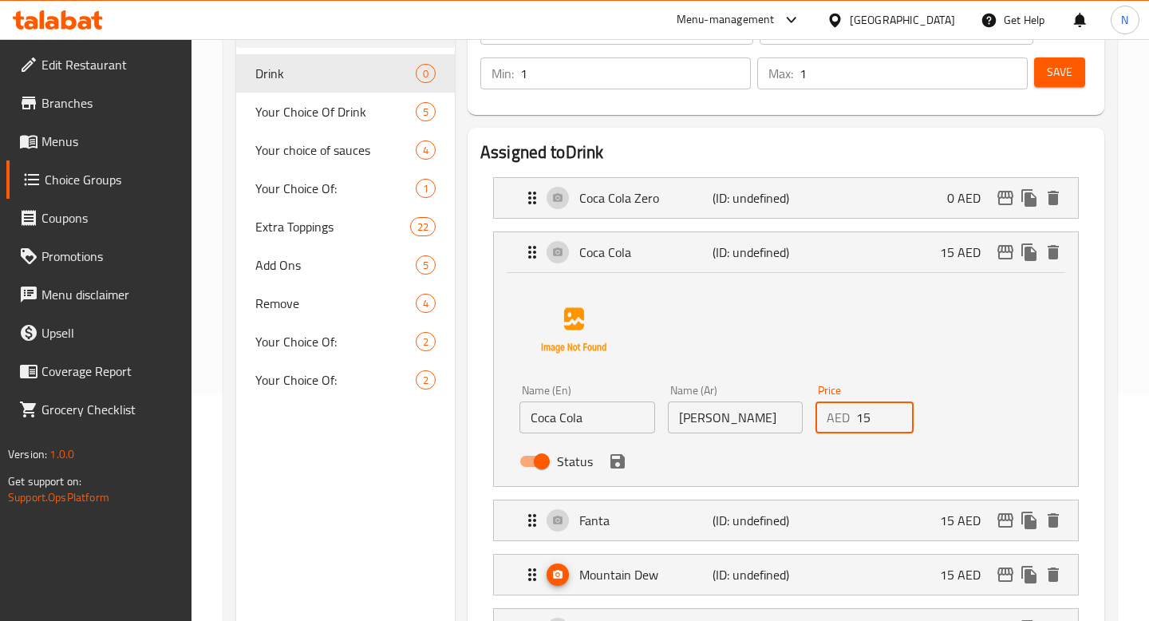
click at [875, 418] on input "15" at bounding box center [884, 417] width 57 height 32
click at [617, 465] on icon "save" at bounding box center [617, 461] width 19 height 19
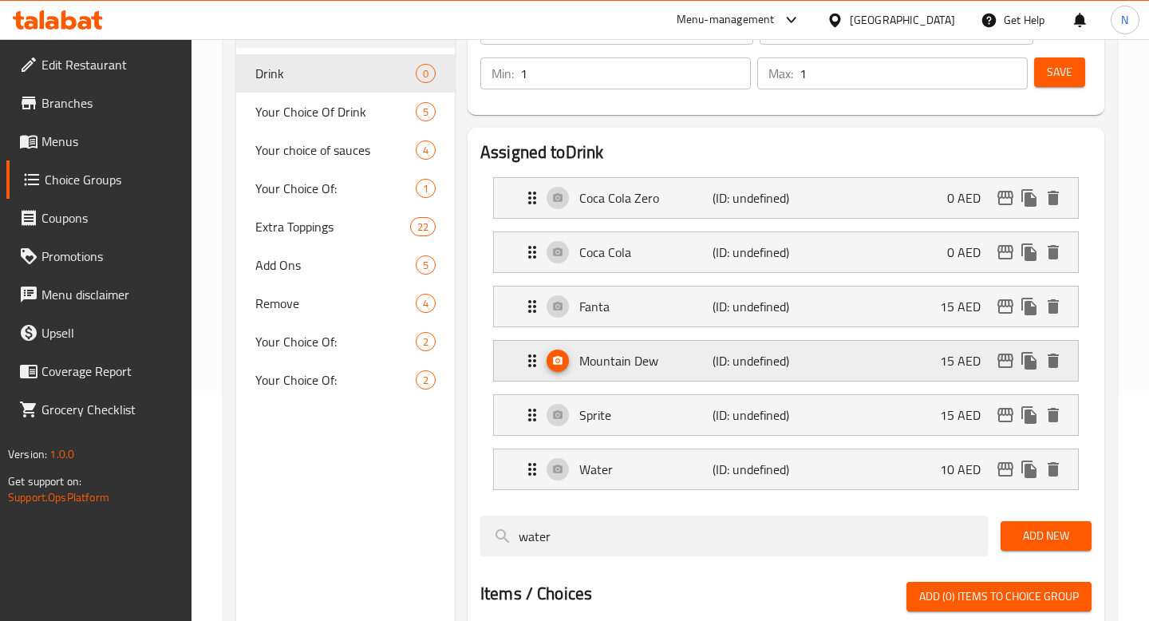
type input "0"
click at [919, 312] on div "Fanta (ID: undefined) 15 AED" at bounding box center [791, 307] width 536 height 40
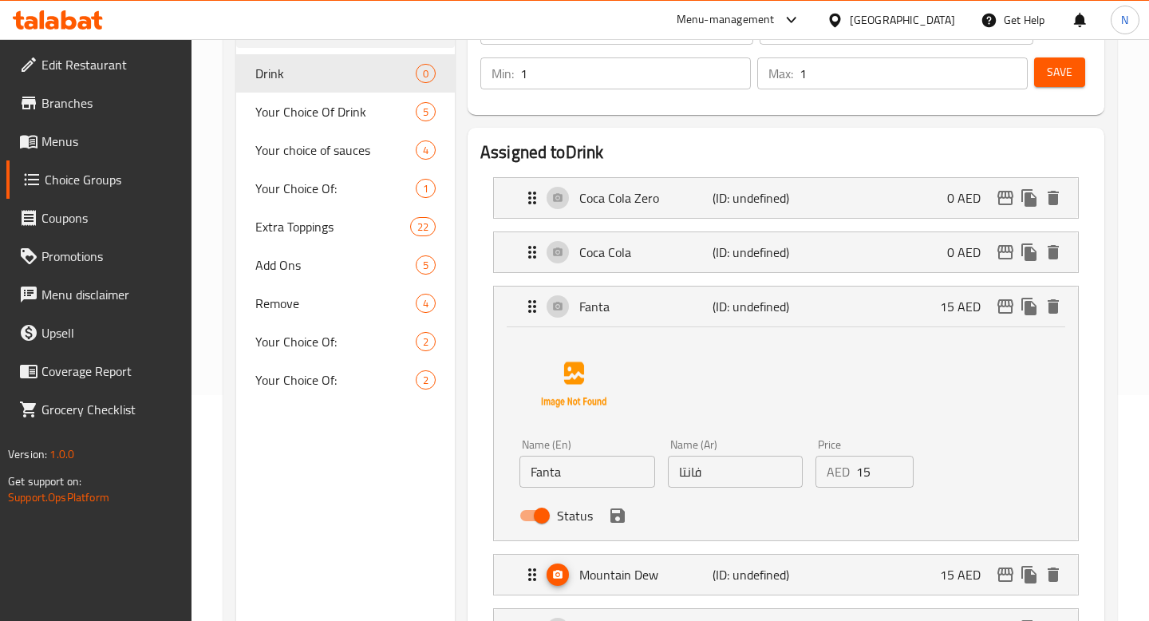
click at [876, 472] on input "15" at bounding box center [884, 472] width 57 height 32
click at [620, 523] on icon "save" at bounding box center [617, 515] width 19 height 19
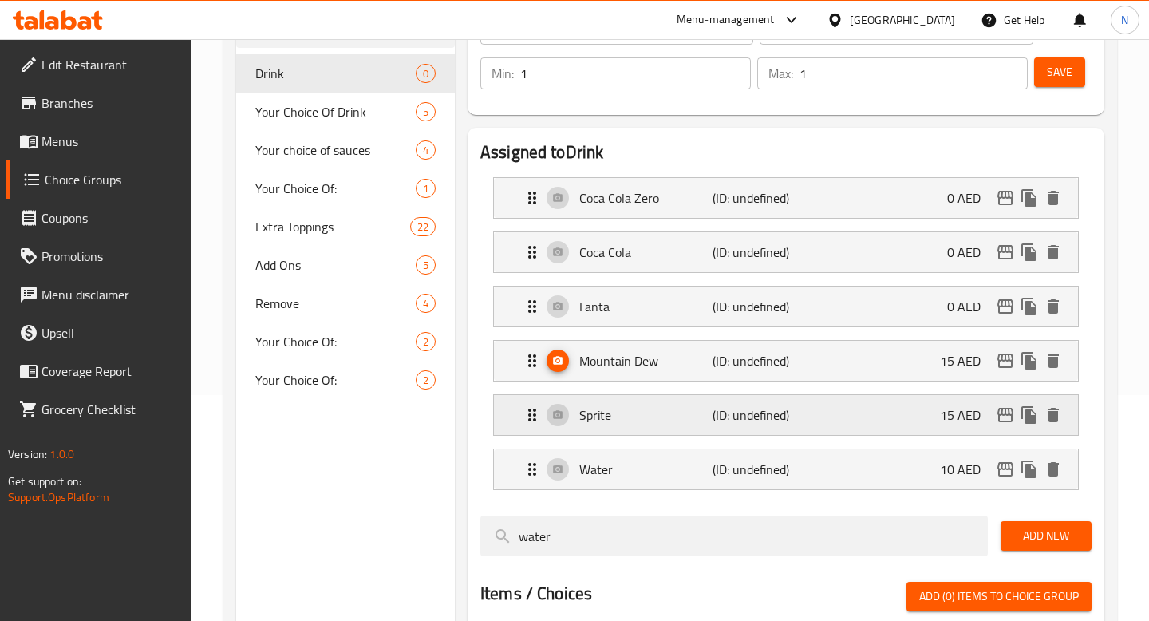
type input "0"
click at [874, 368] on div "Mountain Dew (ID: undefined) 15 AED" at bounding box center [791, 361] width 536 height 40
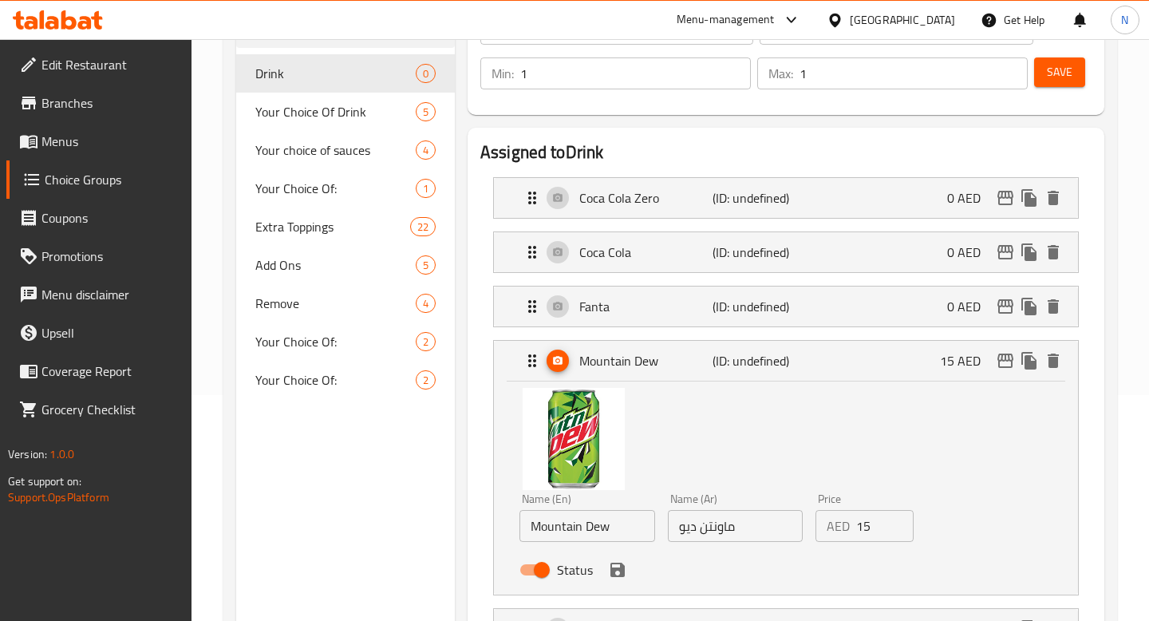
click at [860, 529] on input "15" at bounding box center [884, 526] width 57 height 32
click at [620, 569] on icon "save" at bounding box center [618, 570] width 14 height 14
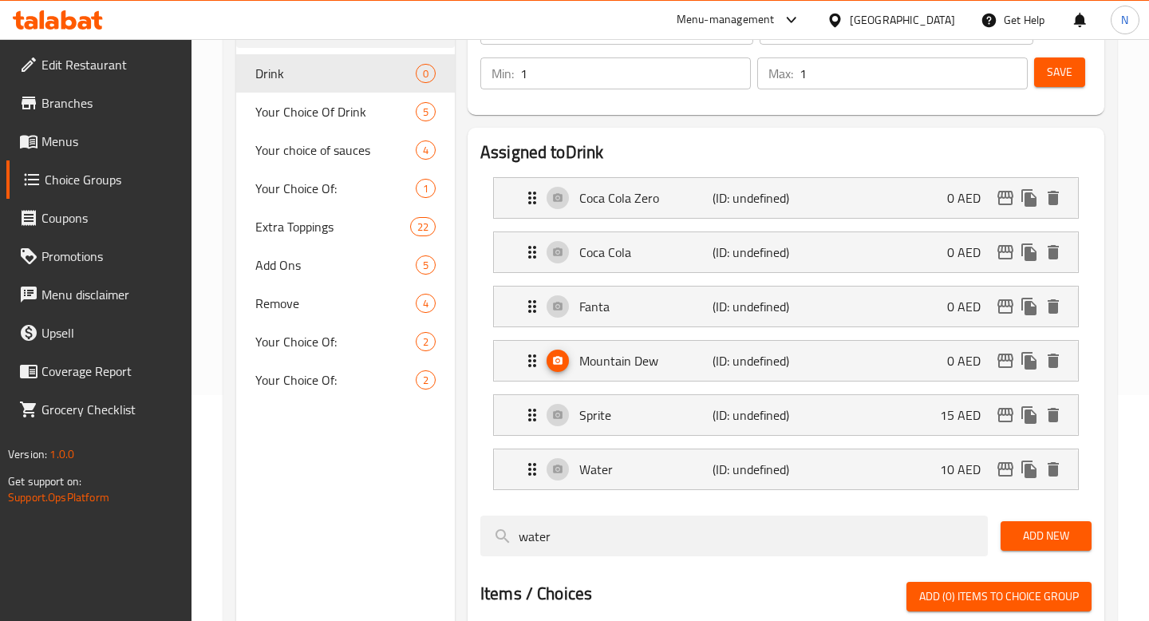
type input "0"
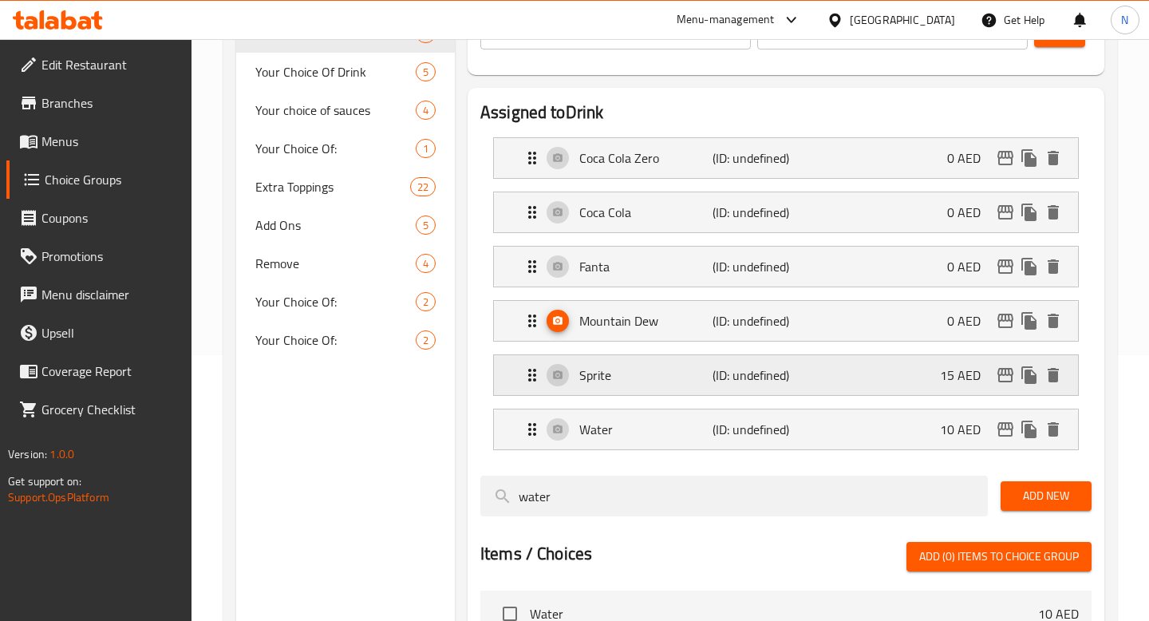
click at [835, 372] on div "Sprite (ID: undefined) 15 AED" at bounding box center [791, 375] width 536 height 40
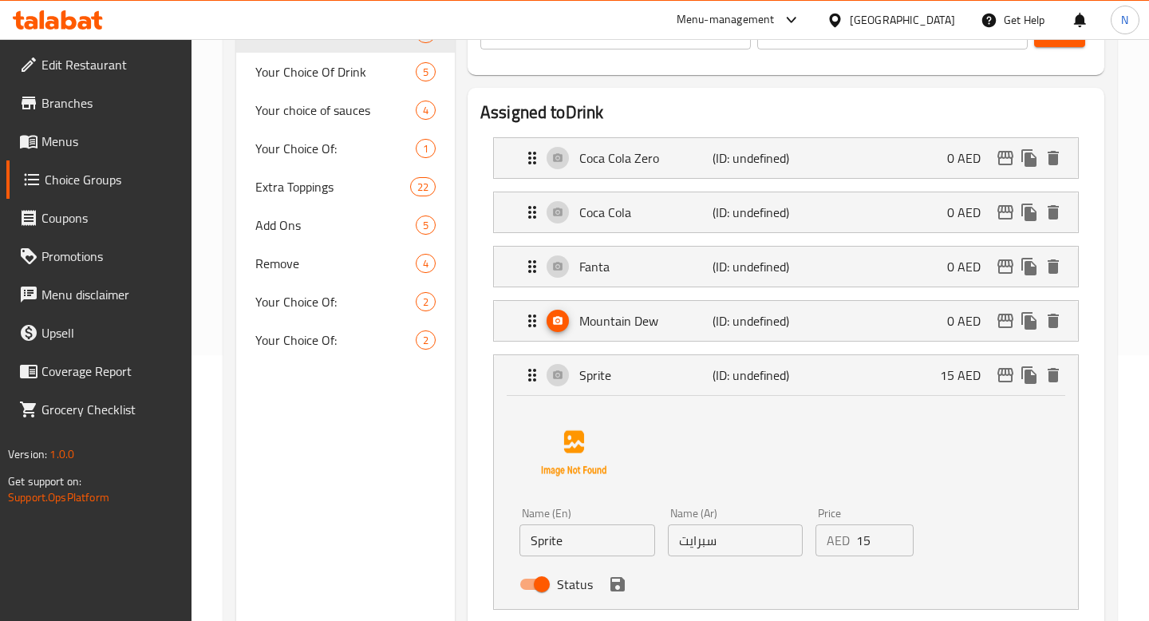
click at [869, 536] on input "15" at bounding box center [884, 540] width 57 height 32
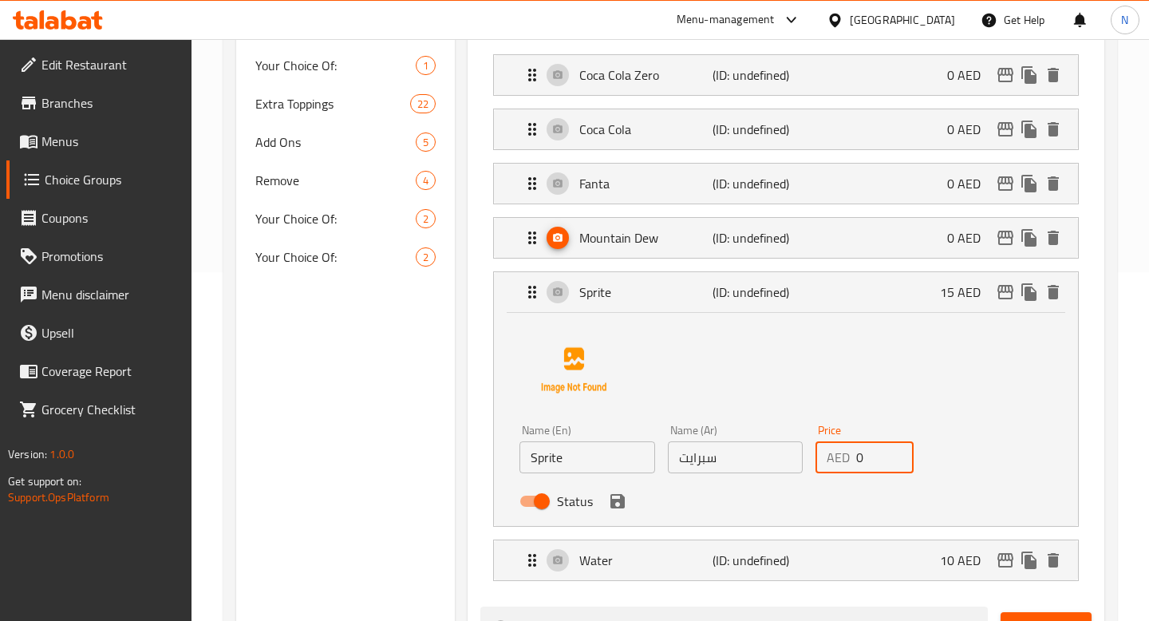
scroll to position [350, 0]
click at [622, 496] on icon "save" at bounding box center [618, 499] width 14 height 14
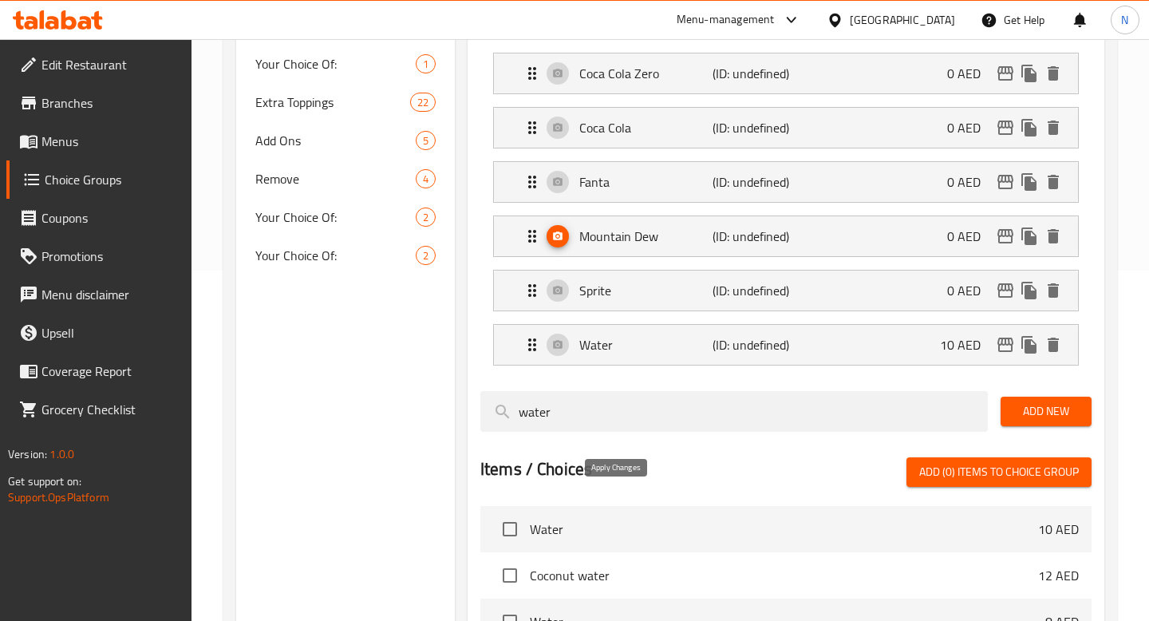
type input "0"
click at [892, 350] on div "Water (ID: undefined) 10 AED" at bounding box center [791, 345] width 536 height 40
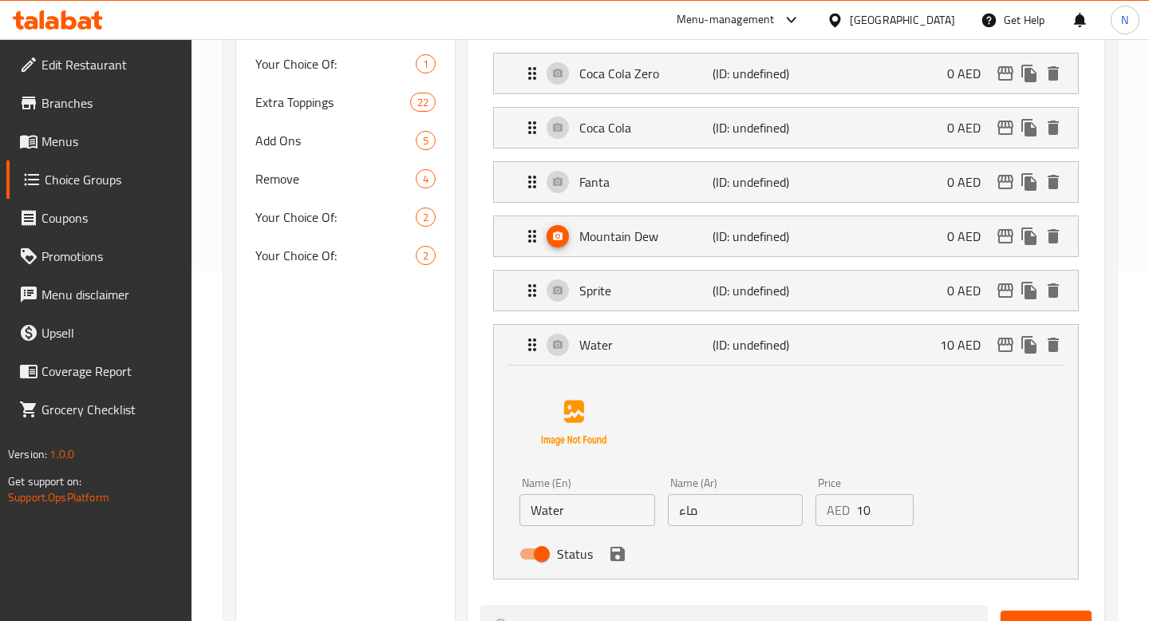
click at [867, 508] on input "10" at bounding box center [884, 510] width 57 height 32
click at [613, 552] on icon "save" at bounding box center [618, 554] width 14 height 14
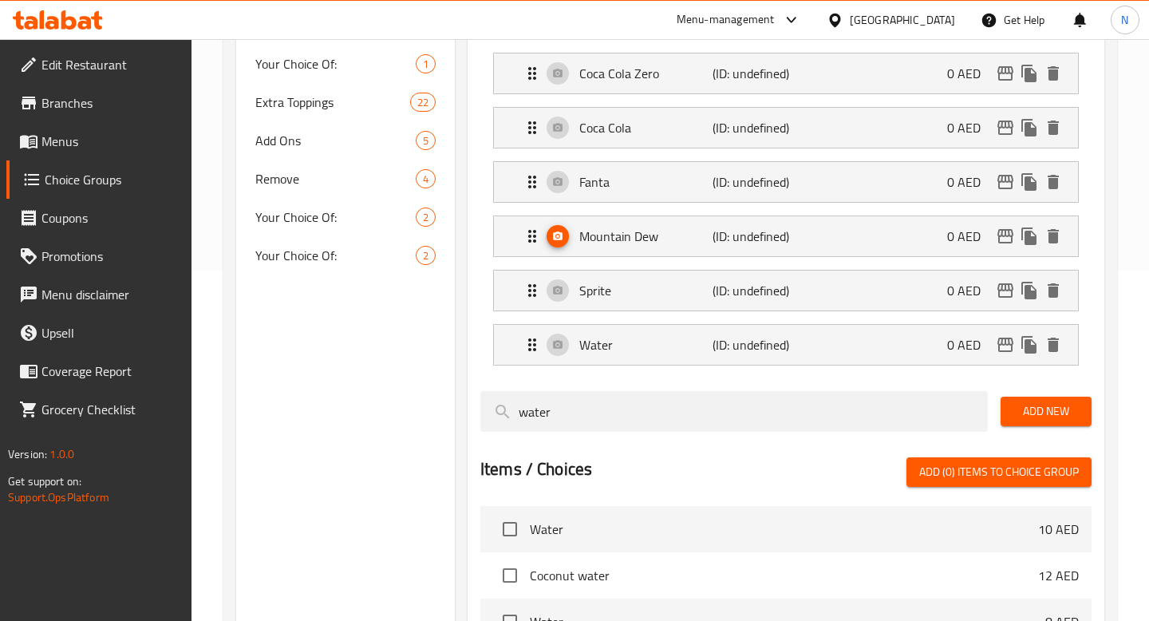
type input "0"
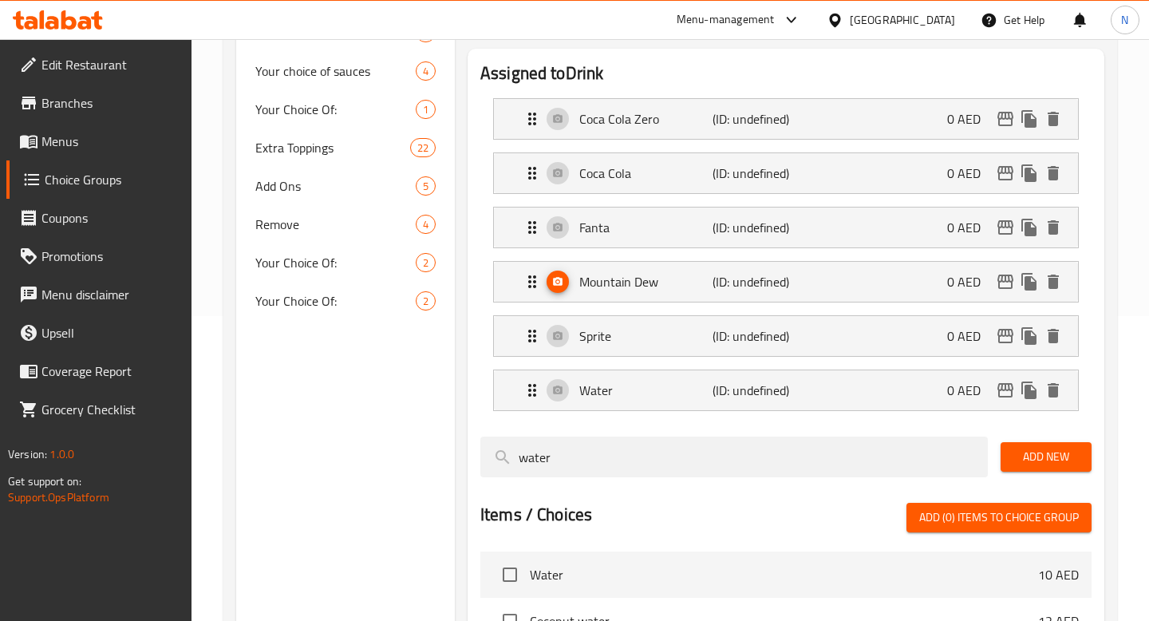
scroll to position [269, 0]
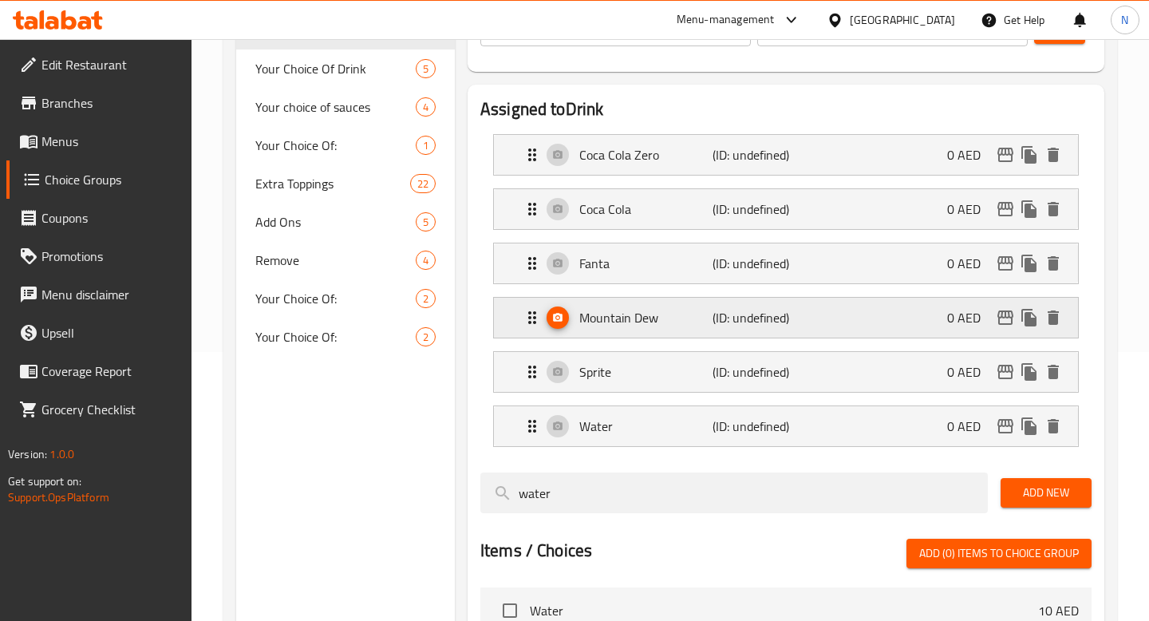
click at [641, 326] on p "Mountain Dew" at bounding box center [645, 317] width 133 height 19
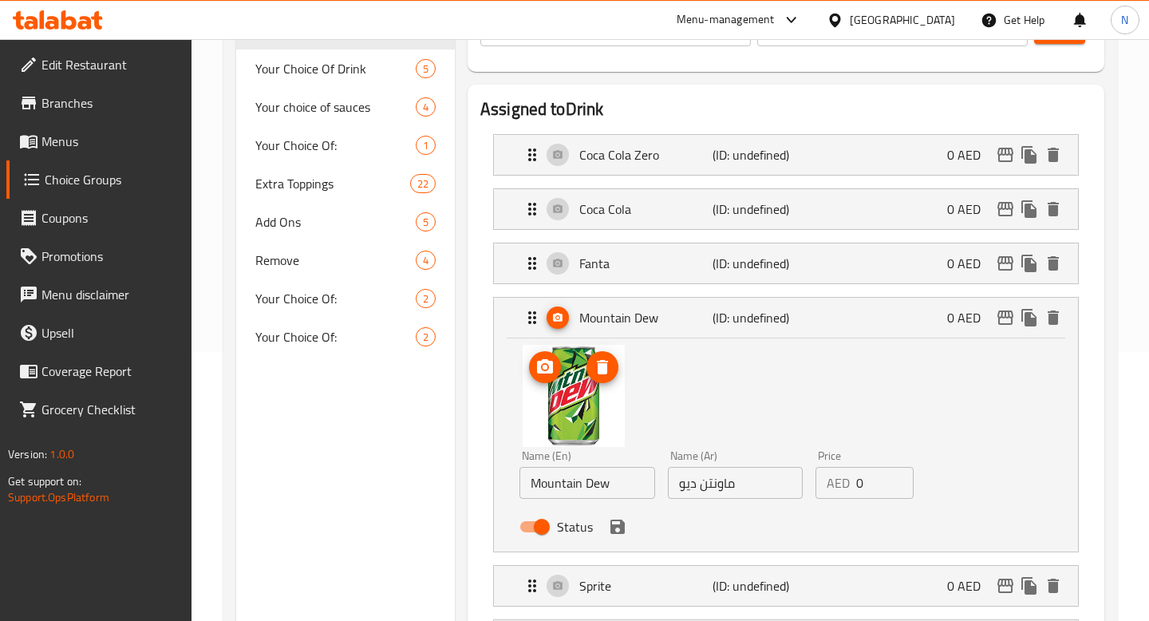
click at [599, 408] on img at bounding box center [574, 396] width 102 height 102
click at [603, 370] on icon "delete image" at bounding box center [602, 367] width 11 height 14
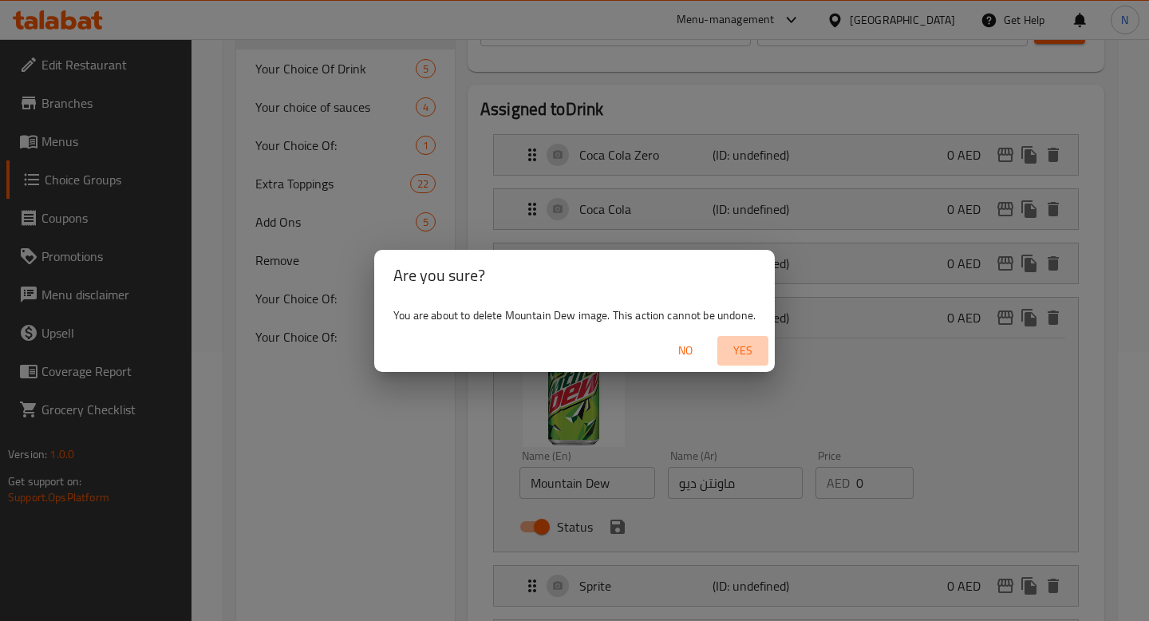
click at [747, 349] on span "Yes" at bounding box center [743, 351] width 38 height 20
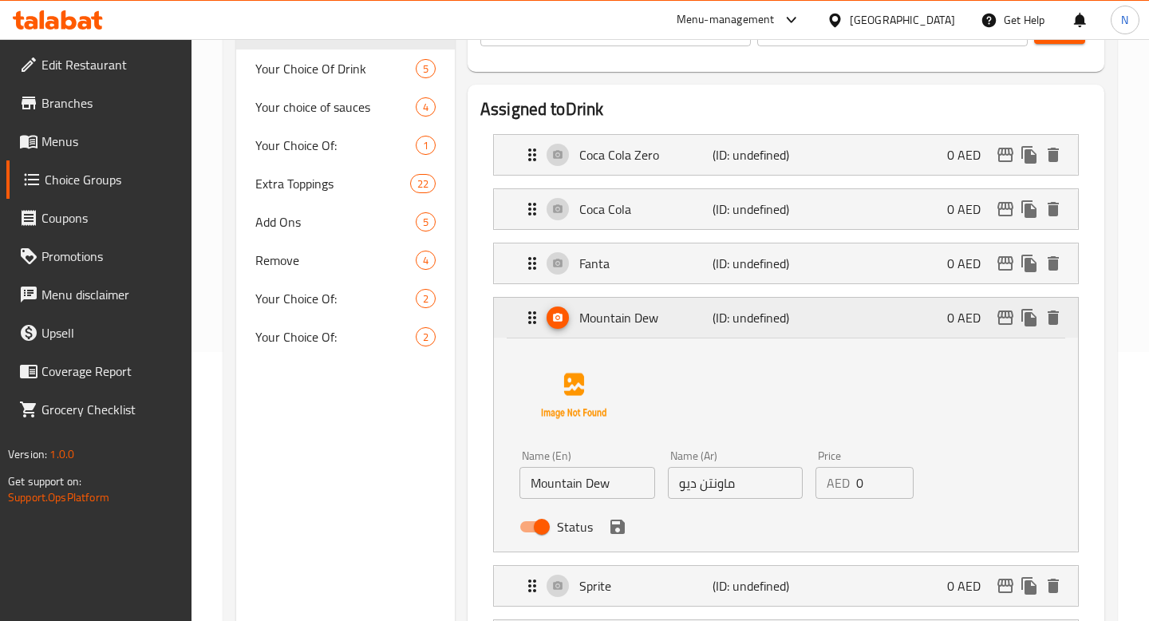
click at [635, 303] on div "Mountain Dew (ID: undefined) 0 AED" at bounding box center [791, 318] width 536 height 40
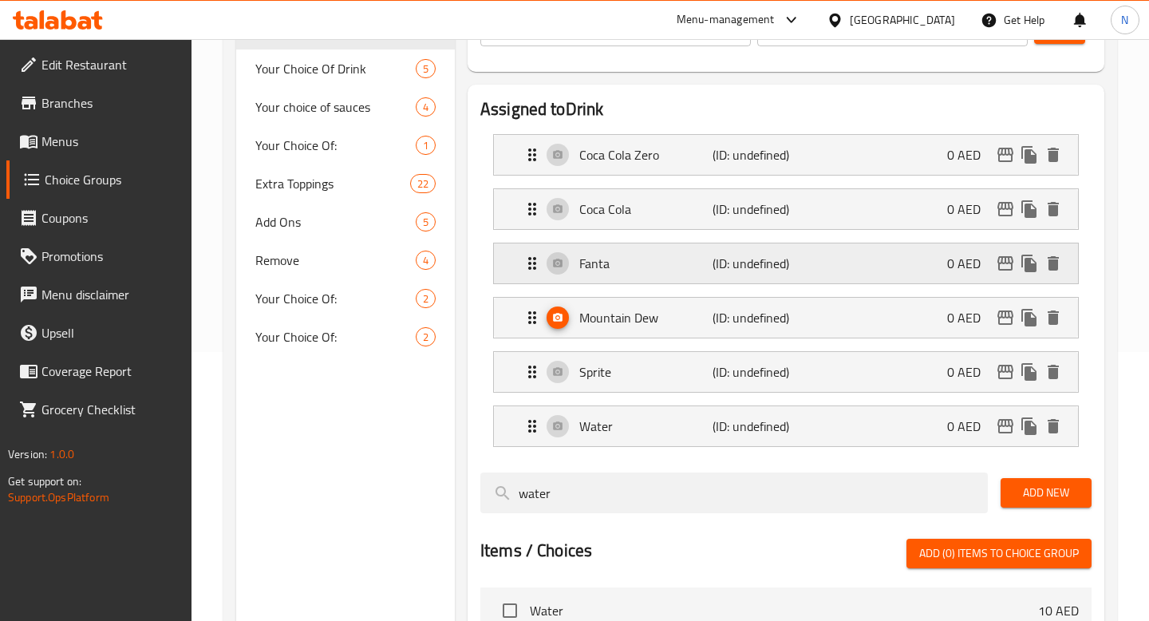
click at [642, 270] on p "Fanta" at bounding box center [645, 263] width 133 height 19
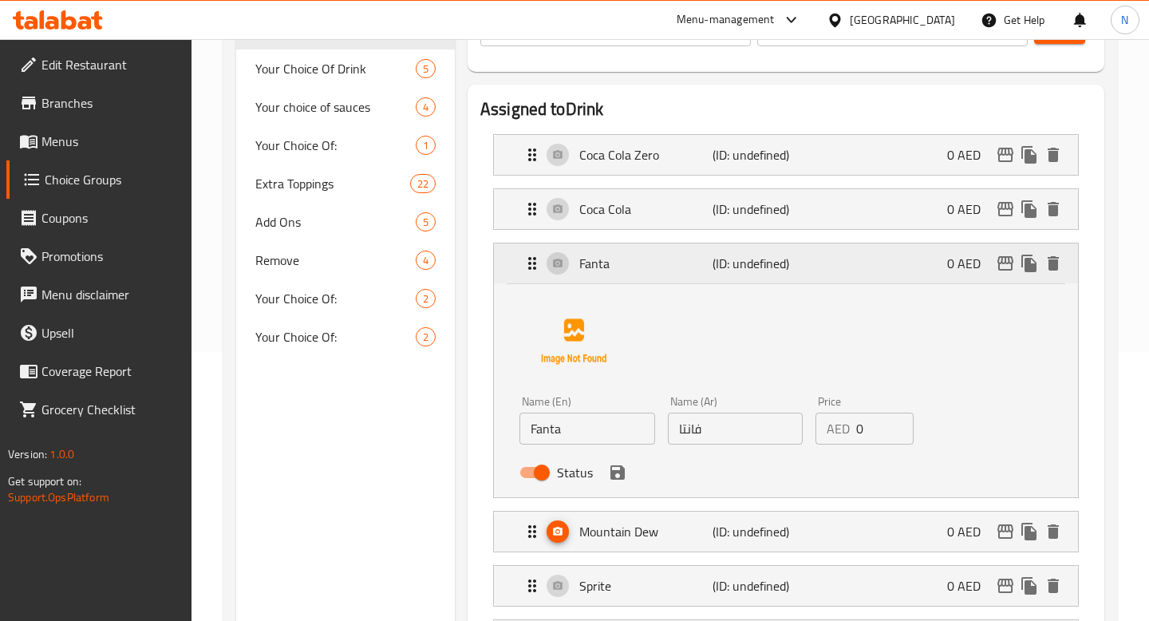
click at [642, 259] on p "Fanta" at bounding box center [645, 263] width 133 height 19
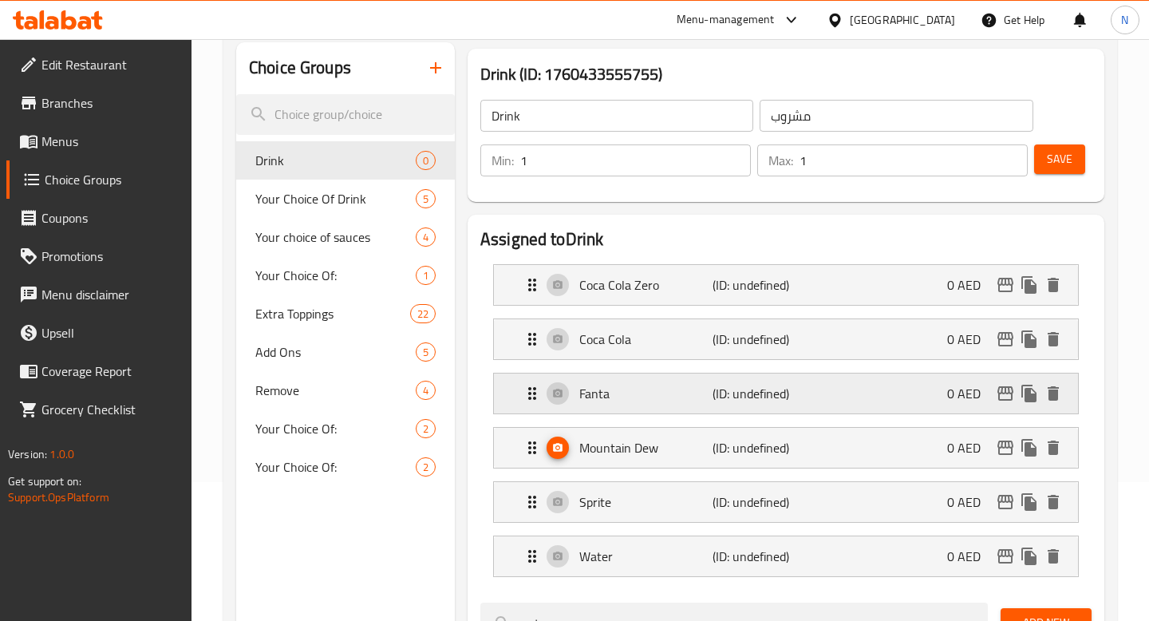
scroll to position [0, 0]
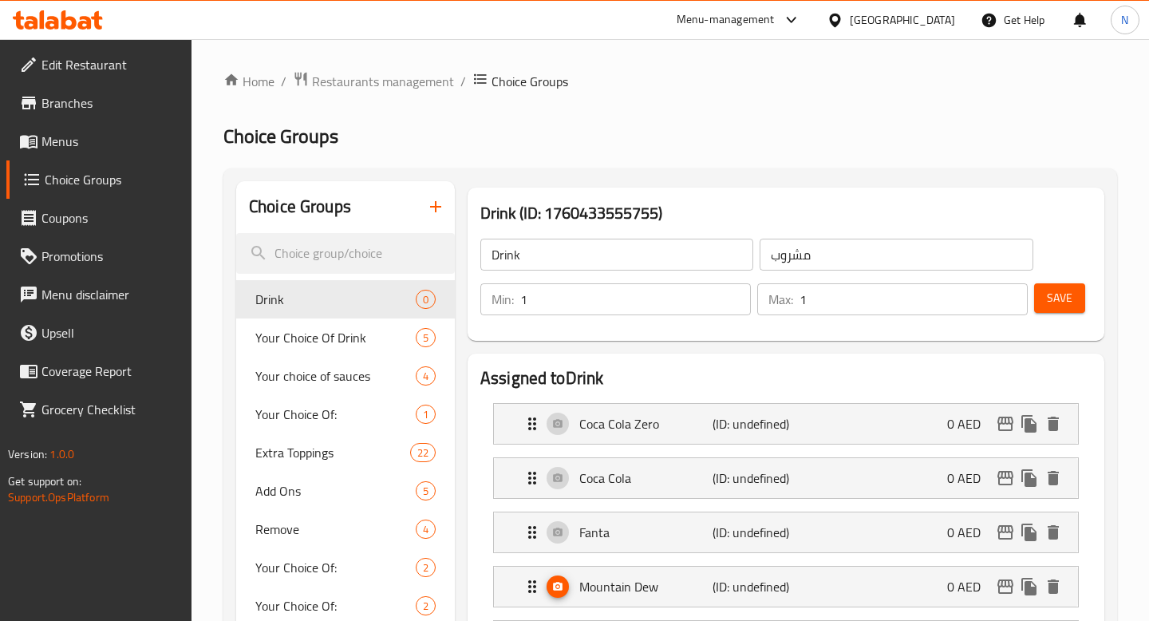
click at [1054, 291] on span "Save" at bounding box center [1060, 298] width 26 height 20
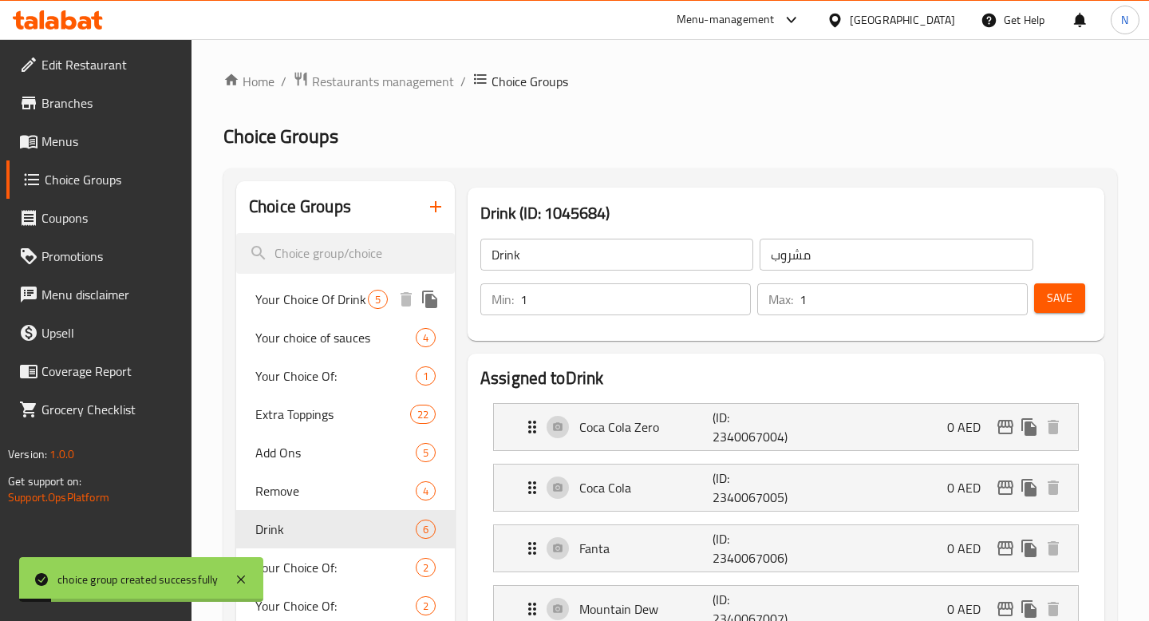
click at [338, 314] on div "Your Choice Of Drink 5" at bounding box center [345, 299] width 219 height 38
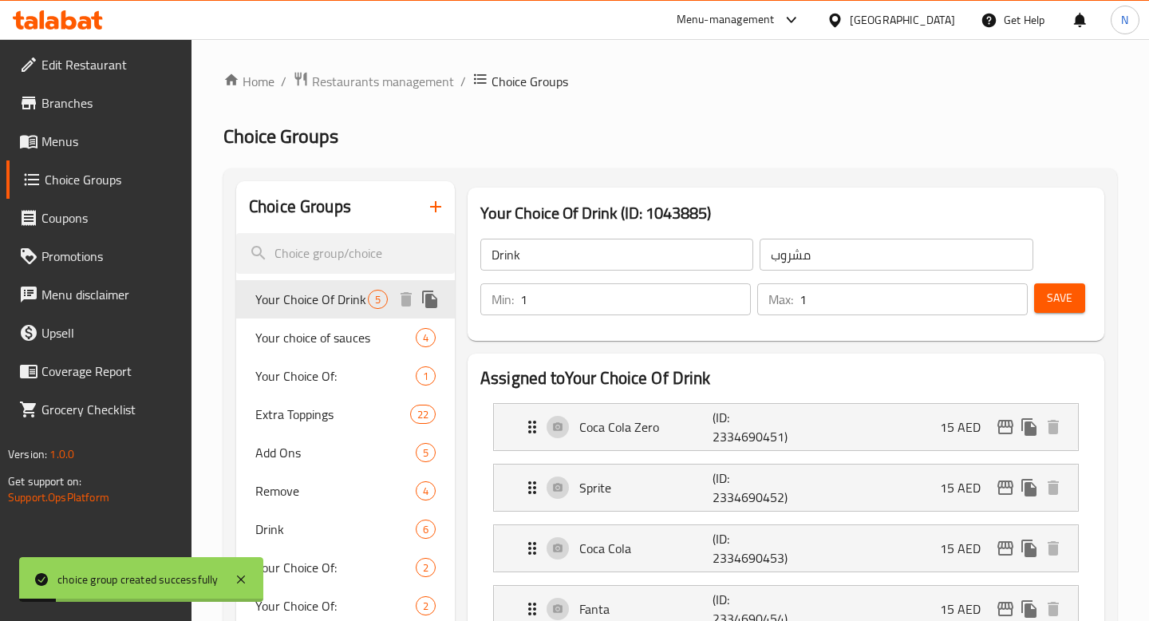
type input "Your Choice Of Drink"
type input "اختيارك من شراب"
type input "0"
type input "5"
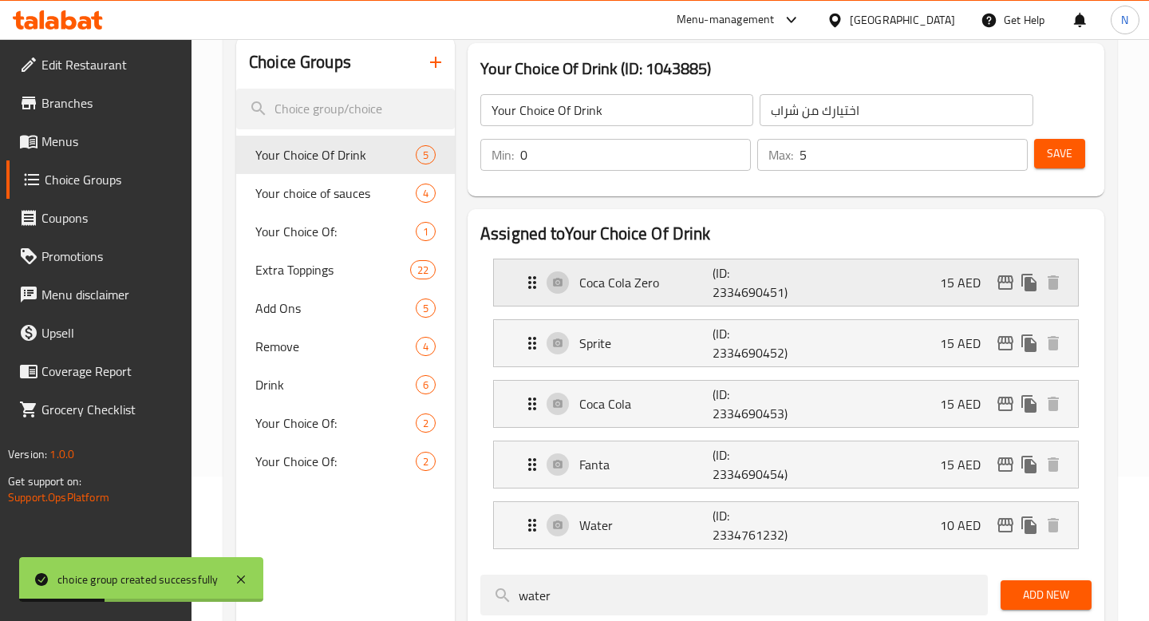
scroll to position [236, 0]
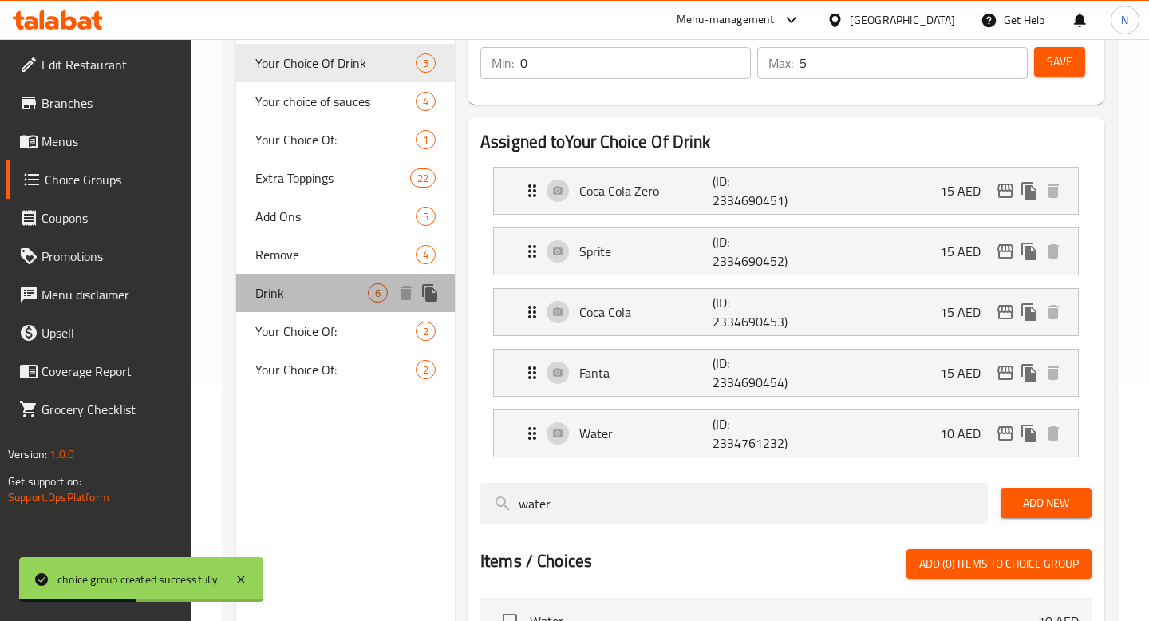
click at [316, 296] on span "Drink" at bounding box center [311, 292] width 113 height 19
type input "Drink"
type input "مشروب"
type input "1"
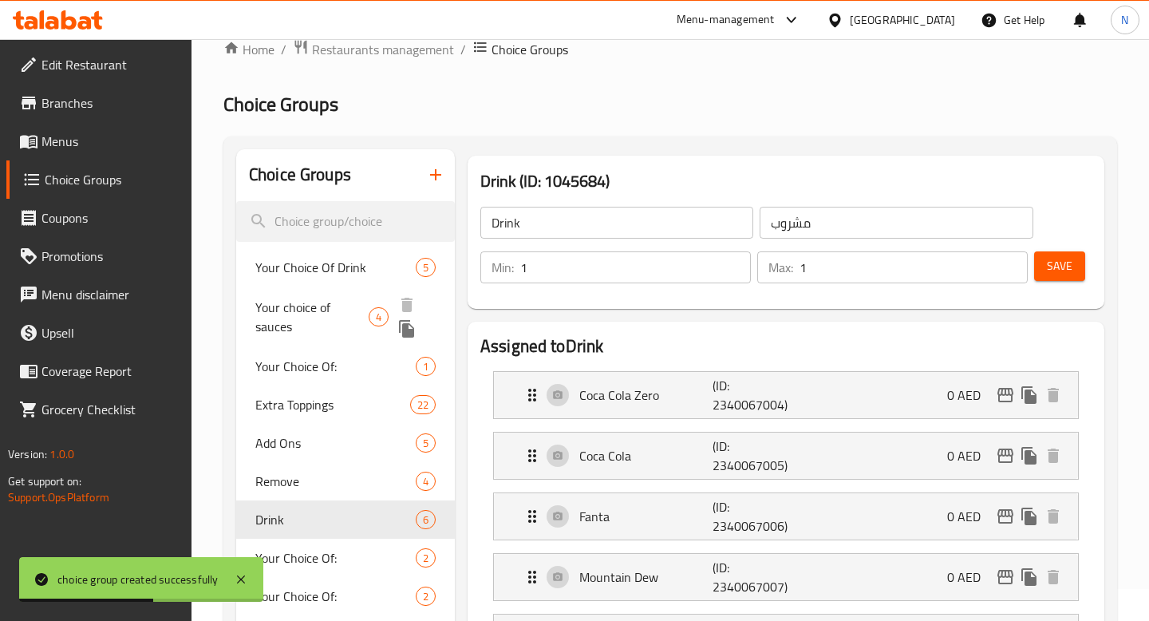
scroll to position [0, 0]
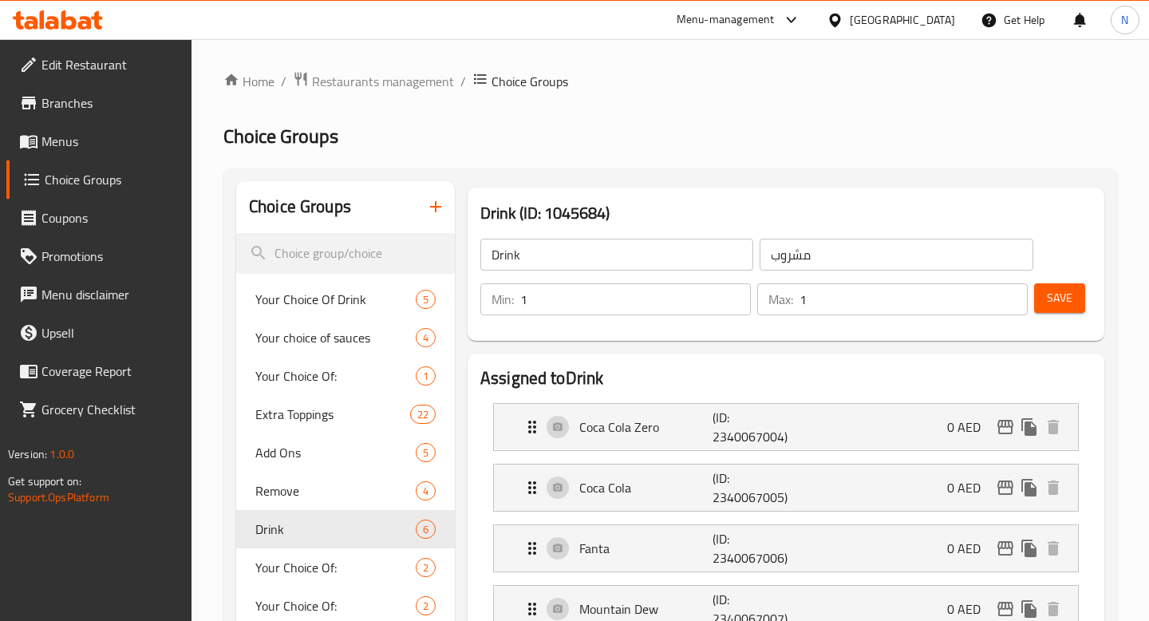
click at [438, 210] on icon "button" at bounding box center [435, 206] width 19 height 19
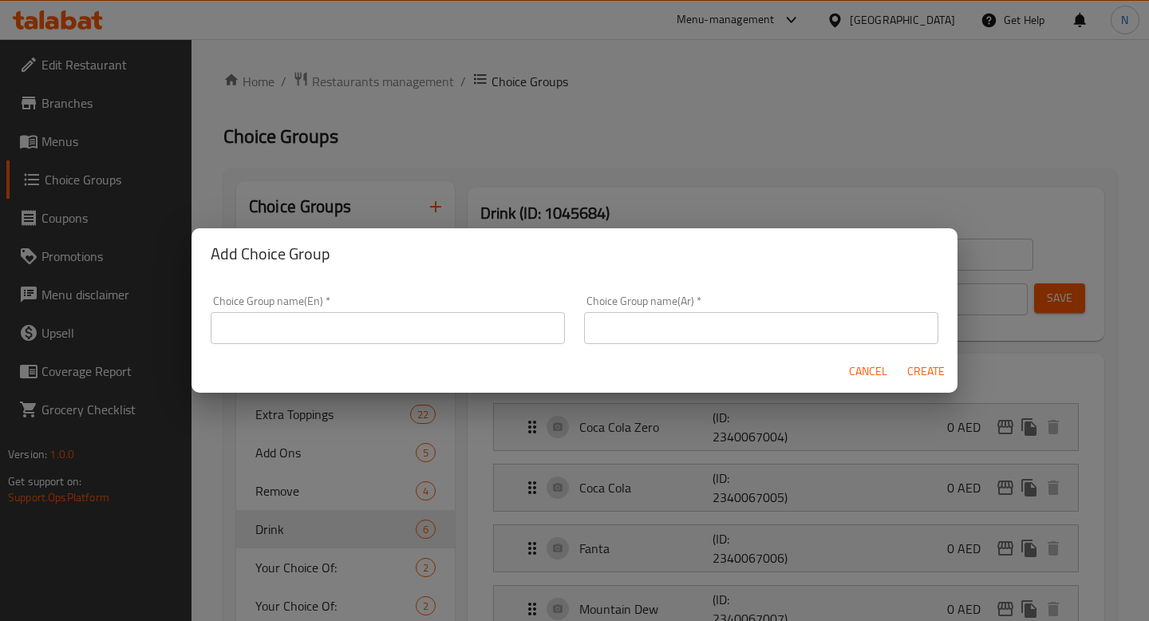
click at [385, 324] on input "text" at bounding box center [388, 328] width 354 height 32
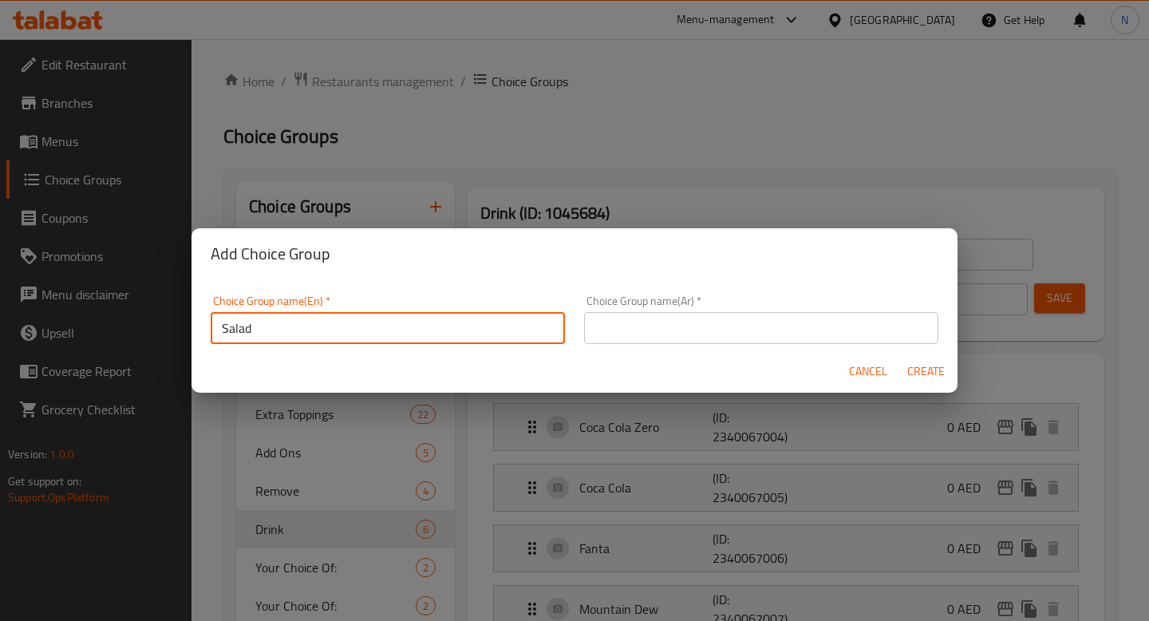
type input "Salad"
click at [750, 336] on input "text" at bounding box center [761, 328] width 354 height 32
click at [291, 326] on input "Salad" at bounding box center [388, 328] width 354 height 32
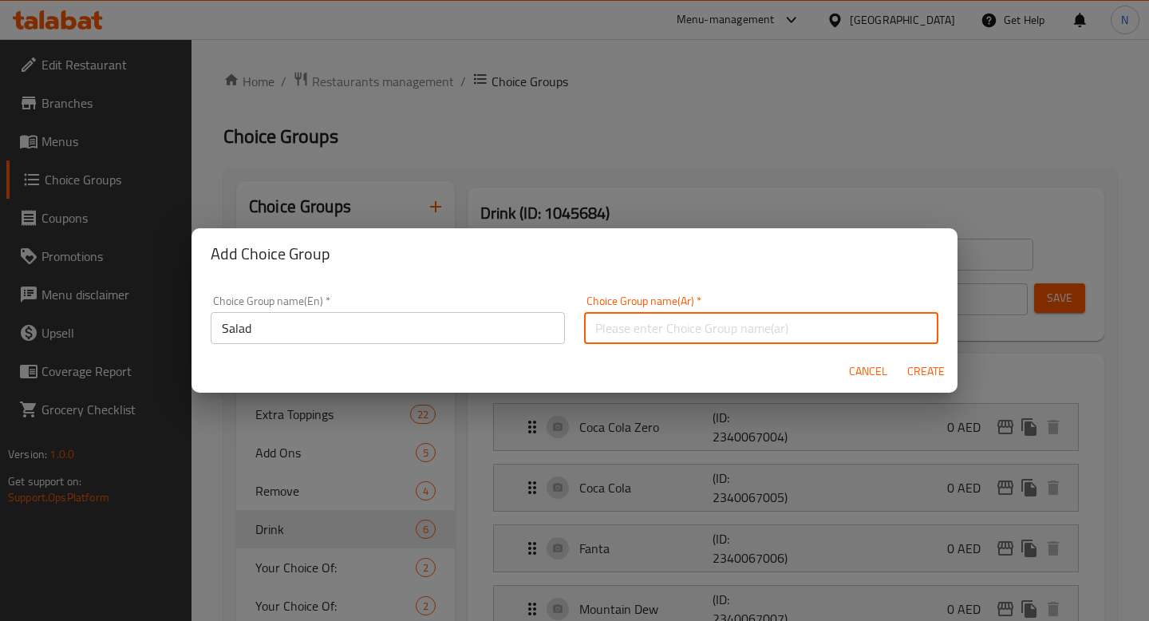
click at [692, 321] on input "text" at bounding box center [761, 328] width 354 height 32
paste input "سلطة"
type input "سلطة"
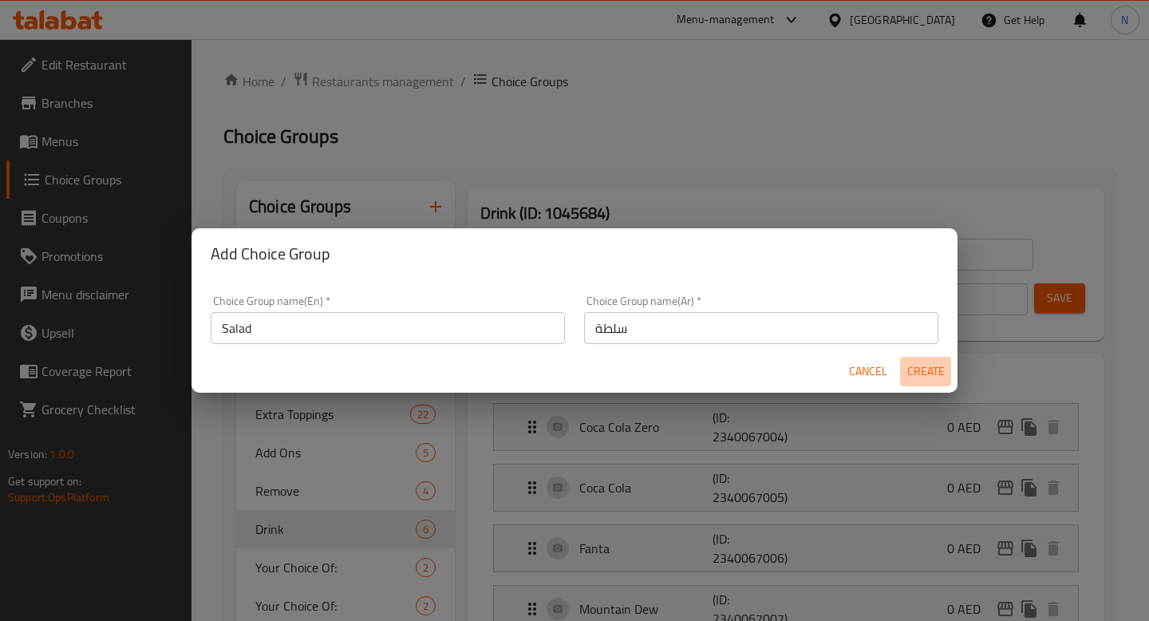
click at [912, 369] on span "Create" at bounding box center [926, 372] width 38 height 20
type input "Salad"
type input "سلطة"
type input "0"
